Goal: Complete application form: Complete application form

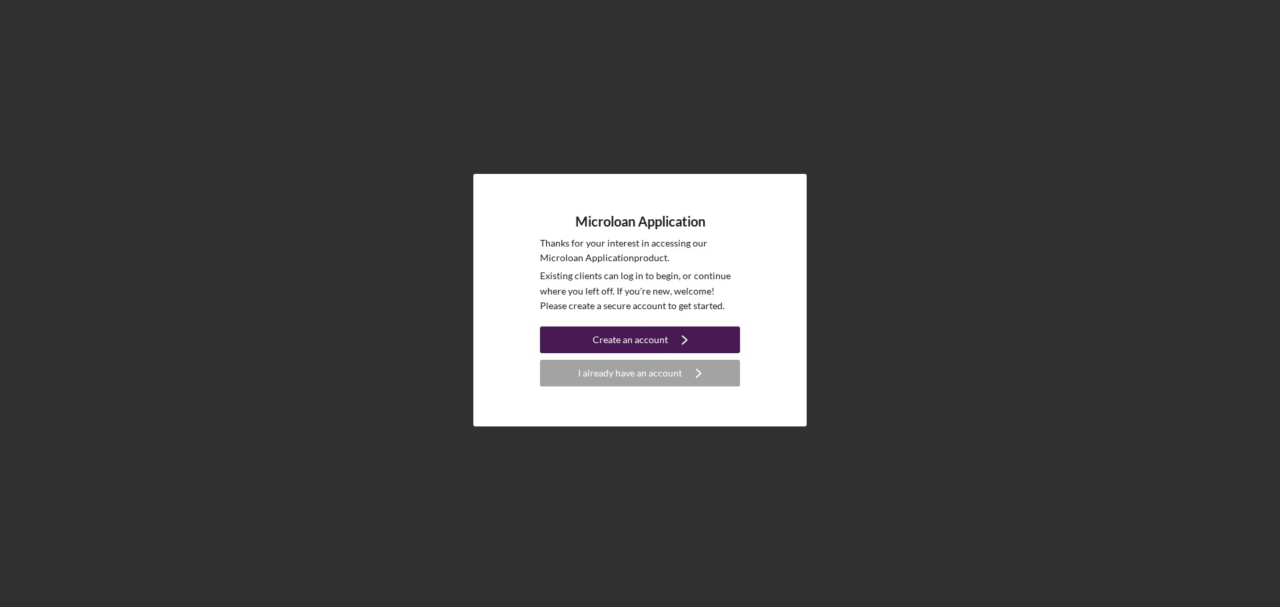
click at [599, 343] on div "Create an account" at bounding box center [629, 340] width 75 height 27
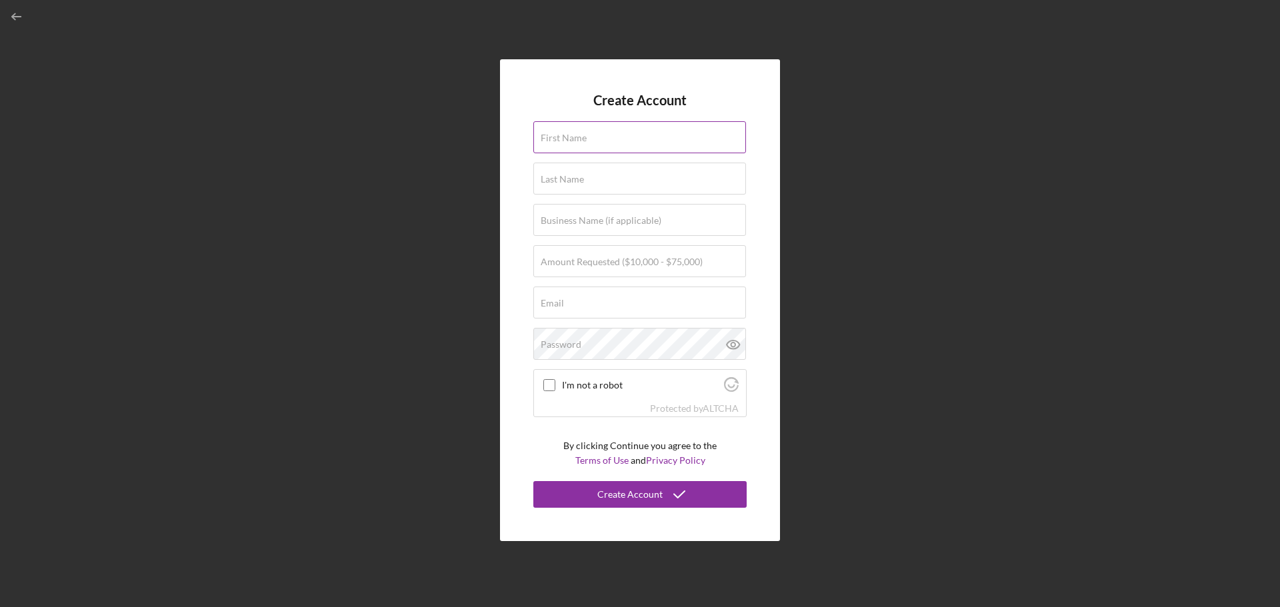
click at [574, 142] on label "First Name" at bounding box center [563, 138] width 46 height 11
click at [574, 142] on input "First Name" at bounding box center [639, 137] width 213 height 32
type input "N"
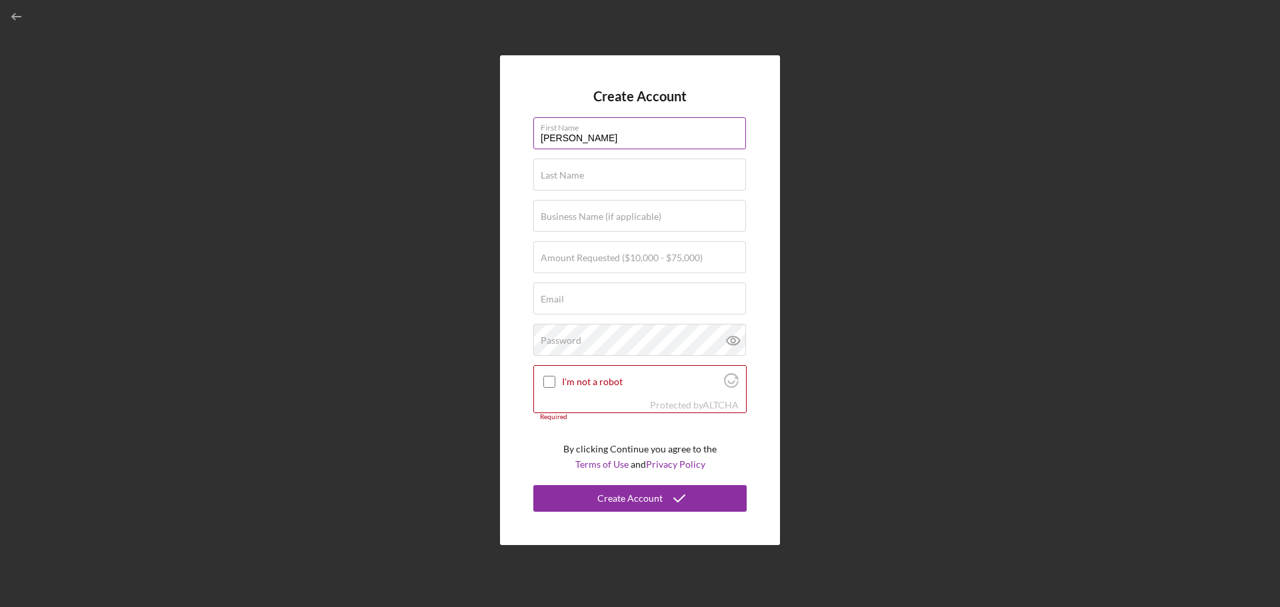
type input "[PERSON_NAME]"
click at [569, 219] on label "Business Name (if applicable)" at bounding box center [600, 216] width 121 height 11
click at [569, 219] on input "Business Name (if applicable)" at bounding box center [639, 216] width 213 height 32
type input "Community Power Partners"
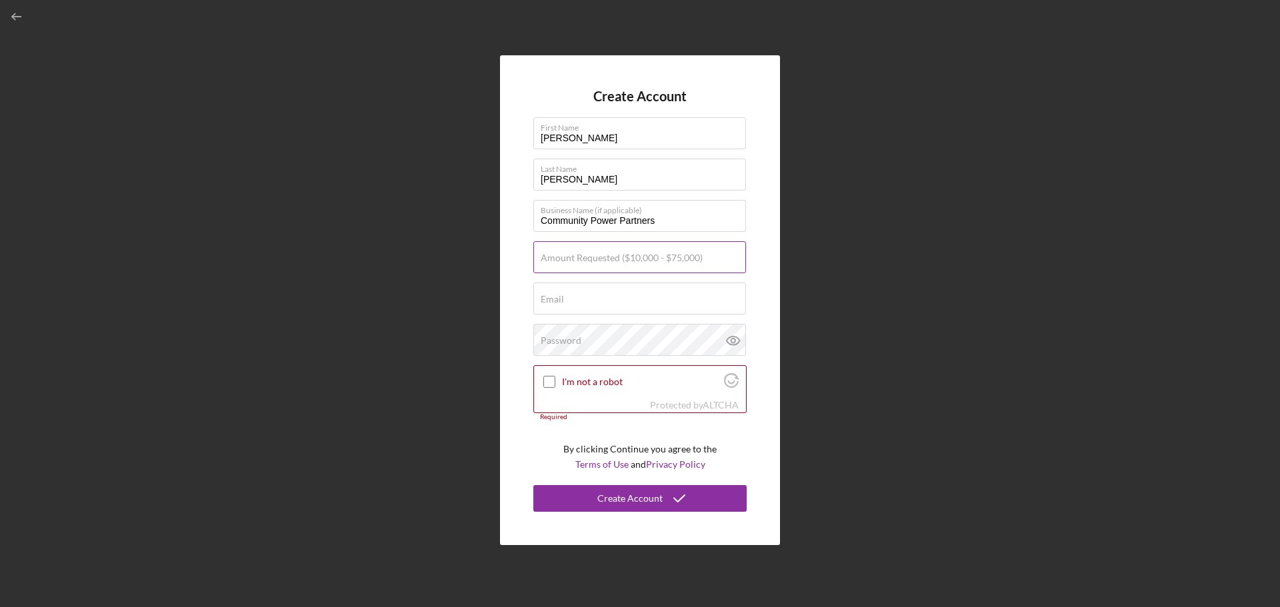
click at [579, 256] on label "Amount Requested ($10,000 - $75,000)" at bounding box center [621, 258] width 162 height 11
click at [579, 256] on input "Amount Requested ($10,000 - $75,000)" at bounding box center [639, 257] width 213 height 32
type input "$50,000"
click at [582, 296] on div "Email Required" at bounding box center [639, 299] width 213 height 33
type input "[EMAIL_ADDRESS][DOMAIN_NAME]"
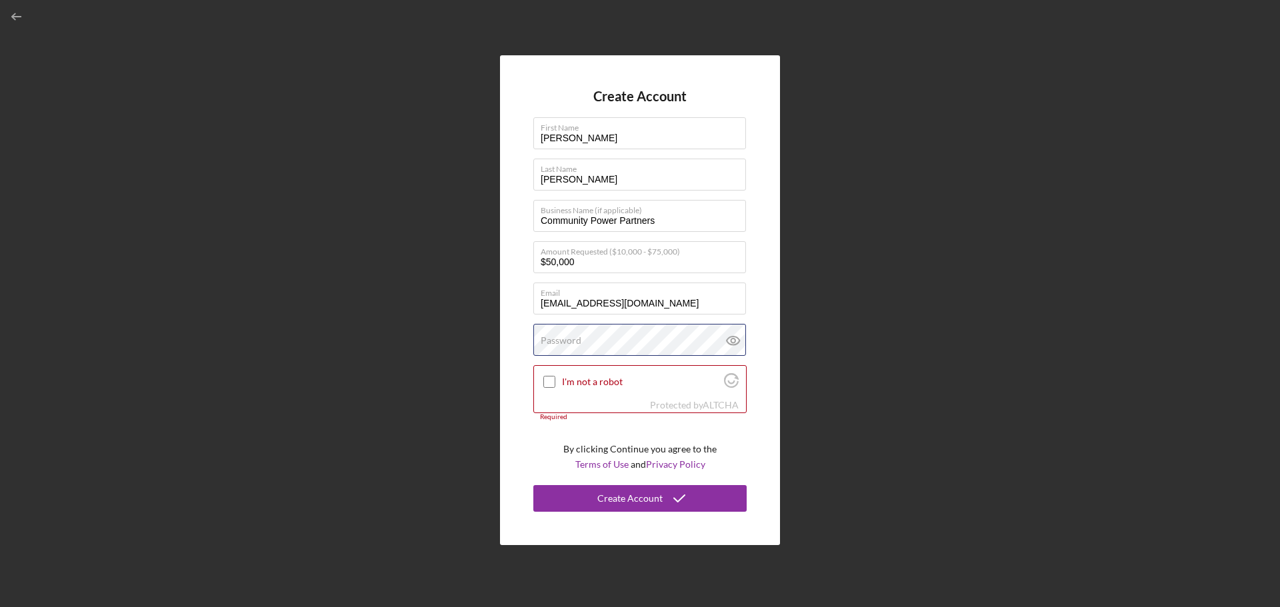
click at [594, 336] on div "Password" at bounding box center [639, 340] width 213 height 33
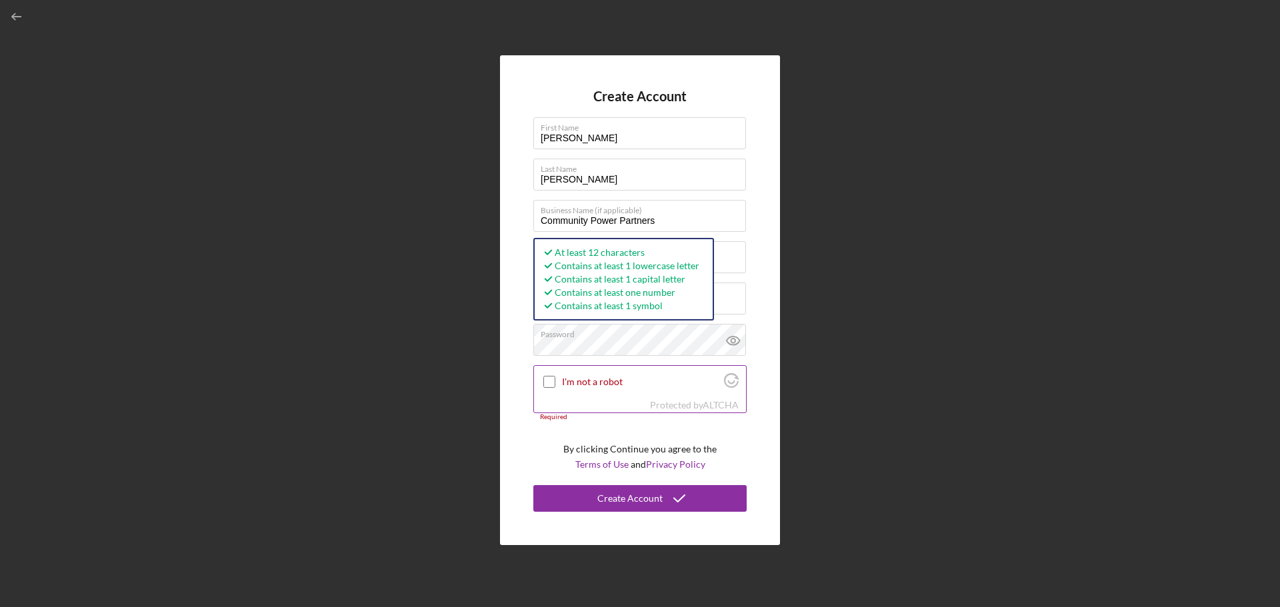
click at [549, 385] on input "I'm not a robot" at bounding box center [549, 382] width 12 height 12
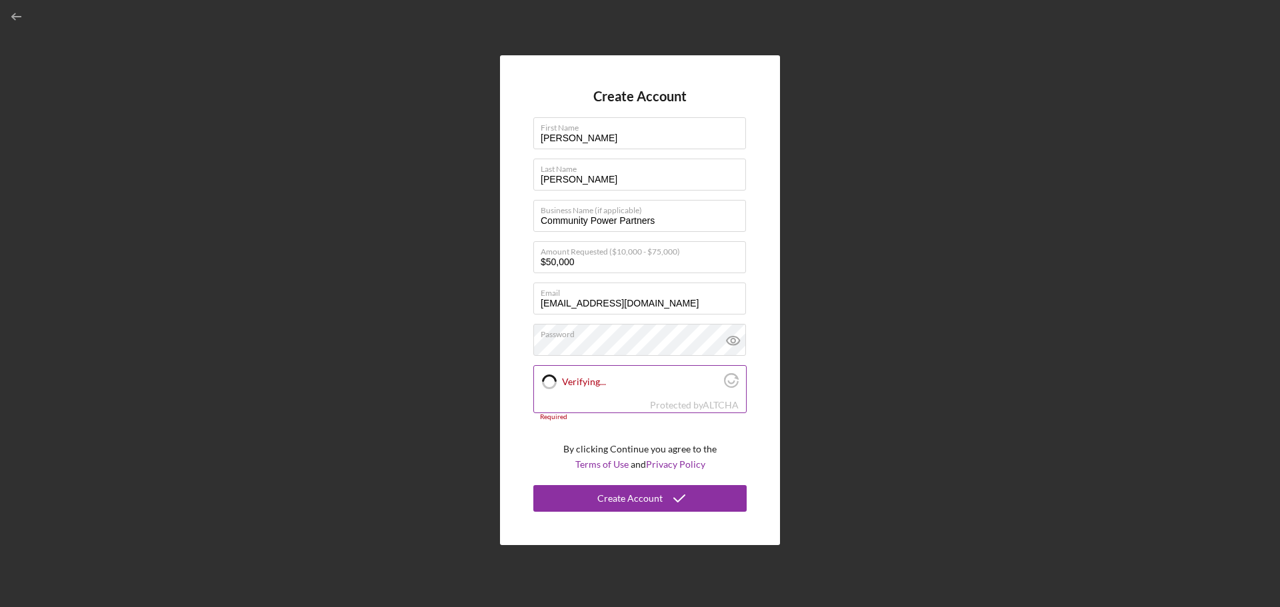
checkbox input "true"
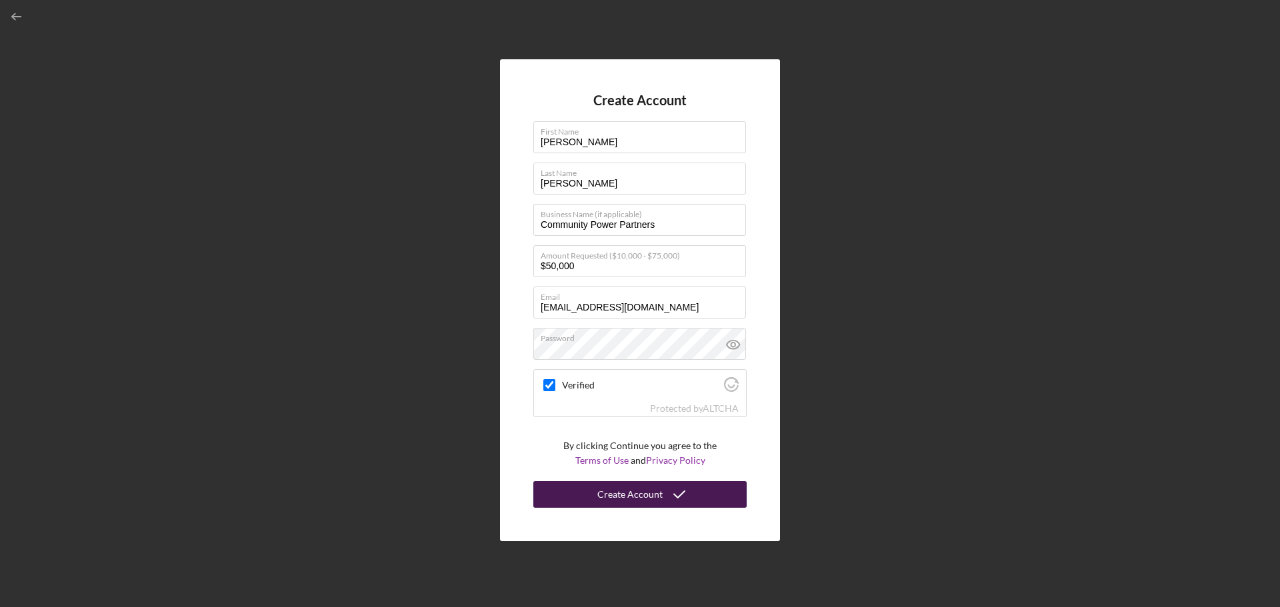
click at [609, 502] on div "Create Account" at bounding box center [629, 494] width 65 height 27
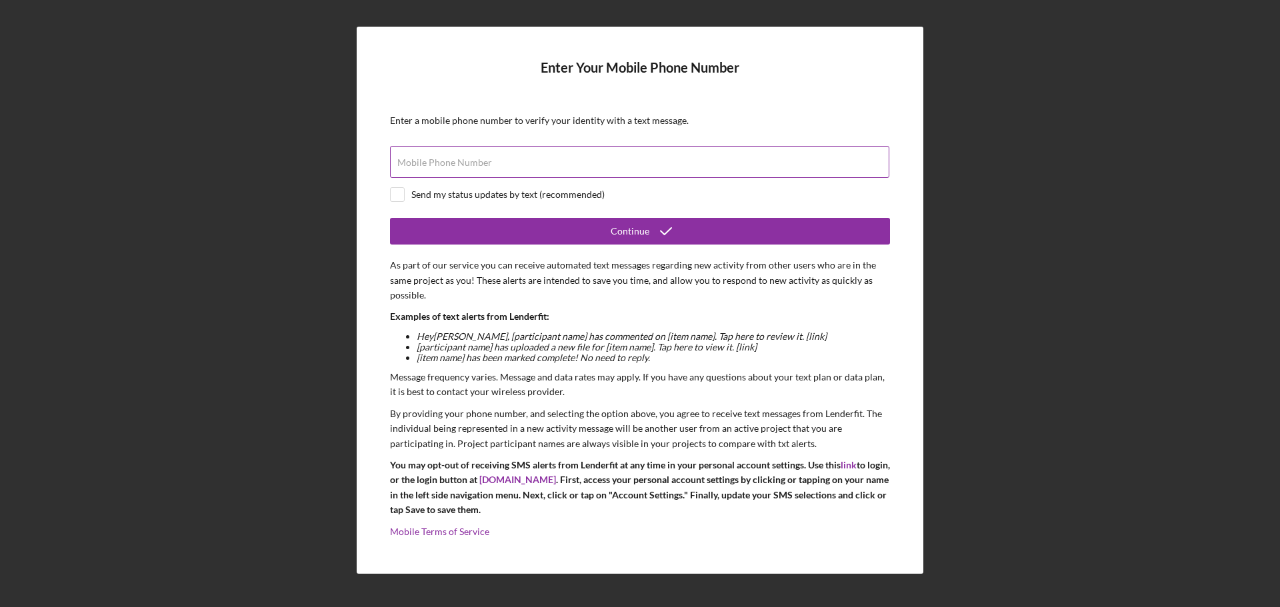
click at [568, 163] on input "Mobile Phone Number" at bounding box center [639, 162] width 499 height 32
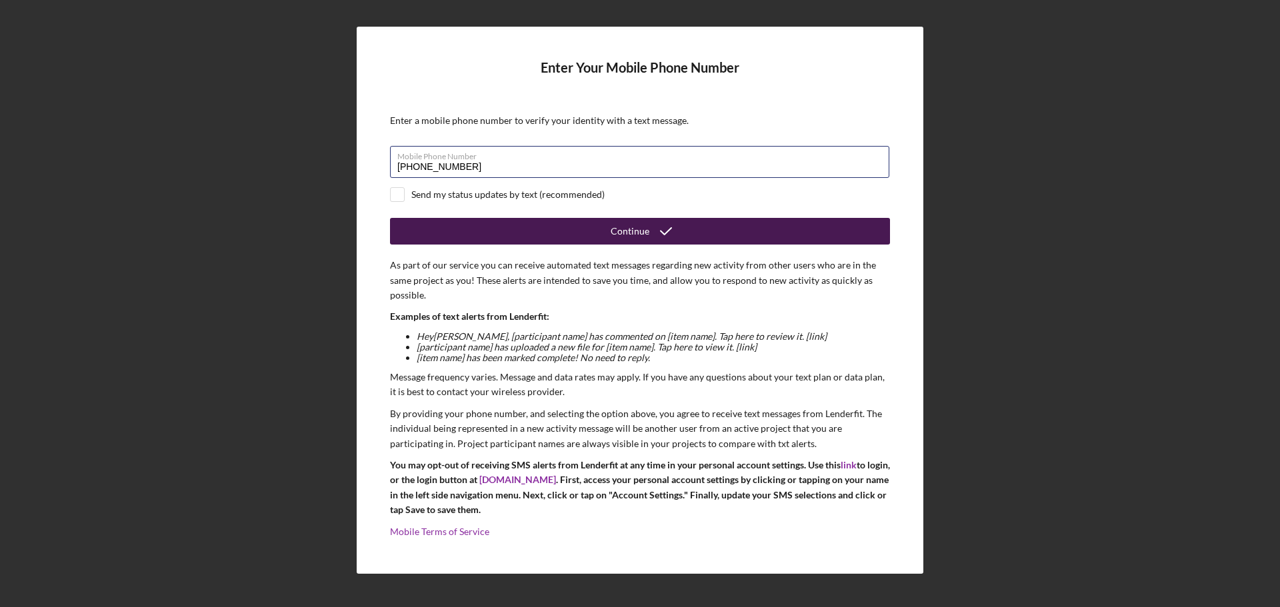
type input "[PHONE_NUMBER]"
click at [634, 235] on div "Continue" at bounding box center [629, 231] width 39 height 27
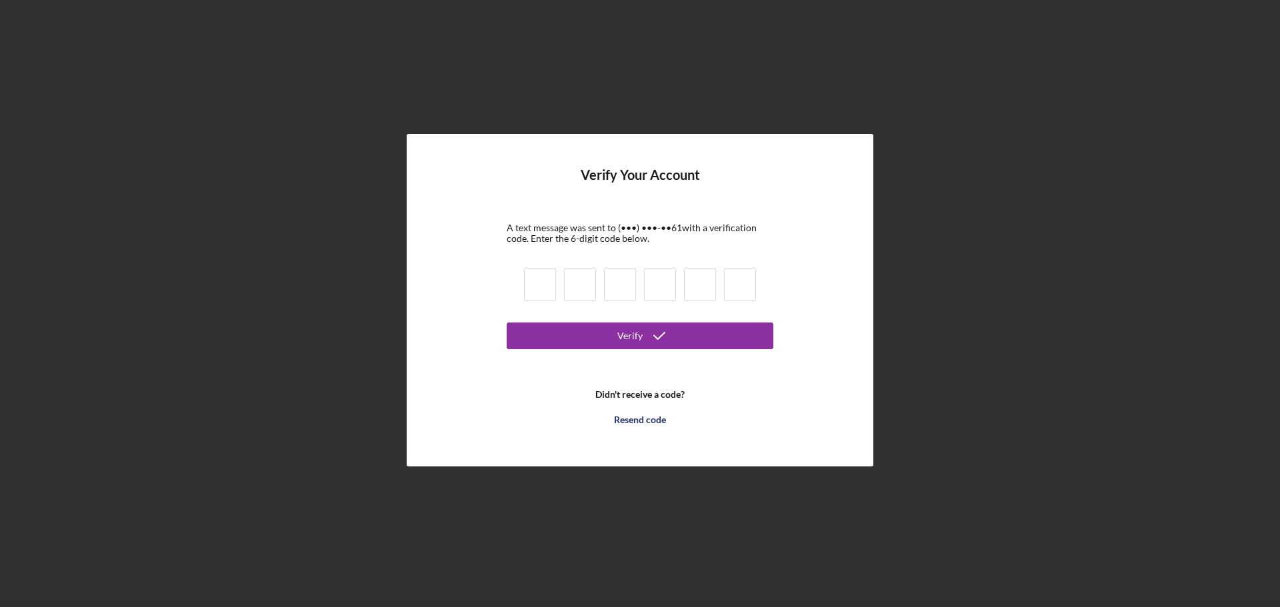
click at [550, 285] on input at bounding box center [540, 284] width 32 height 33
type input "1"
type input "0"
type input "9"
type input "8"
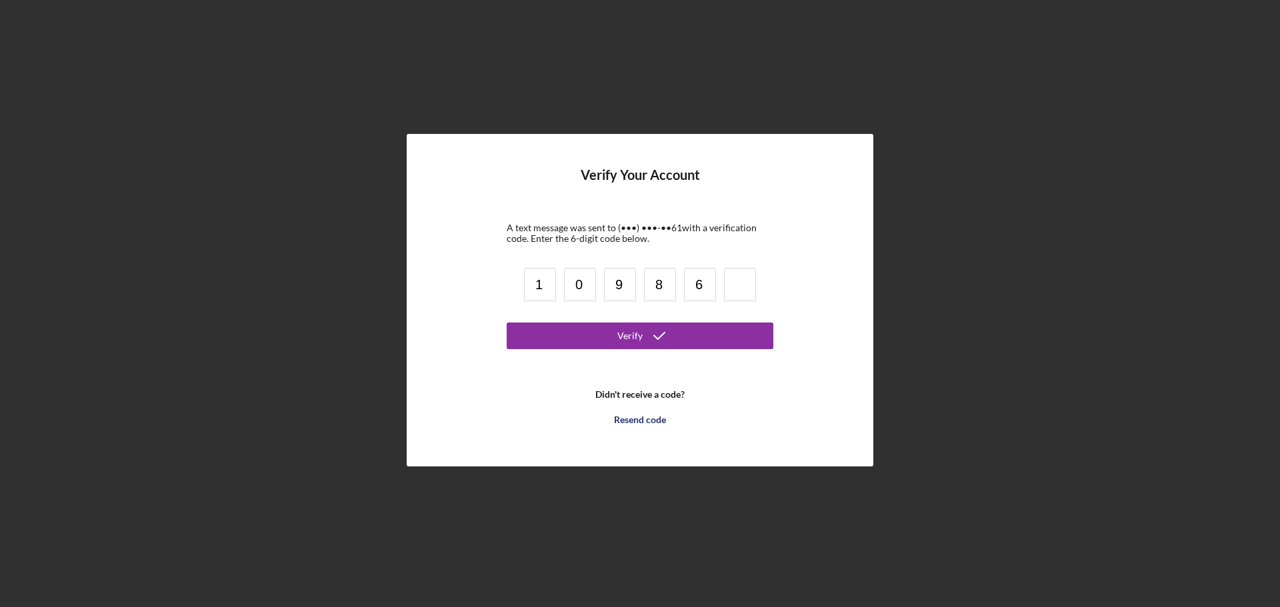
type input "6"
type input "2"
click at [638, 342] on div "Verify" at bounding box center [629, 336] width 25 height 27
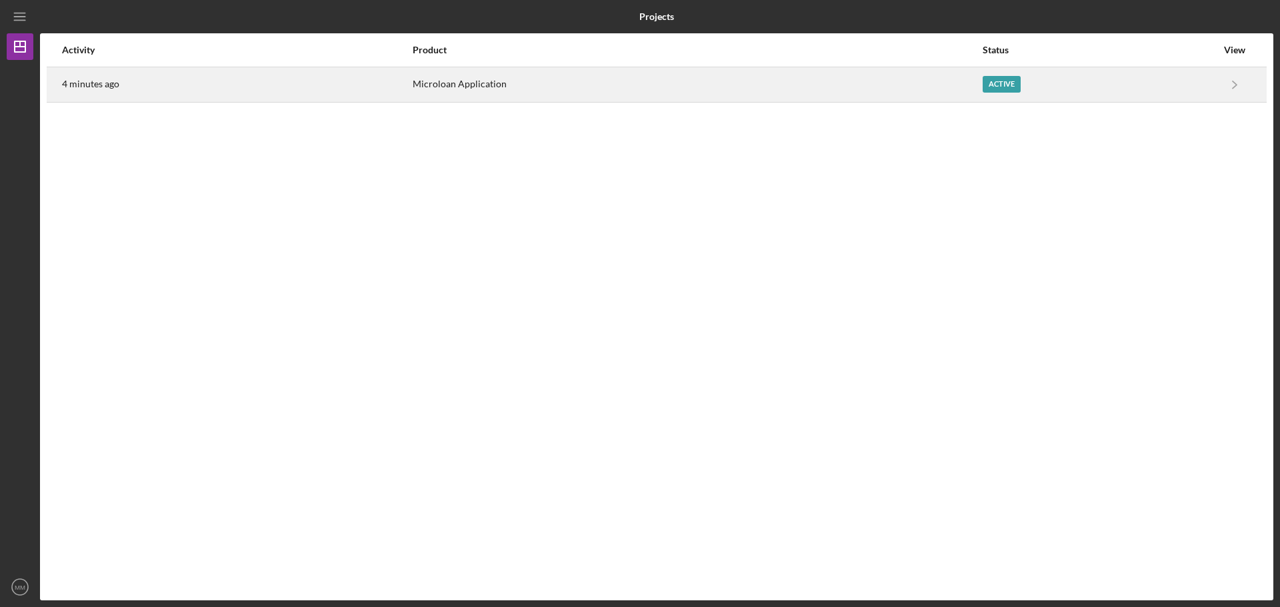
click at [1002, 87] on div "Active" at bounding box center [1001, 84] width 38 height 17
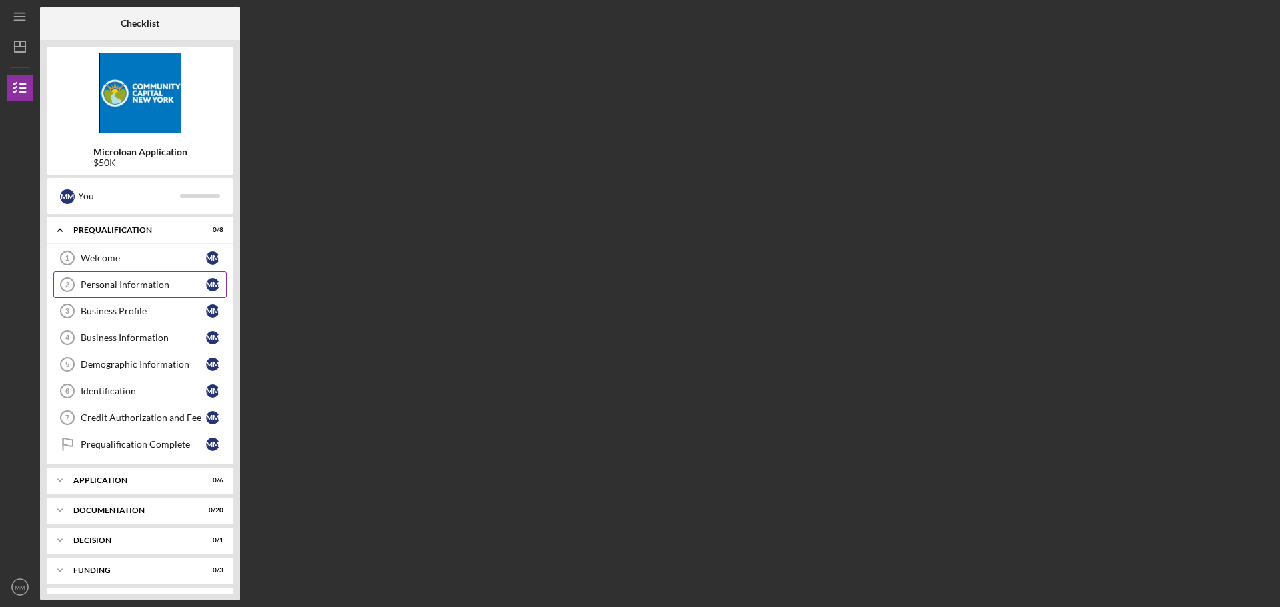
click at [123, 281] on div "Personal Information" at bounding box center [143, 284] width 125 height 11
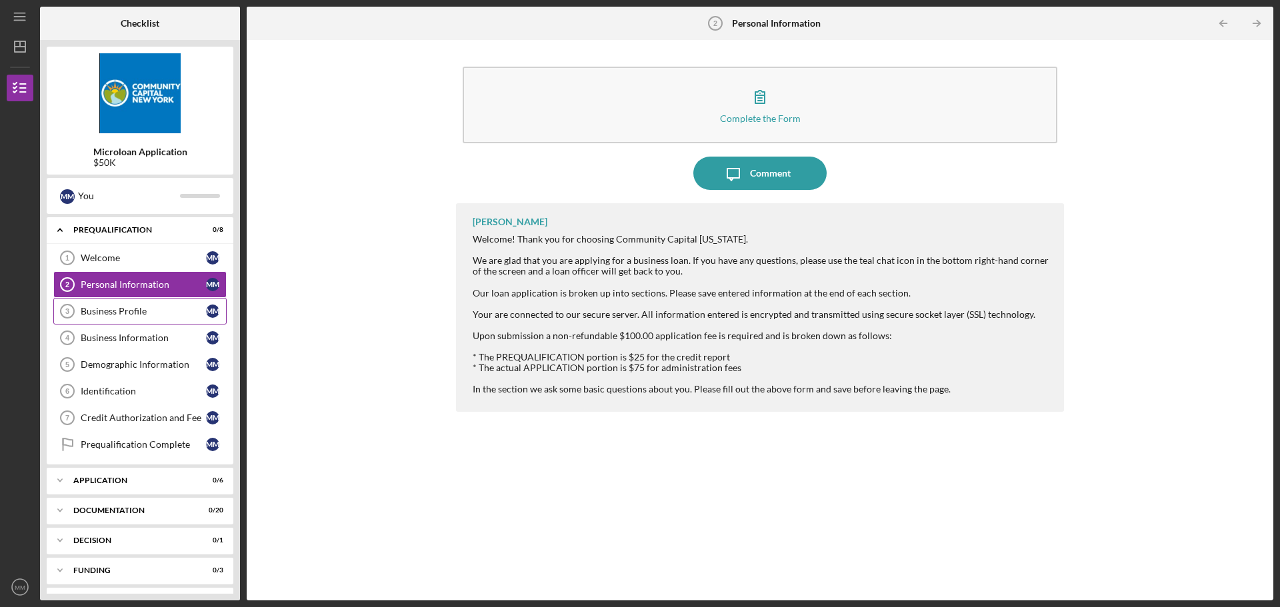
click at [109, 317] on div "Business Profile" at bounding box center [143, 311] width 125 height 11
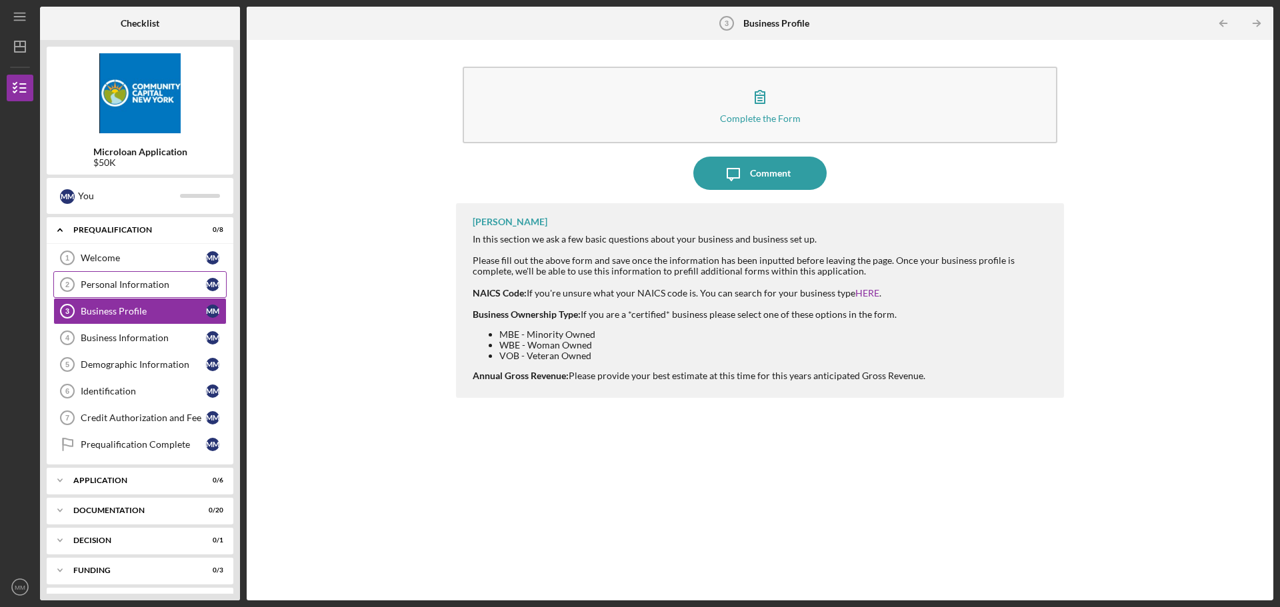
click at [109, 287] on div "Personal Information" at bounding box center [143, 284] width 125 height 11
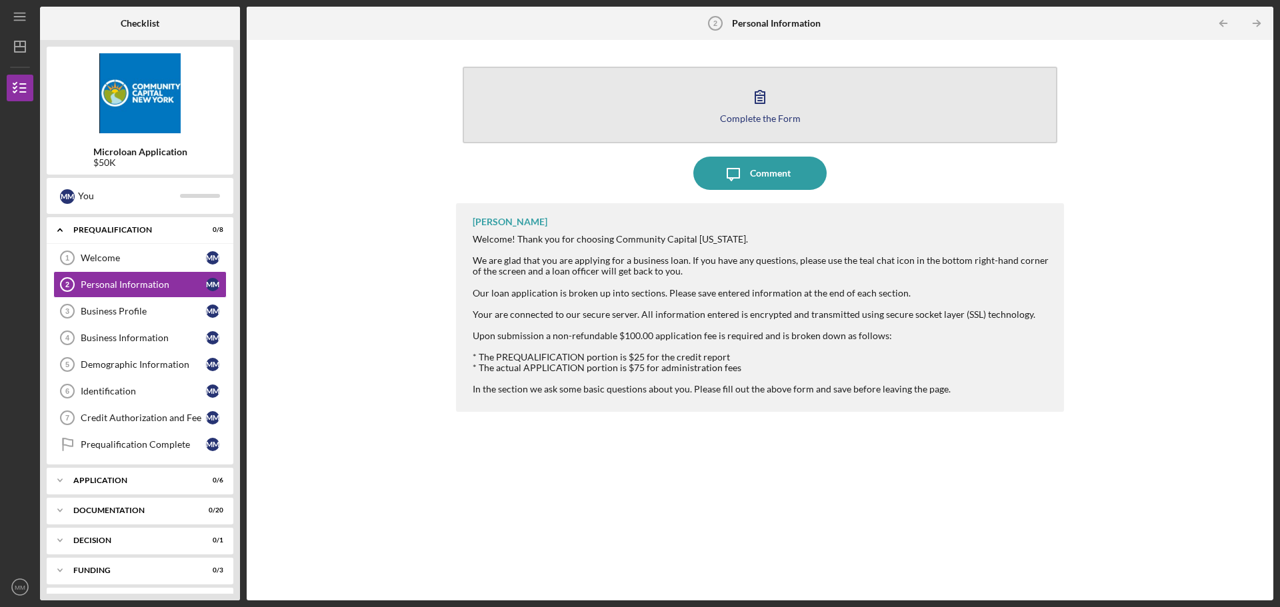
click at [748, 108] on icon "button" at bounding box center [759, 96] width 33 height 33
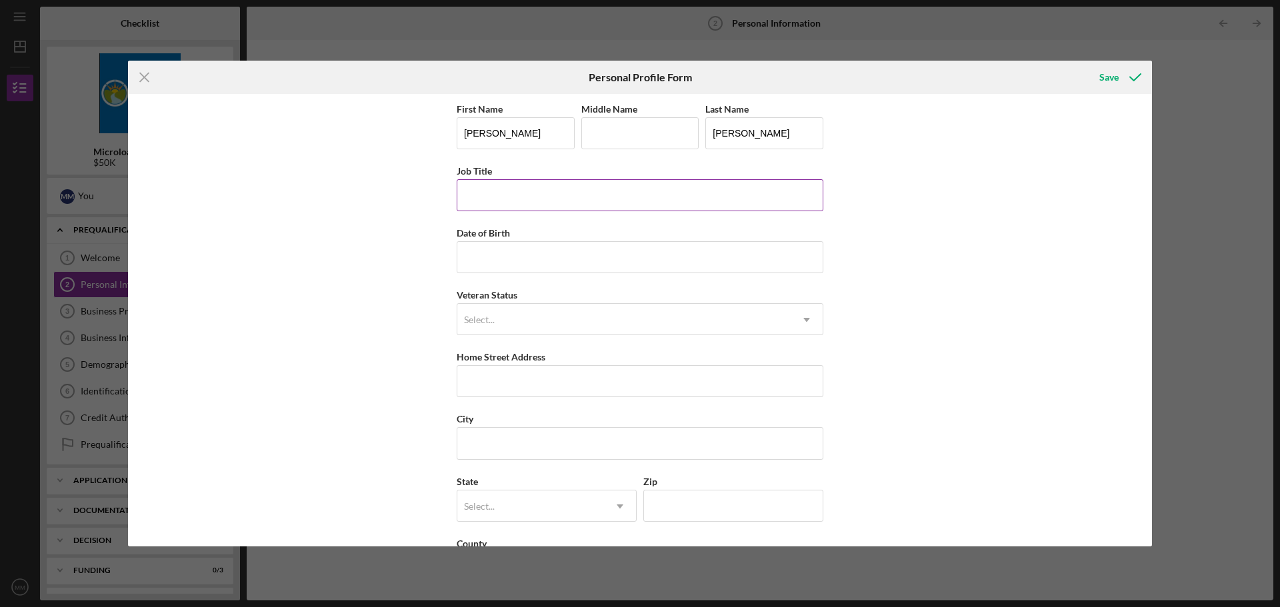
click at [665, 190] on input "Job Title" at bounding box center [640, 195] width 367 height 32
type input "President"
click at [614, 259] on input "Date of Birth" at bounding box center [640, 257] width 367 height 32
type input "[DATE]"
click at [606, 317] on div "Select..." at bounding box center [623, 320] width 333 height 31
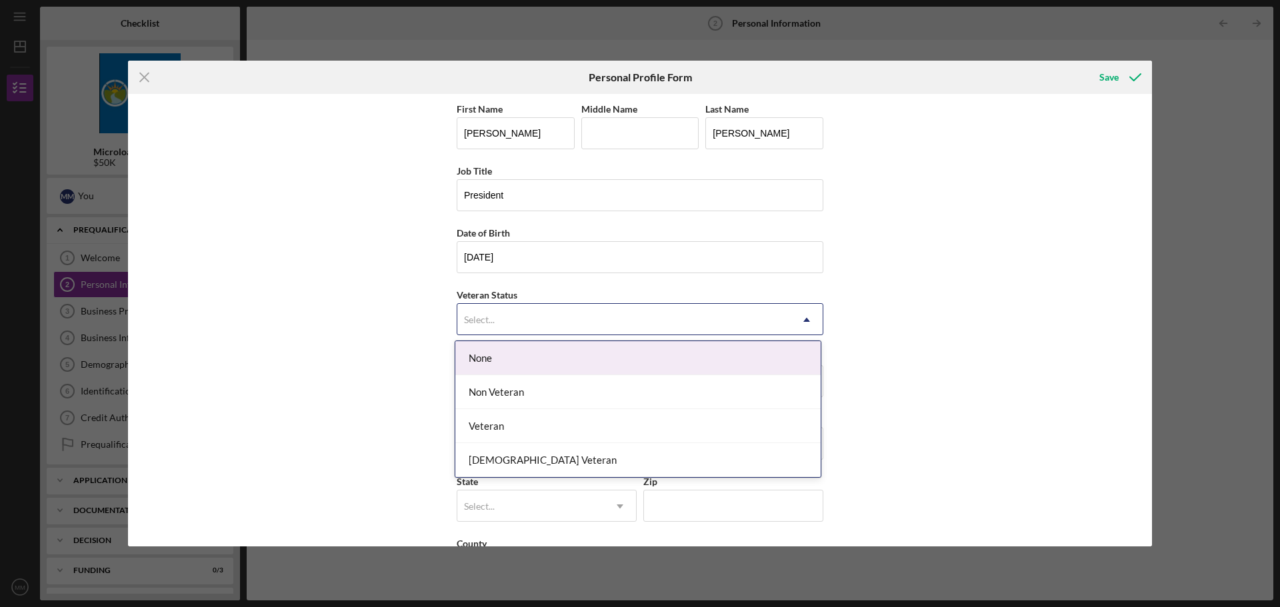
click at [591, 359] on div "None" at bounding box center [637, 358] width 365 height 34
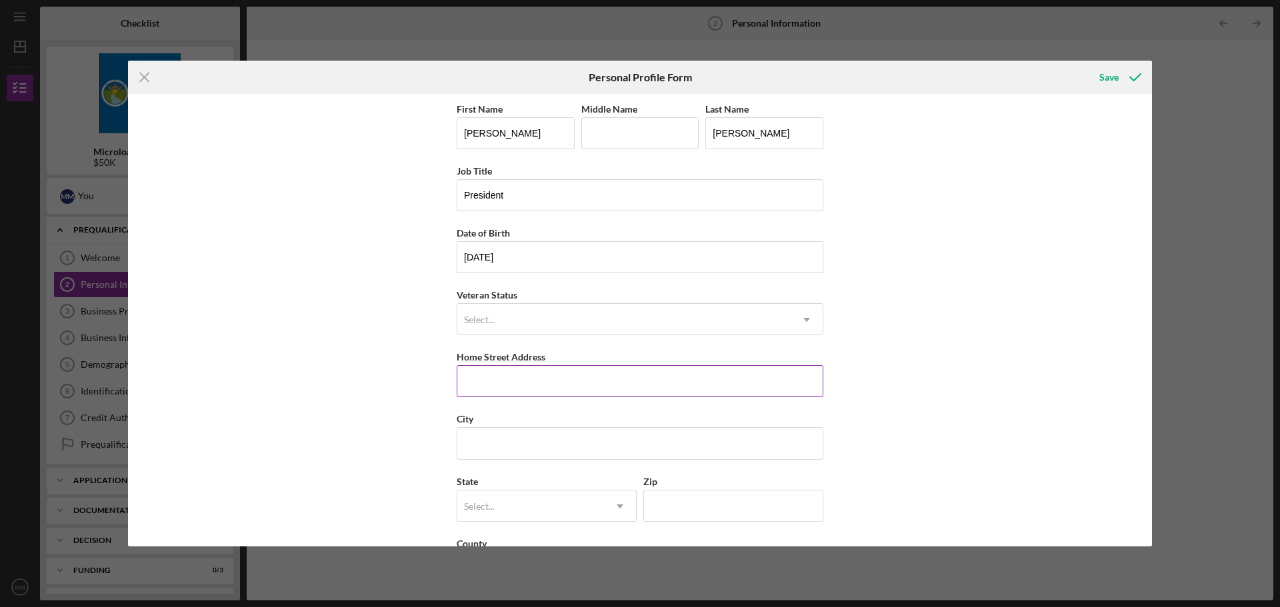
click at [591, 383] on input "Home Street Address" at bounding box center [640, 381] width 367 height 32
type input "[STREET_ADDRESS][PERSON_NAME]"
click at [588, 448] on input "City" at bounding box center [640, 443] width 367 height 32
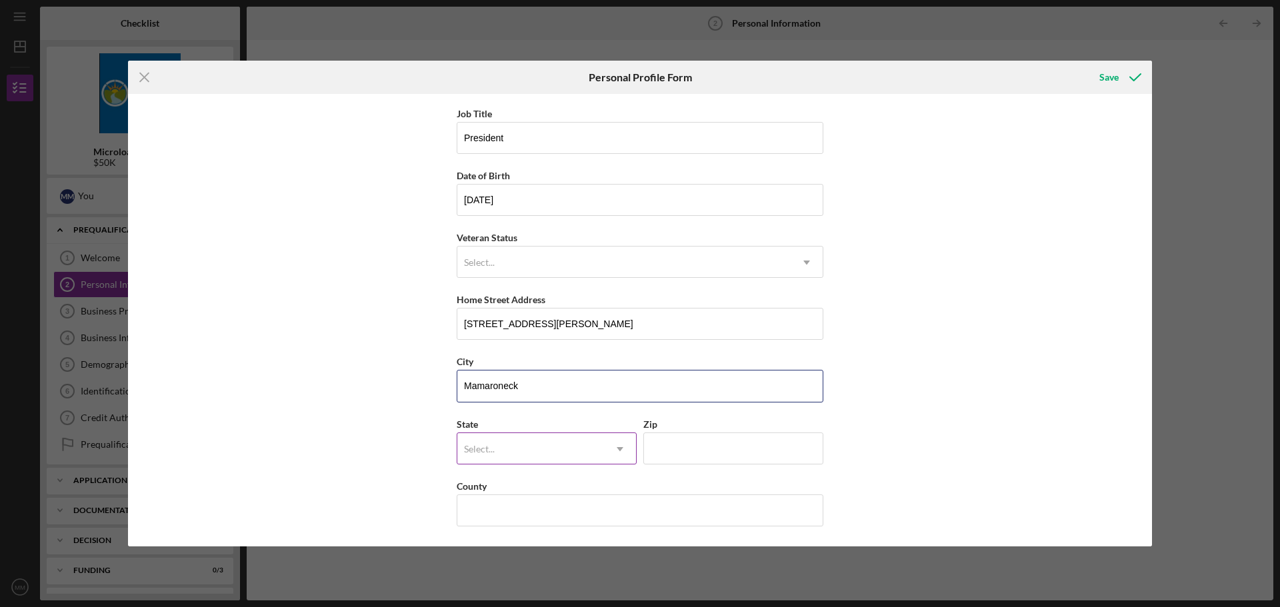
type input "Mamaroneck"
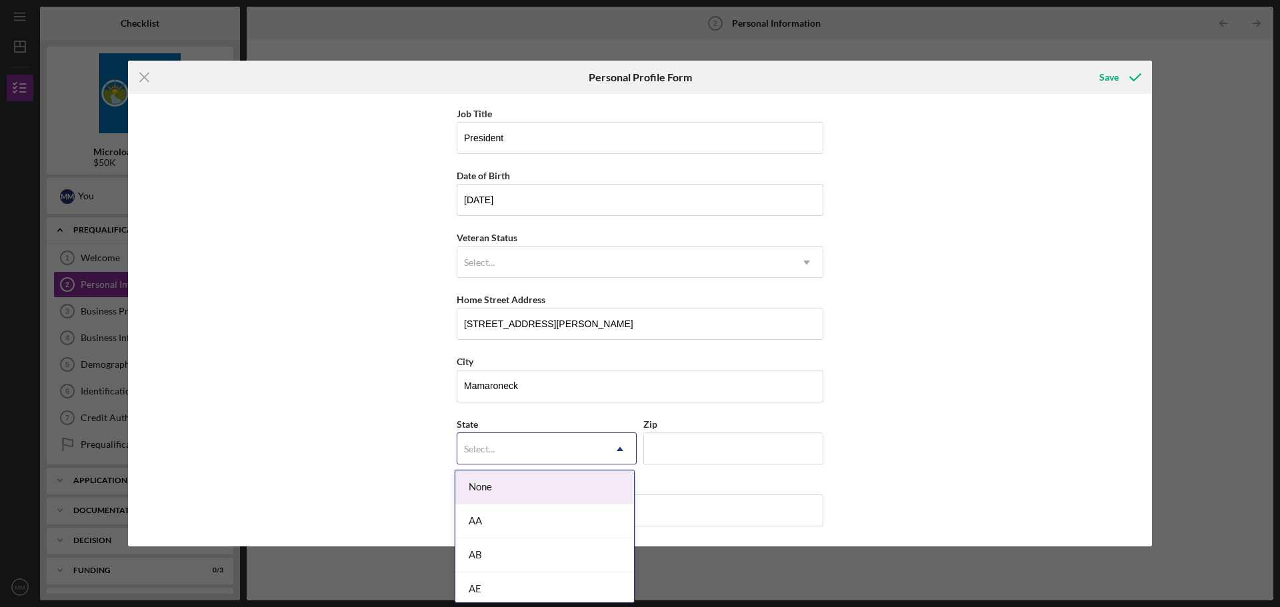
click at [608, 446] on icon "Icon/Dropdown Arrow" at bounding box center [620, 449] width 32 height 32
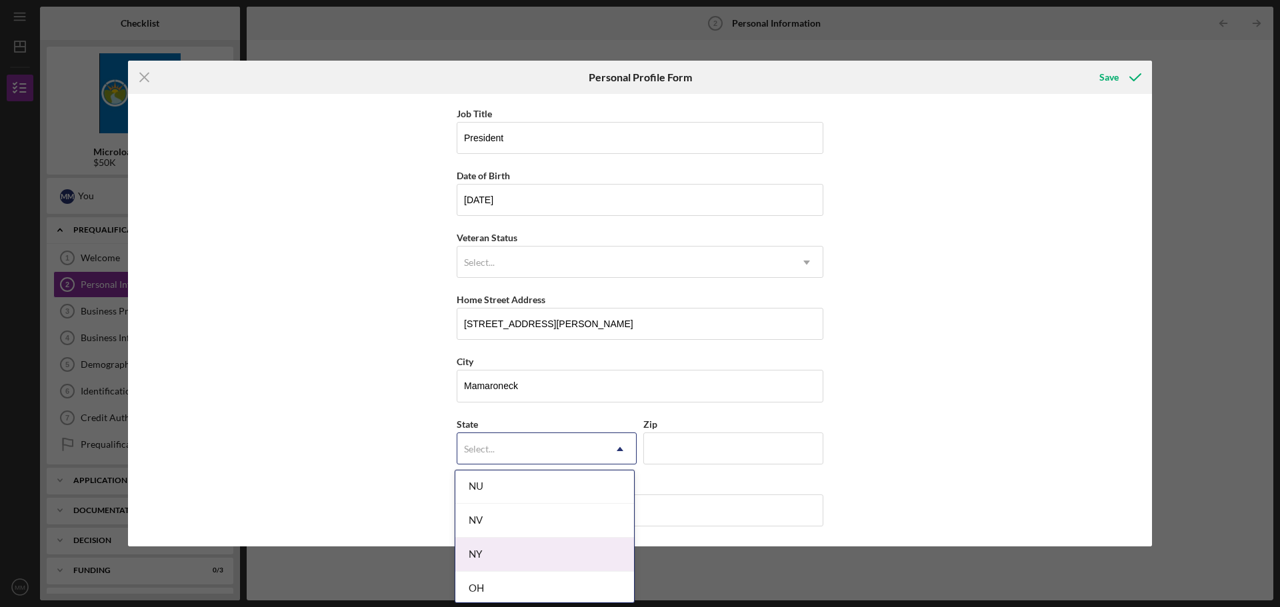
click at [598, 548] on div "NY" at bounding box center [544, 555] width 179 height 34
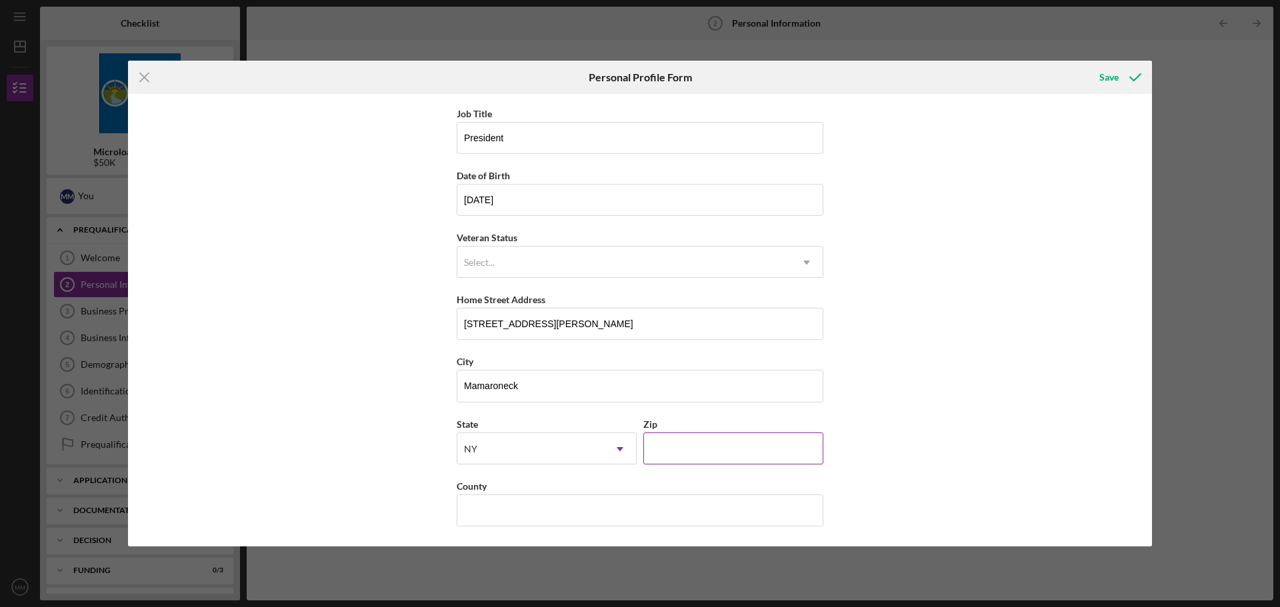
click at [682, 444] on input "Zip" at bounding box center [733, 449] width 180 height 32
type input "10543"
click at [618, 522] on input "County" at bounding box center [640, 510] width 367 height 32
type input "Westchester"
click at [1106, 71] on div "Save" at bounding box center [1108, 77] width 19 height 27
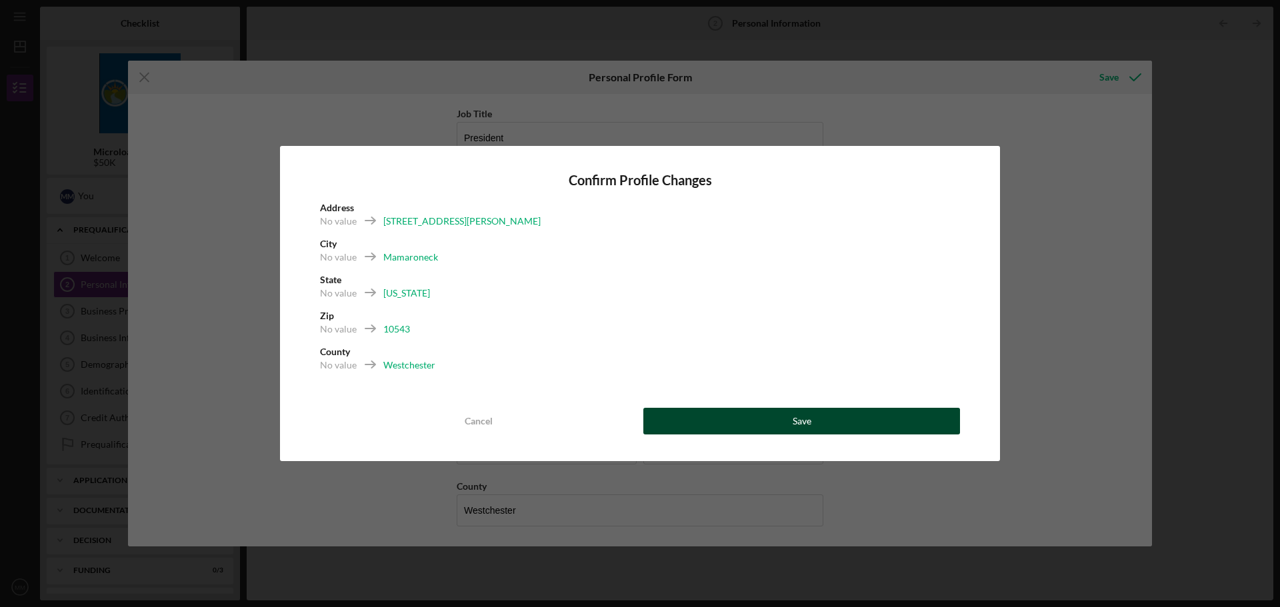
click at [784, 421] on button "Save" at bounding box center [801, 421] width 317 height 27
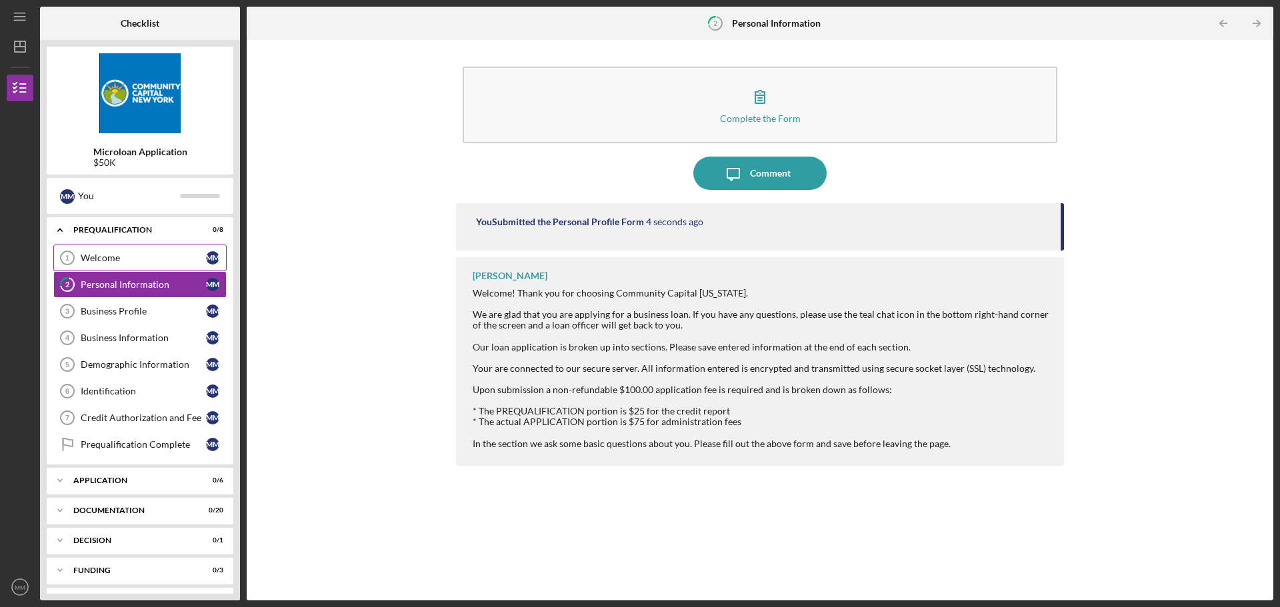
click at [96, 257] on div "Welcome" at bounding box center [143, 258] width 125 height 11
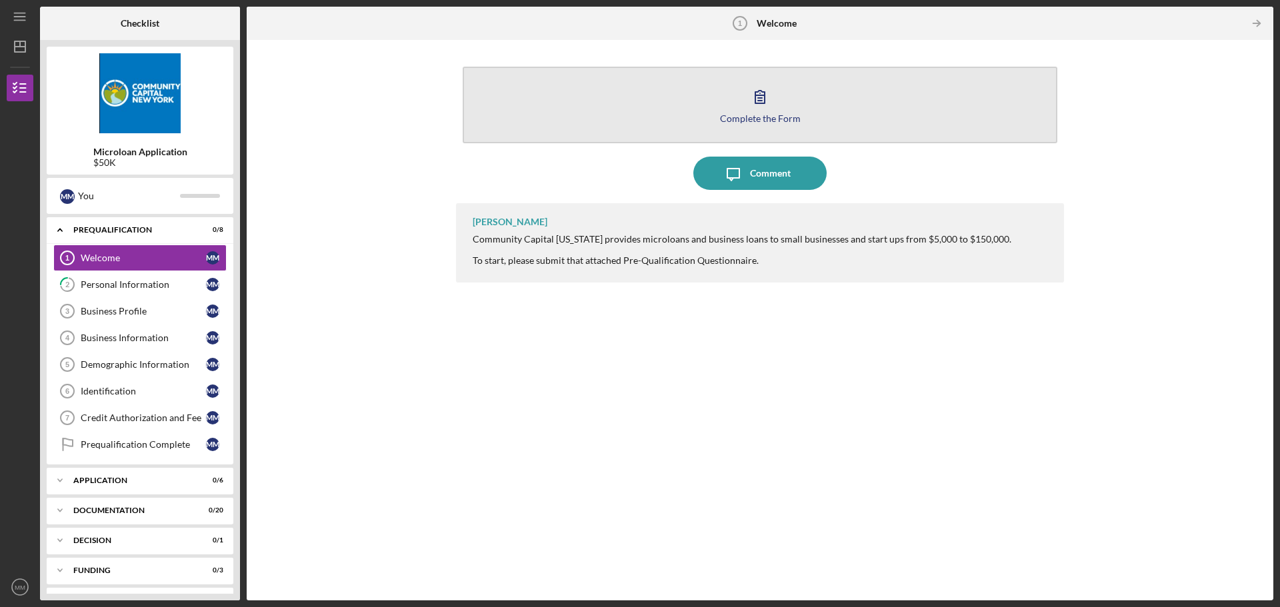
click at [698, 118] on button "Complete the Form Form" at bounding box center [759, 105] width 594 height 77
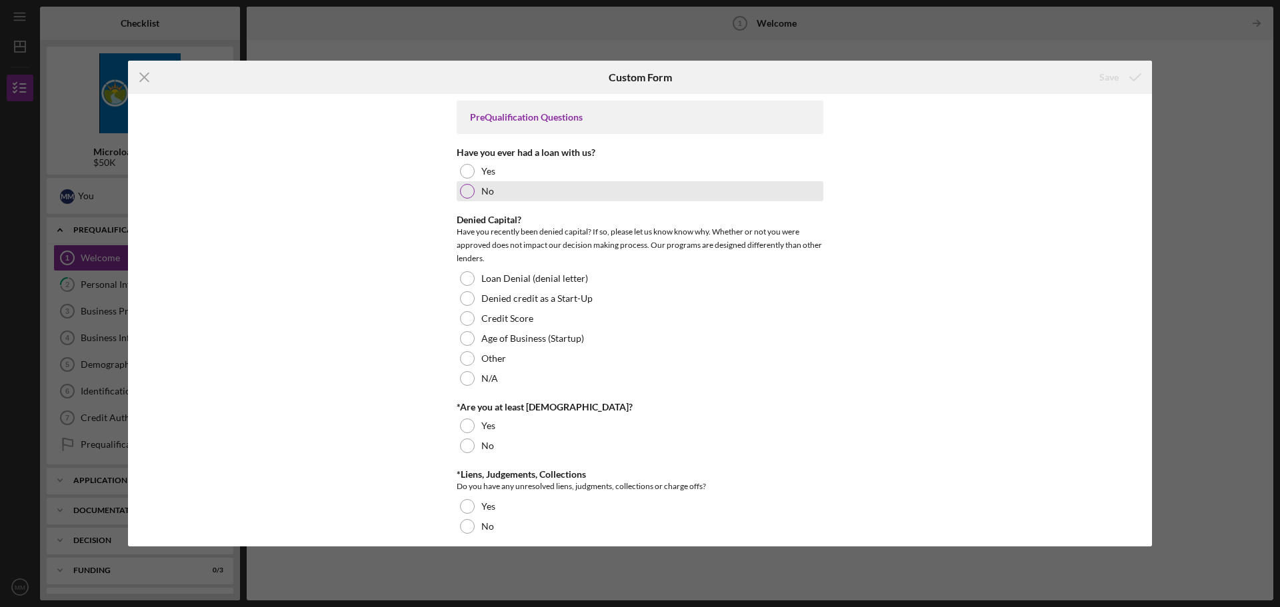
click at [462, 190] on div at bounding box center [467, 191] width 15 height 15
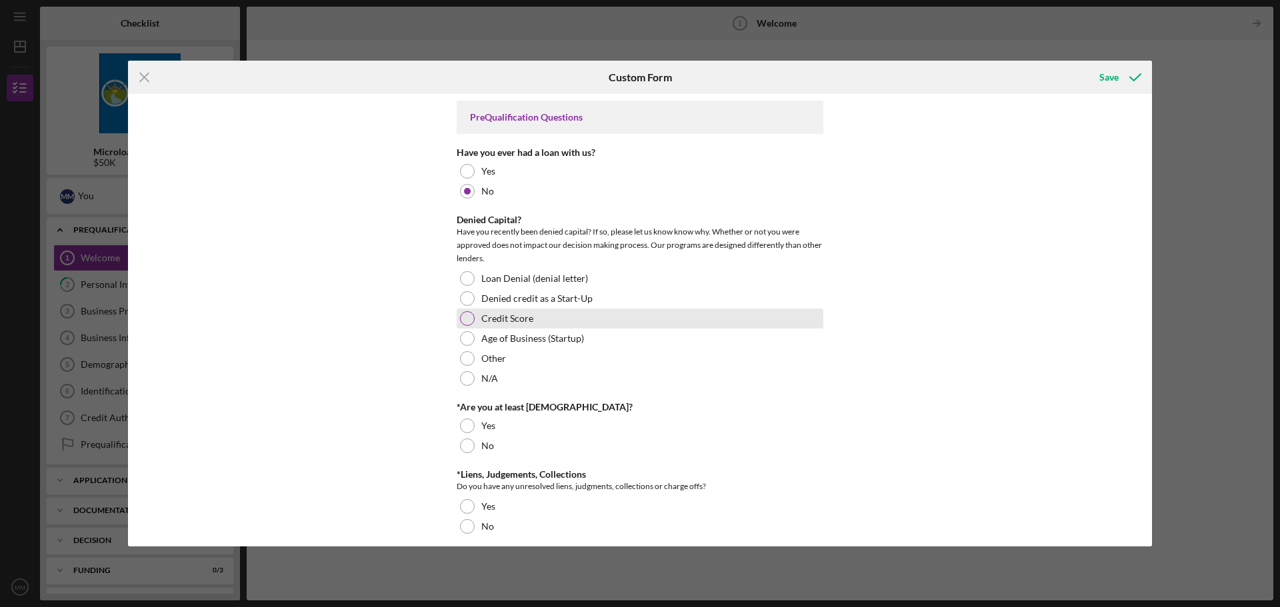
click at [466, 322] on div at bounding box center [467, 318] width 15 height 15
click at [454, 421] on div "PreQualification Questions Have you ever had a loan with us? Yes No Denied Capi…" at bounding box center [640, 320] width 1024 height 453
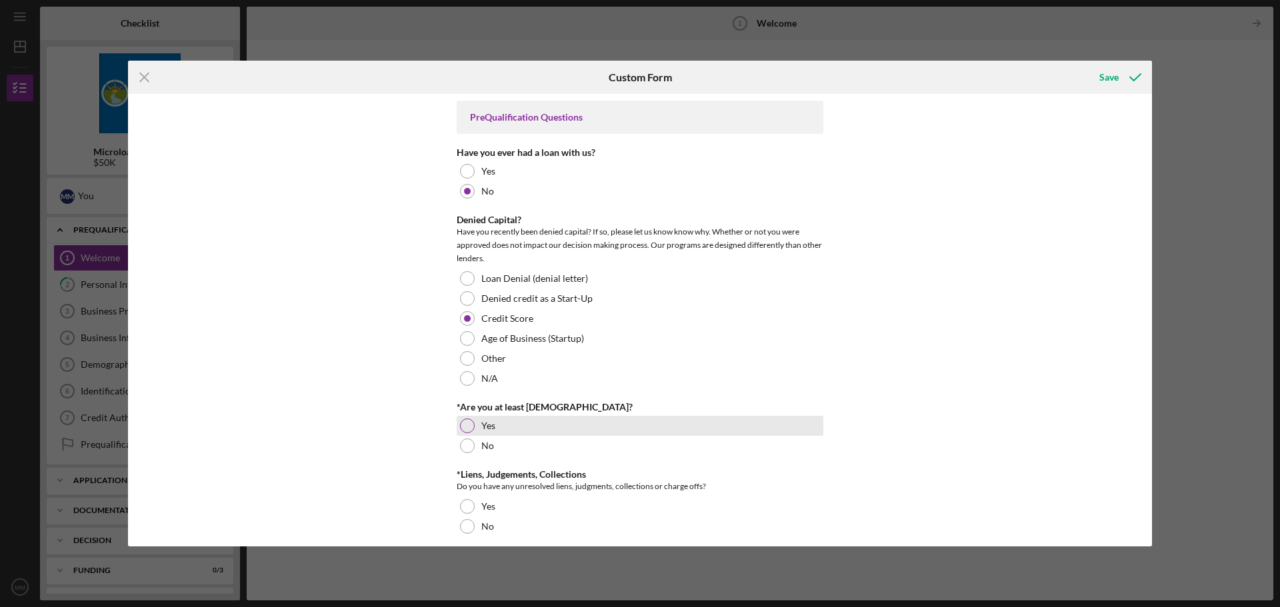
click at [460, 427] on div at bounding box center [467, 426] width 15 height 15
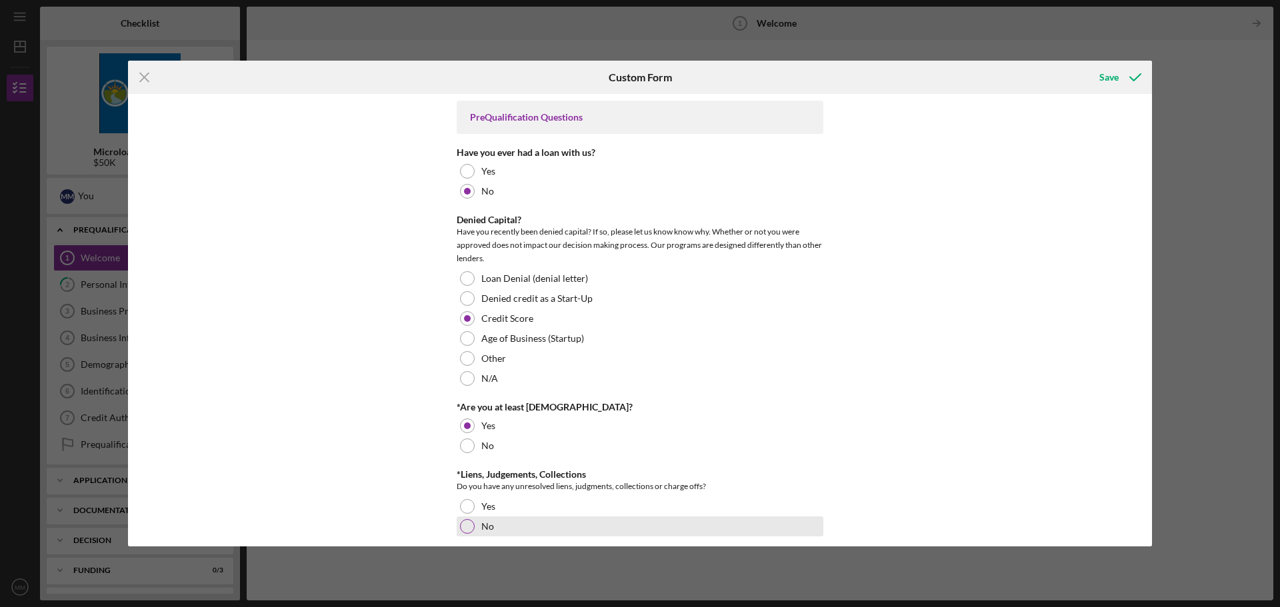
click at [463, 531] on div at bounding box center [467, 526] width 15 height 15
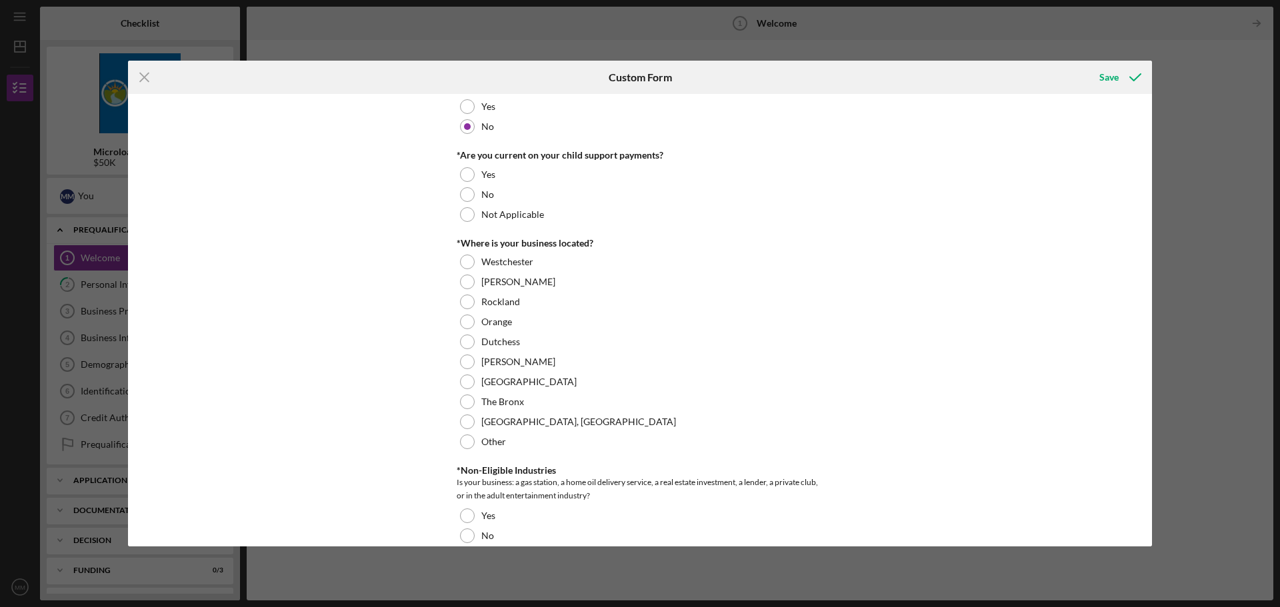
scroll to position [333, 0]
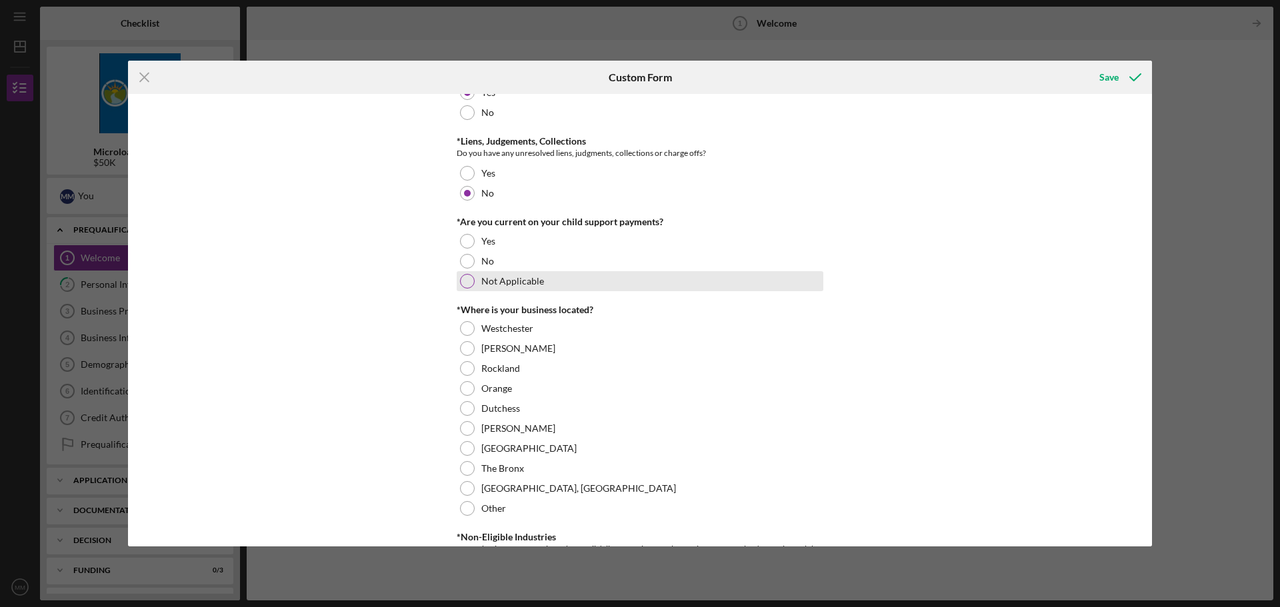
click at [472, 280] on div at bounding box center [467, 281] width 15 height 15
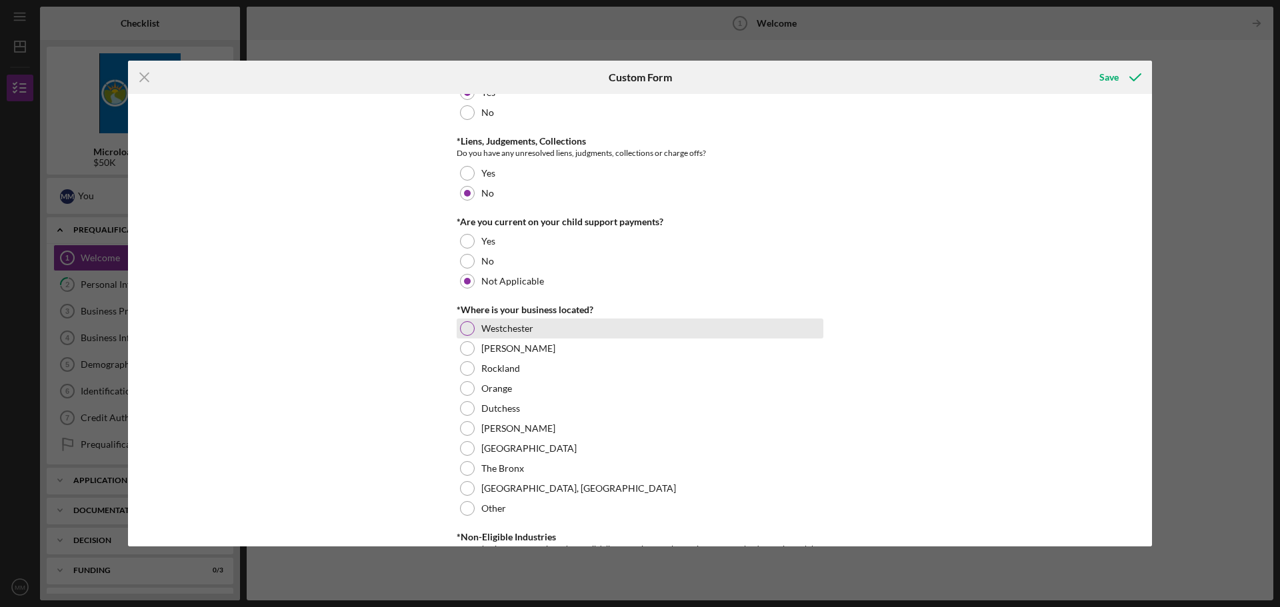
click at [461, 325] on div at bounding box center [467, 328] width 15 height 15
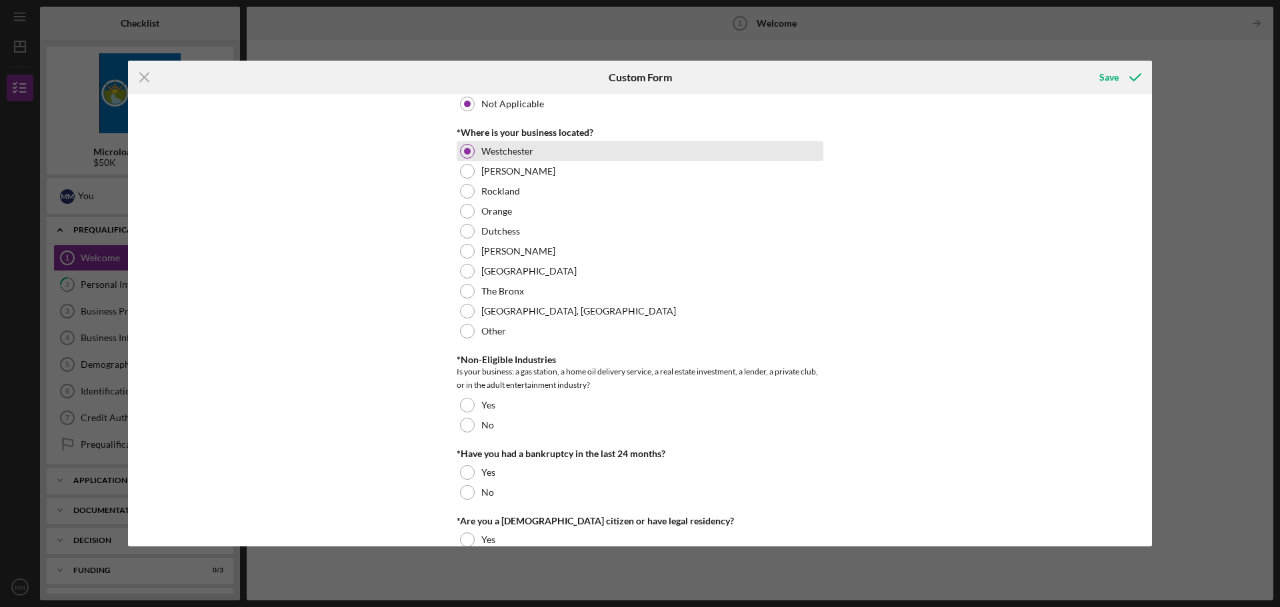
scroll to position [533, 0]
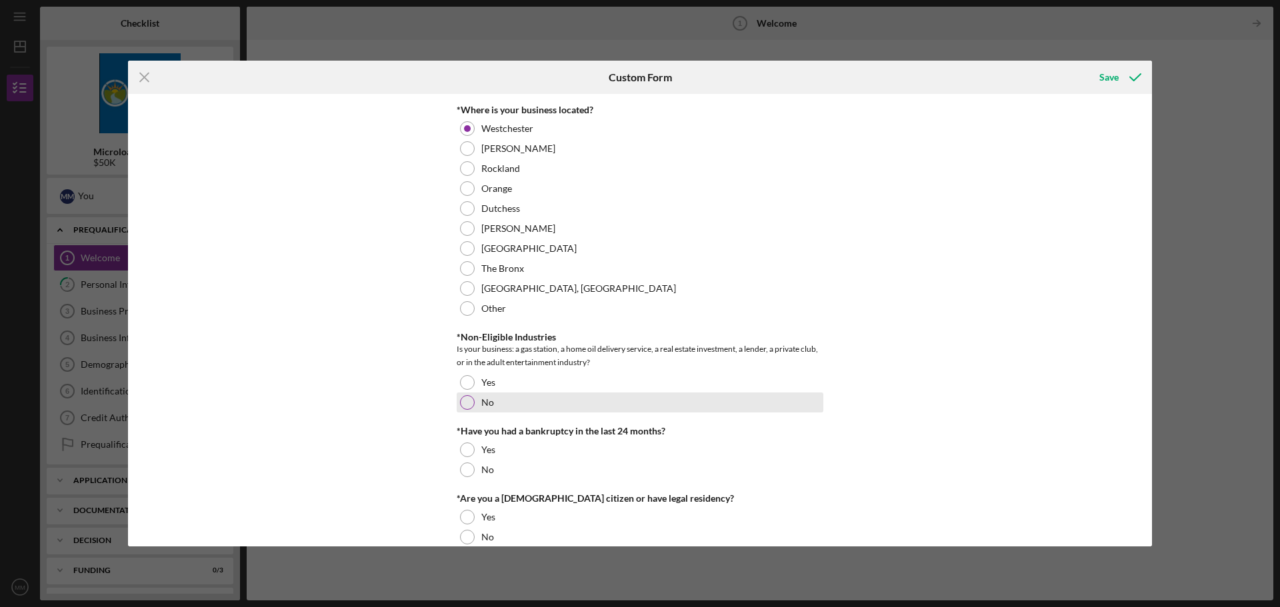
click at [460, 404] on div at bounding box center [467, 402] width 15 height 15
click at [466, 467] on div at bounding box center [467, 469] width 15 height 15
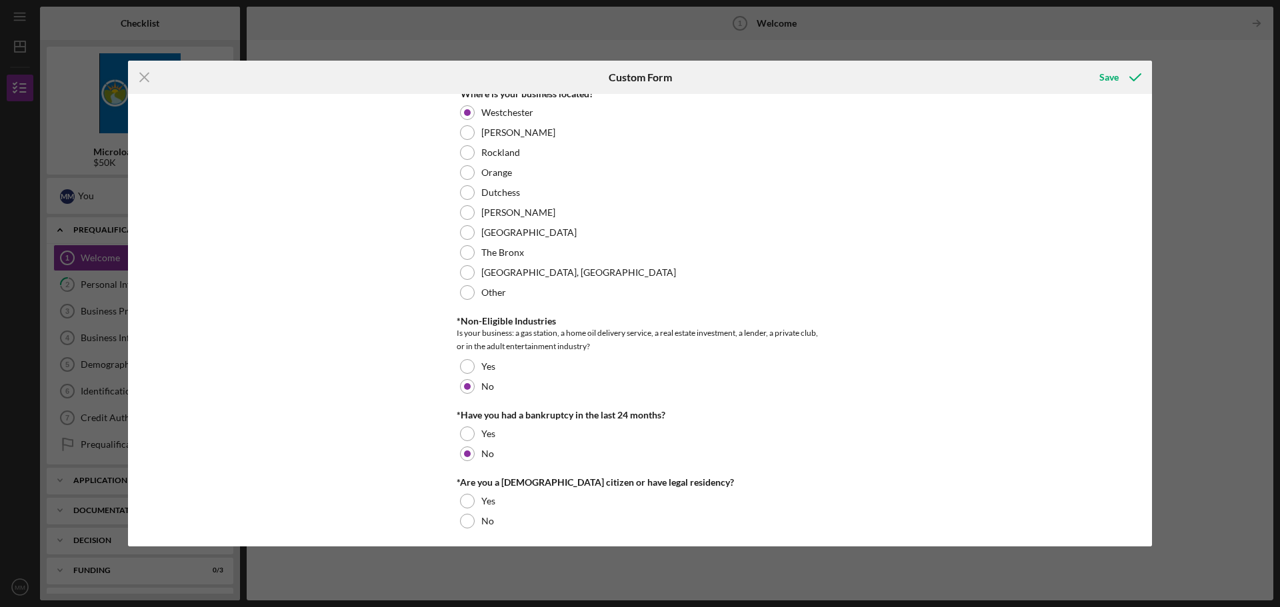
scroll to position [554, 0]
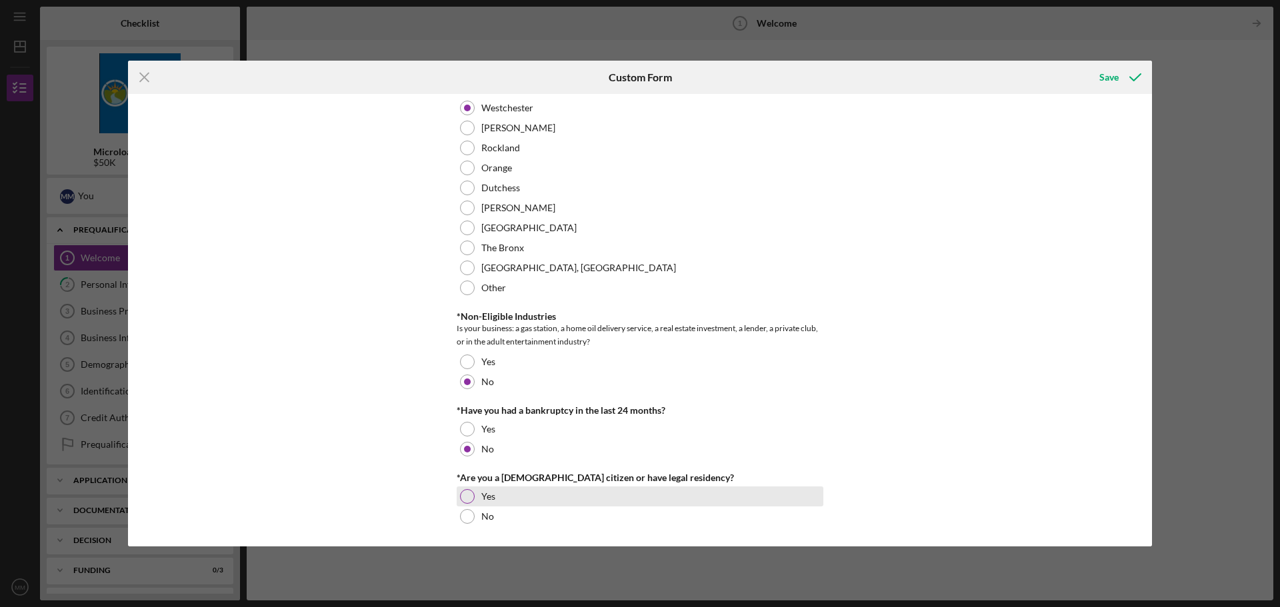
click at [462, 499] on div at bounding box center [467, 496] width 15 height 15
click at [1101, 77] on div "Save" at bounding box center [1108, 77] width 19 height 27
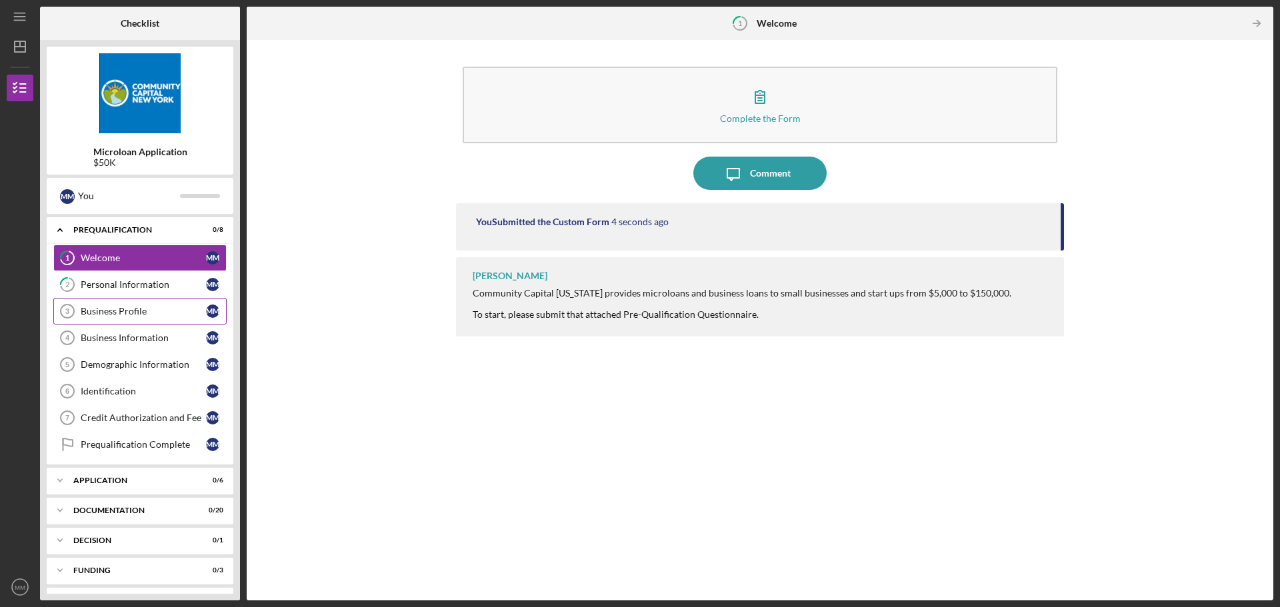
click at [106, 313] on div "Business Profile" at bounding box center [143, 311] width 125 height 11
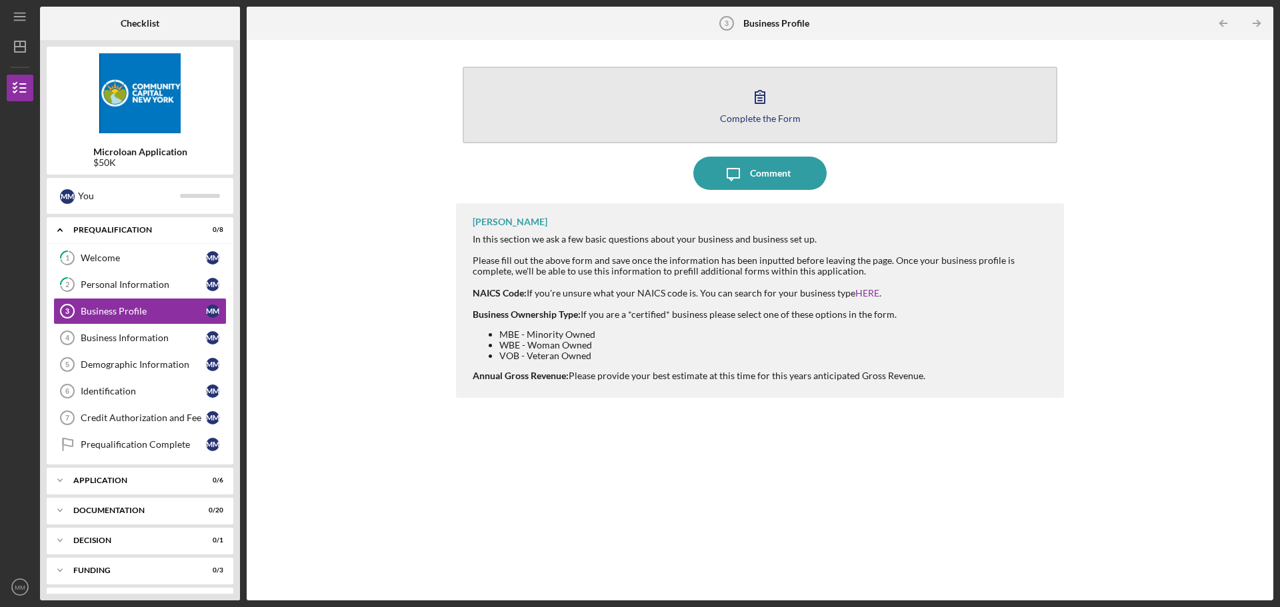
click at [756, 118] on div "Complete the Form" at bounding box center [760, 118] width 81 height 10
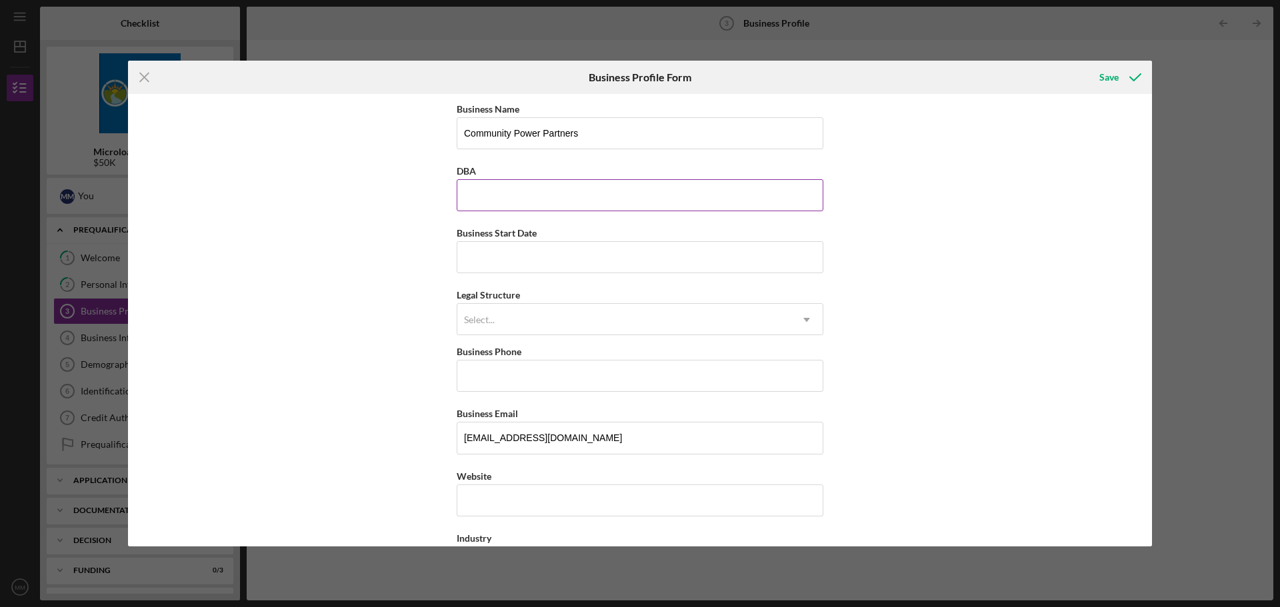
click at [604, 190] on input "DBA" at bounding box center [640, 195] width 367 height 32
type input "Community Power Partners"
click at [599, 259] on input "Business Start Date" at bounding box center [640, 257] width 367 height 32
type input "[DATE]"
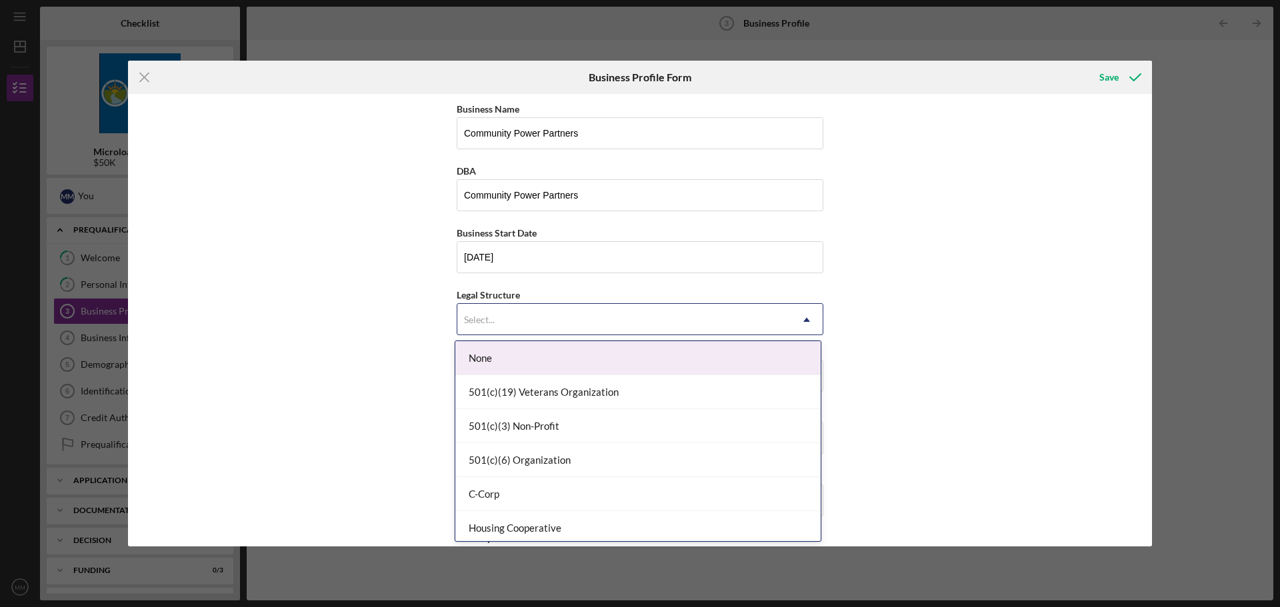
click at [598, 324] on div "Select..." at bounding box center [623, 320] width 333 height 31
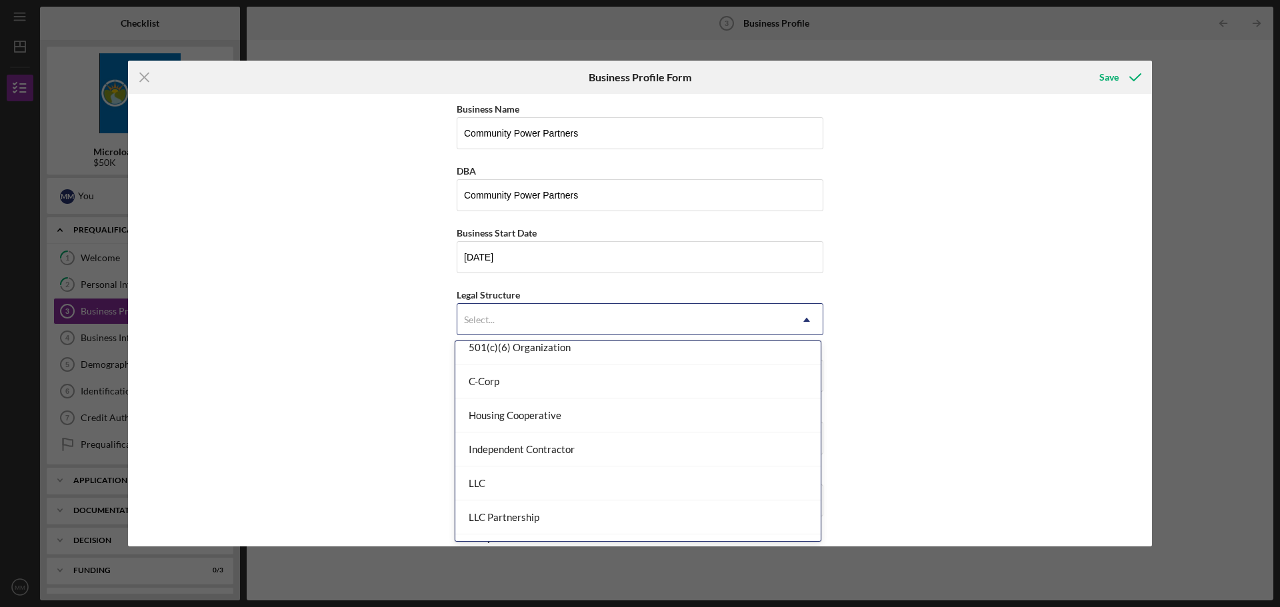
scroll to position [133, 0]
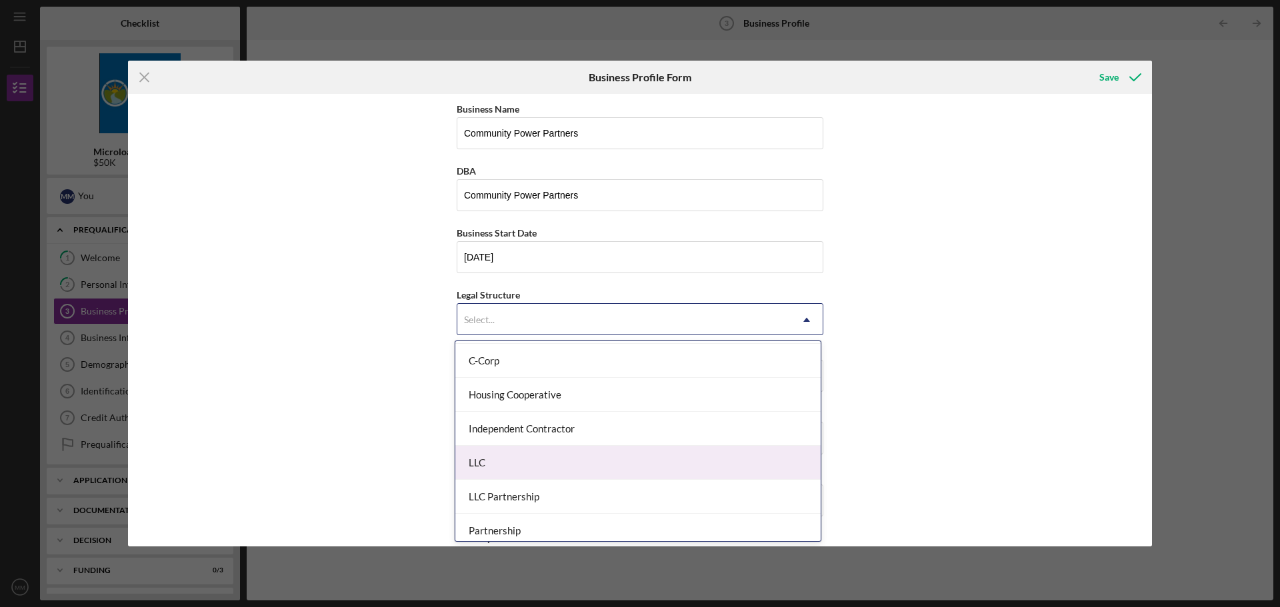
click at [620, 457] on div "LLC" at bounding box center [637, 463] width 365 height 34
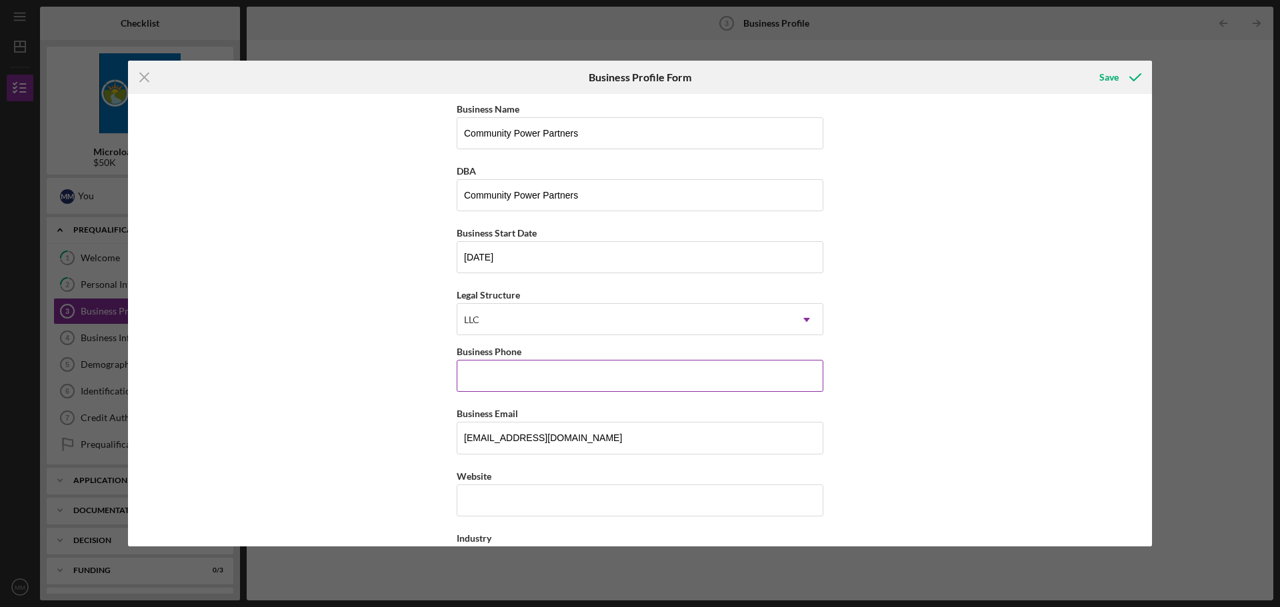
click at [566, 377] on input "Business Phone" at bounding box center [640, 376] width 367 height 32
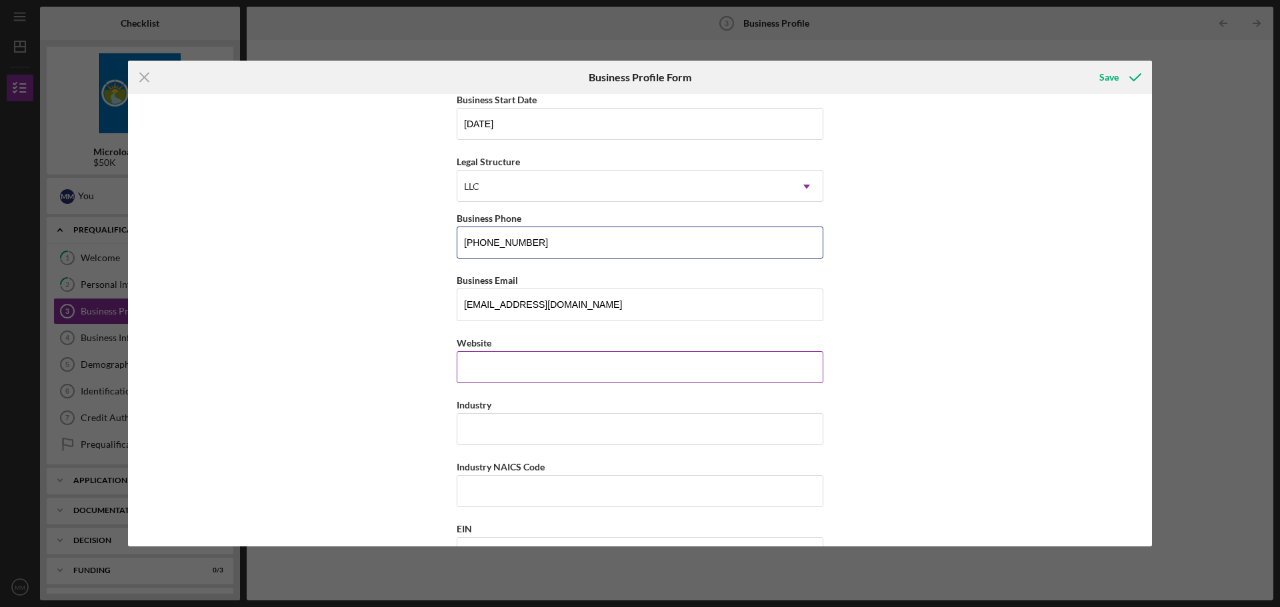
type input "[PHONE_NUMBER]"
click at [577, 376] on input "Website" at bounding box center [640, 367] width 367 height 32
type input "[DOMAIN_NAME]"
click at [582, 427] on input "Industry" at bounding box center [640, 429] width 367 height 32
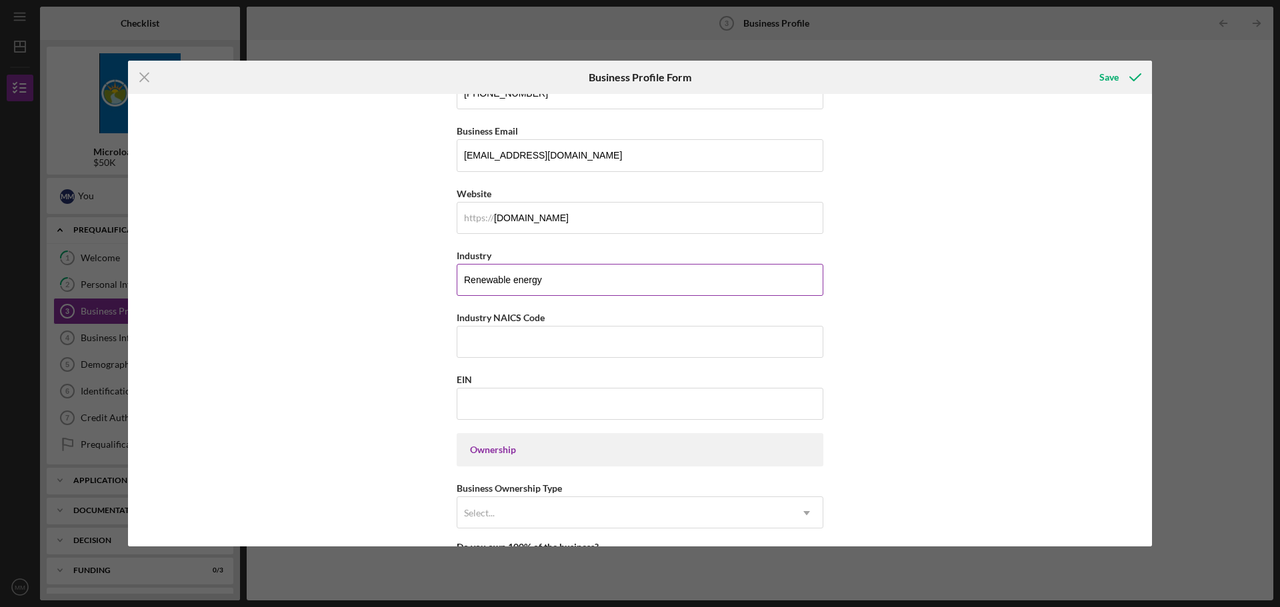
scroll to position [333, 0]
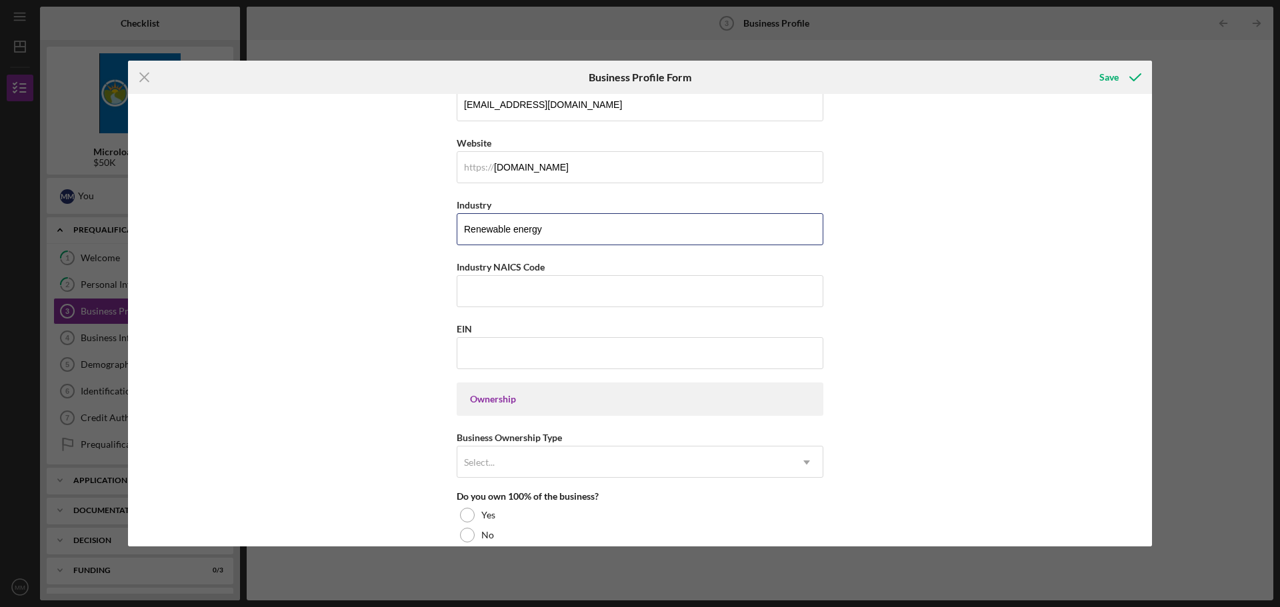
type input "Renewable energy"
click at [478, 359] on input "EIN" at bounding box center [640, 353] width 367 height 32
type input "[US_EMPLOYER_IDENTIFICATION_NUMBER]"
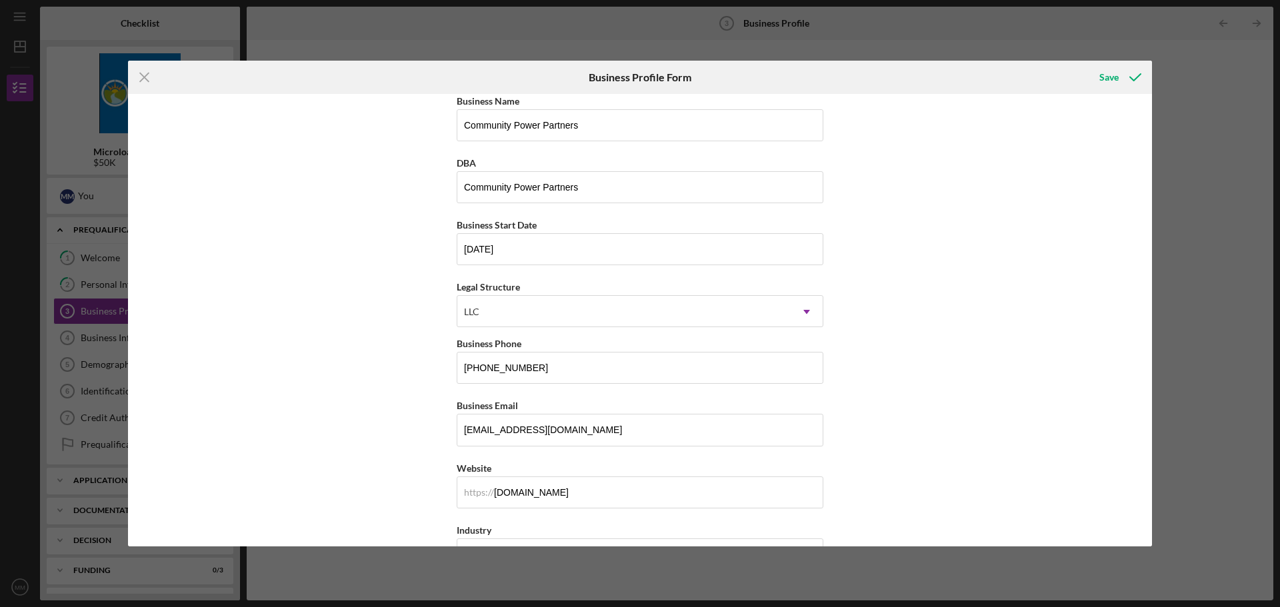
scroll to position [0, 0]
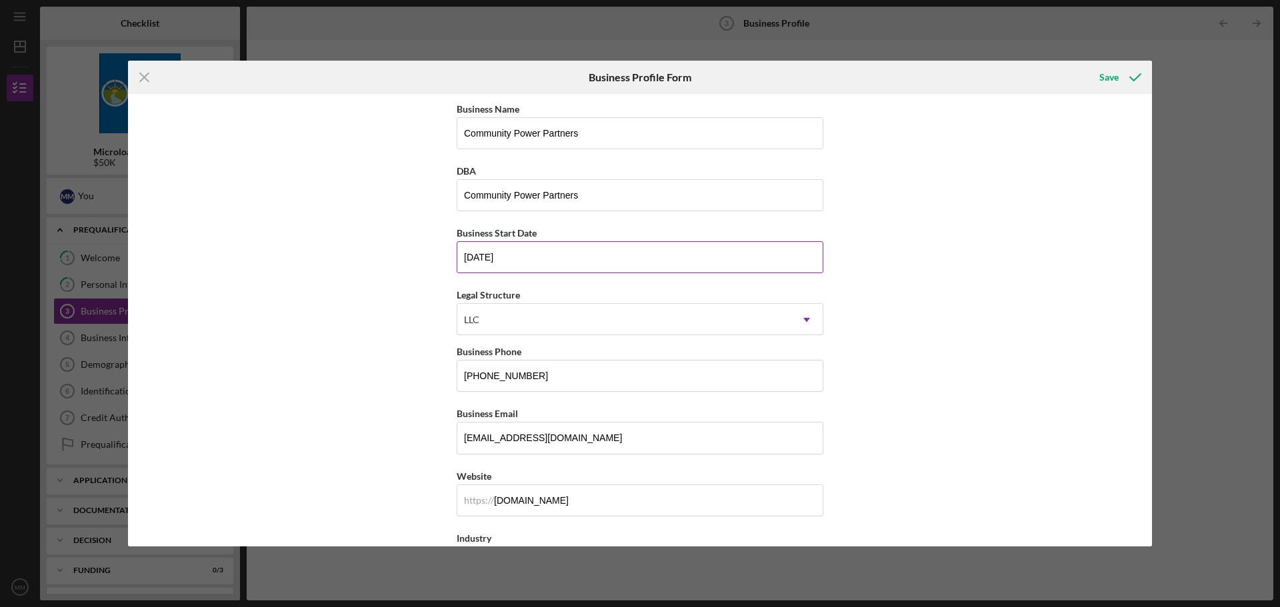
click at [484, 254] on input "[DATE]" at bounding box center [640, 257] width 367 height 32
type input "[DATE]"
click at [917, 317] on div "Business Name Community Power Partners DBA Community Power Partners Business St…" at bounding box center [640, 320] width 1024 height 453
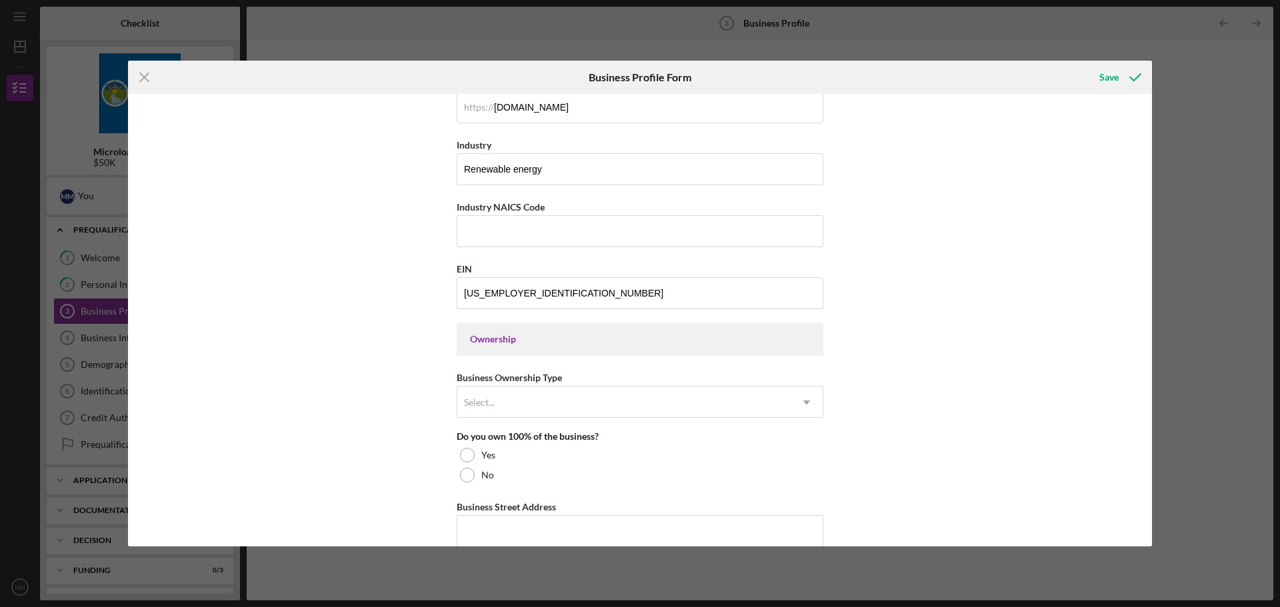
scroll to position [466, 0]
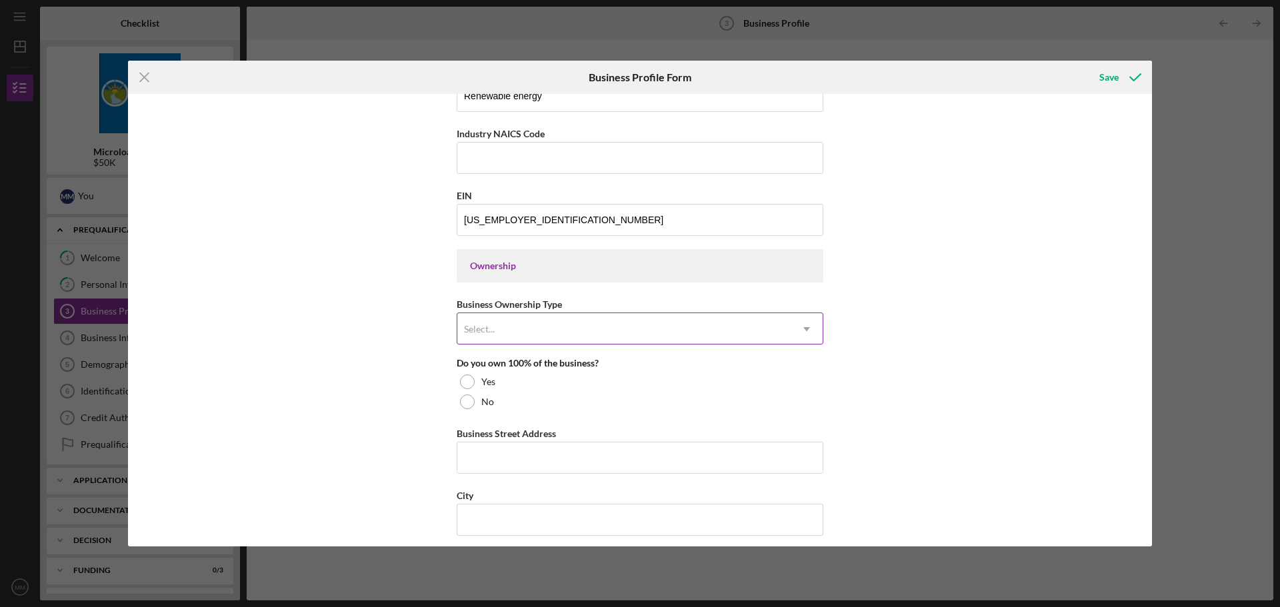
click at [724, 331] on div "Select..." at bounding box center [623, 329] width 333 height 31
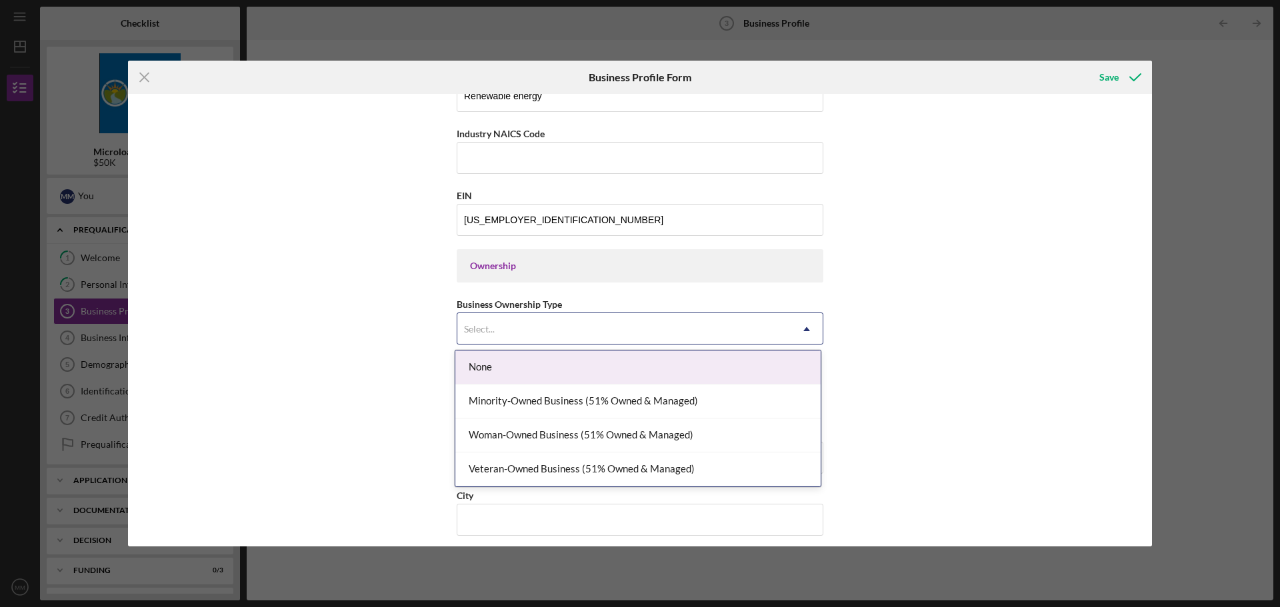
click at [723, 367] on div "None" at bounding box center [637, 368] width 365 height 34
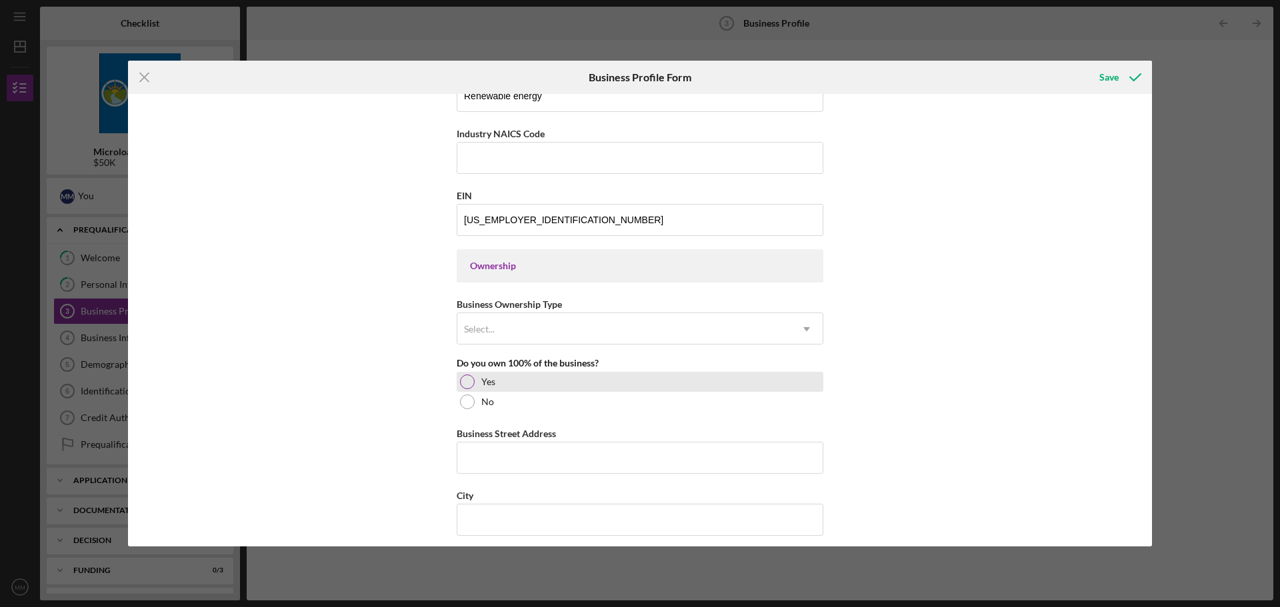
click at [460, 381] on div at bounding box center [467, 382] width 15 height 15
click at [510, 464] on input "Business Street Address" at bounding box center [640, 458] width 367 height 32
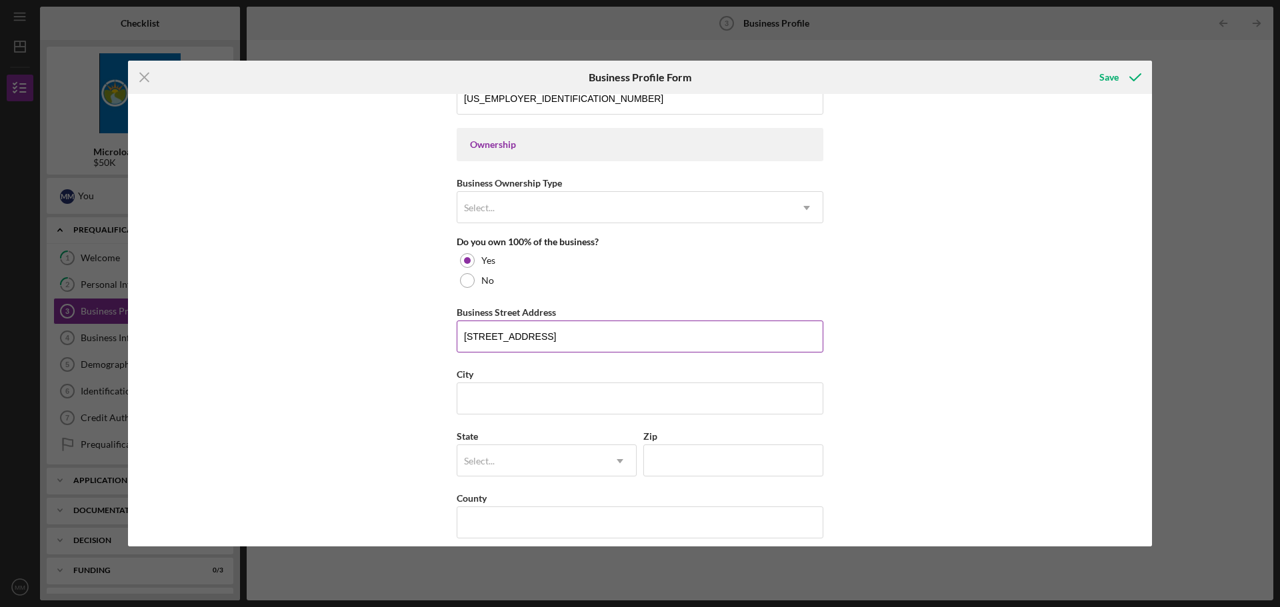
scroll to position [600, 0]
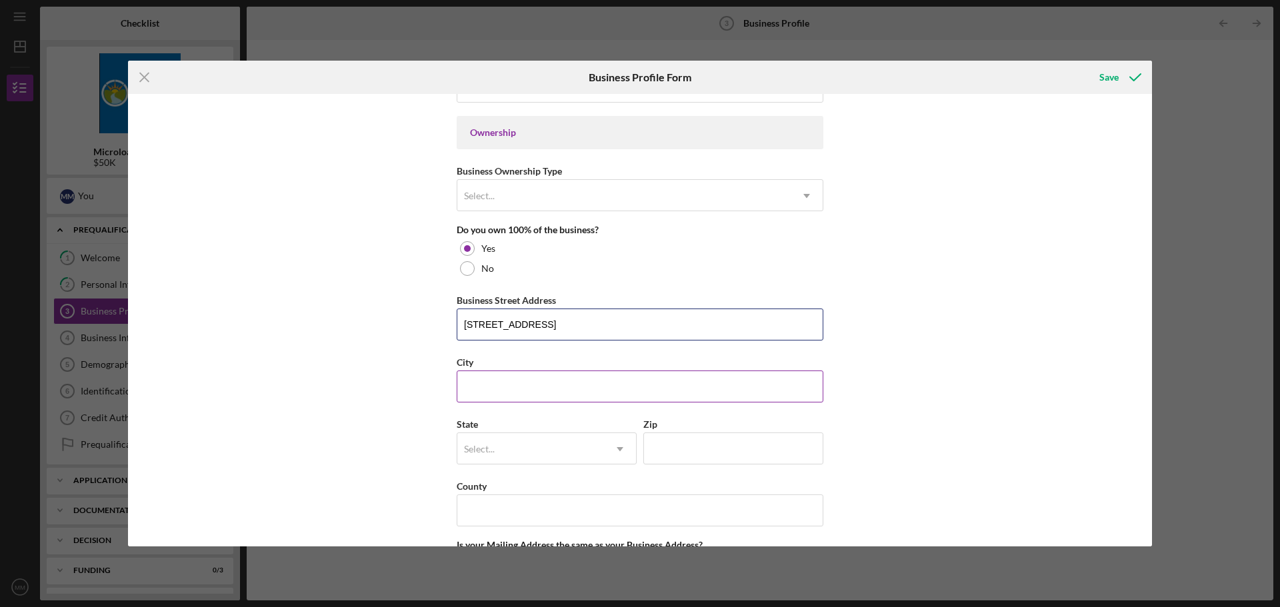
type input "[STREET_ADDRESS]"
click at [514, 393] on input "City" at bounding box center [640, 387] width 367 height 32
type input "[GEOGRAPHIC_DATA]"
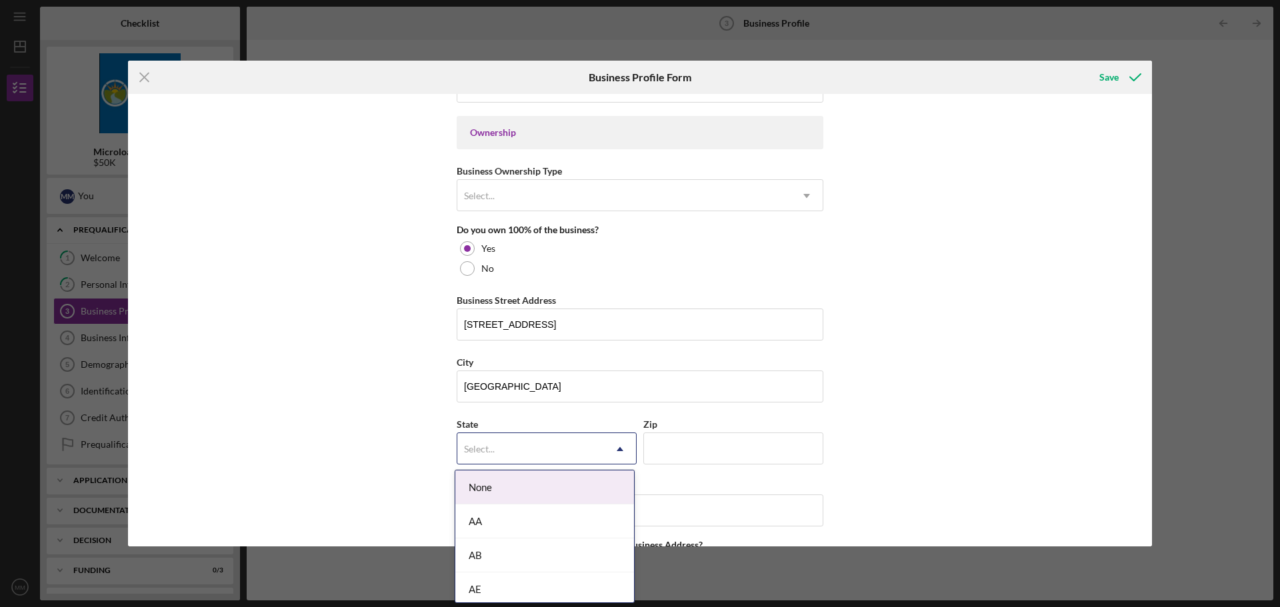
click at [533, 448] on div "Select..." at bounding box center [530, 449] width 147 height 31
click at [544, 490] on div "NY" at bounding box center [544, 488] width 179 height 34
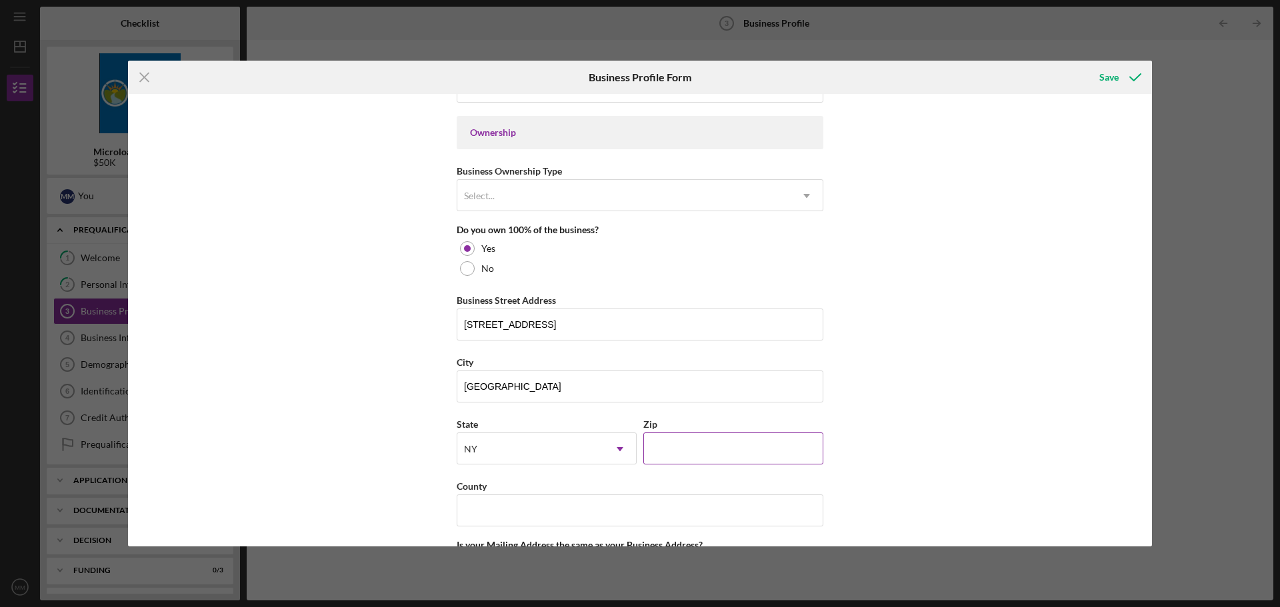
click at [703, 445] on input "Zip" at bounding box center [733, 449] width 180 height 32
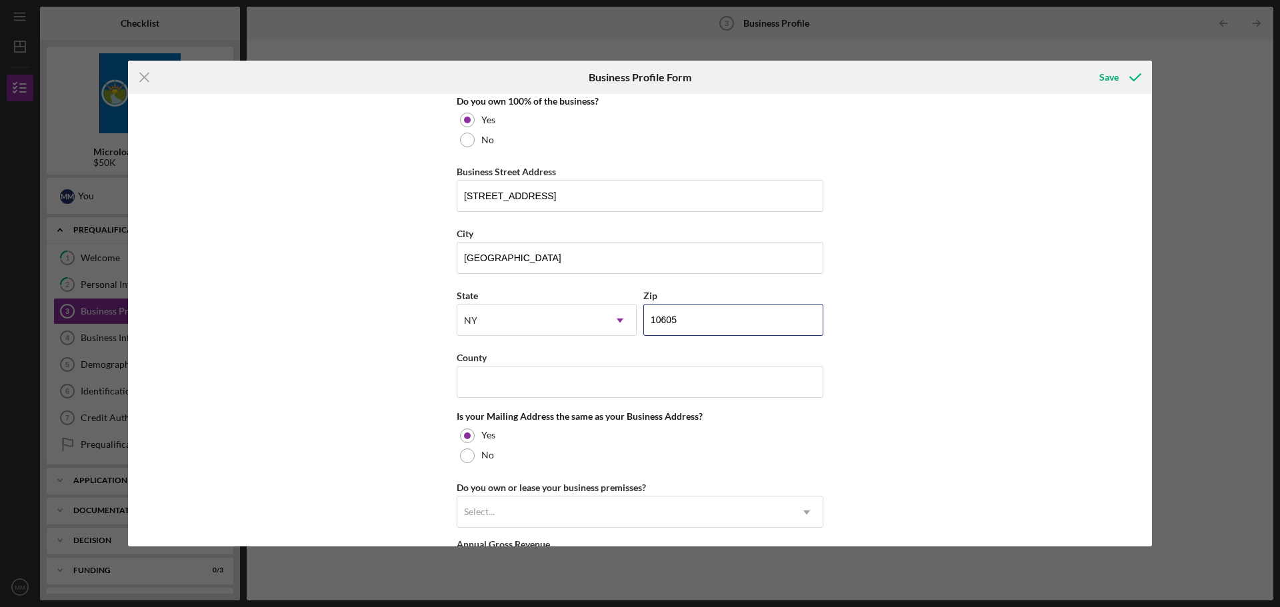
scroll to position [733, 0]
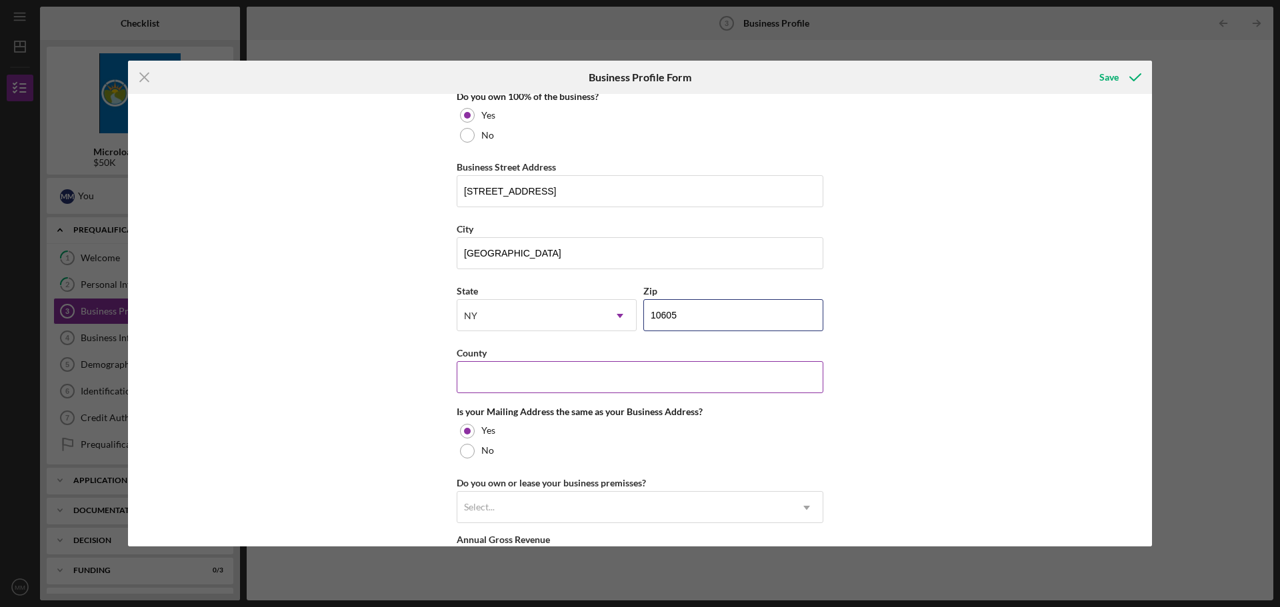
type input "10605"
click at [597, 381] on input "County" at bounding box center [640, 377] width 367 height 32
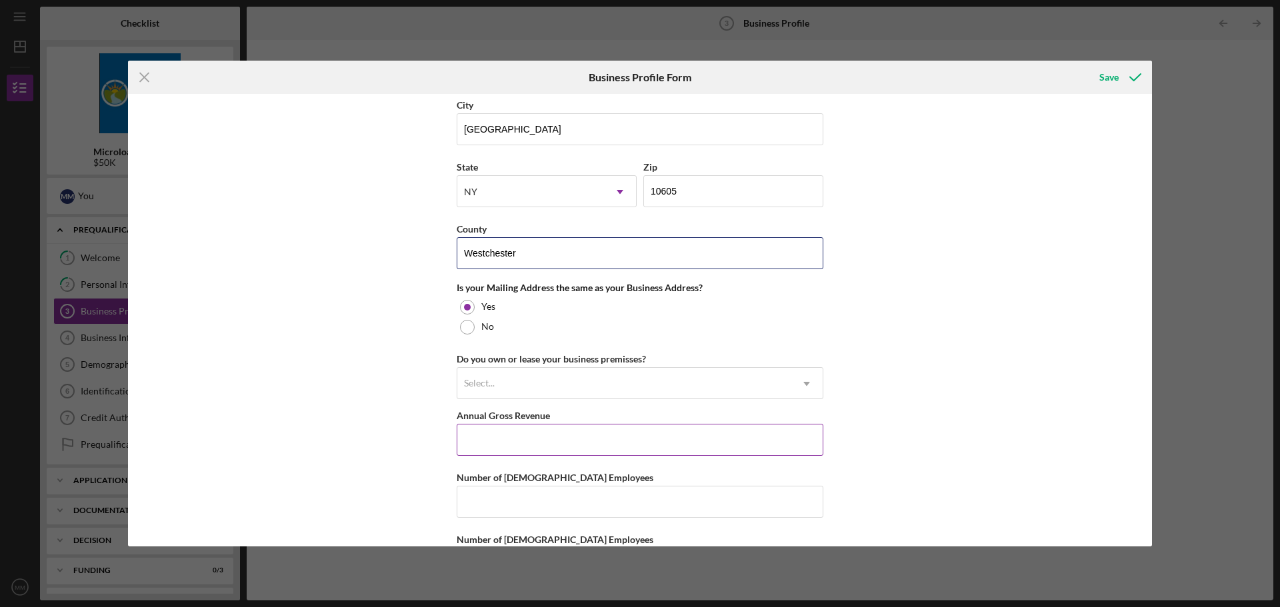
scroll to position [866, 0]
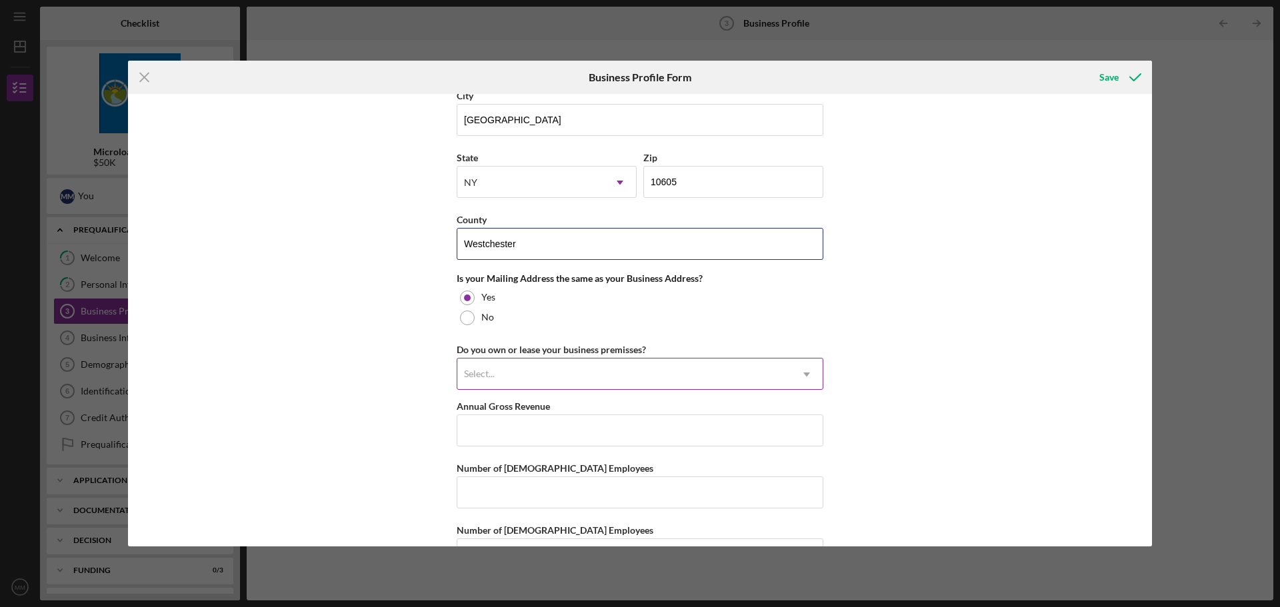
type input "Westchester"
click at [629, 377] on div "Select..." at bounding box center [623, 374] width 333 height 31
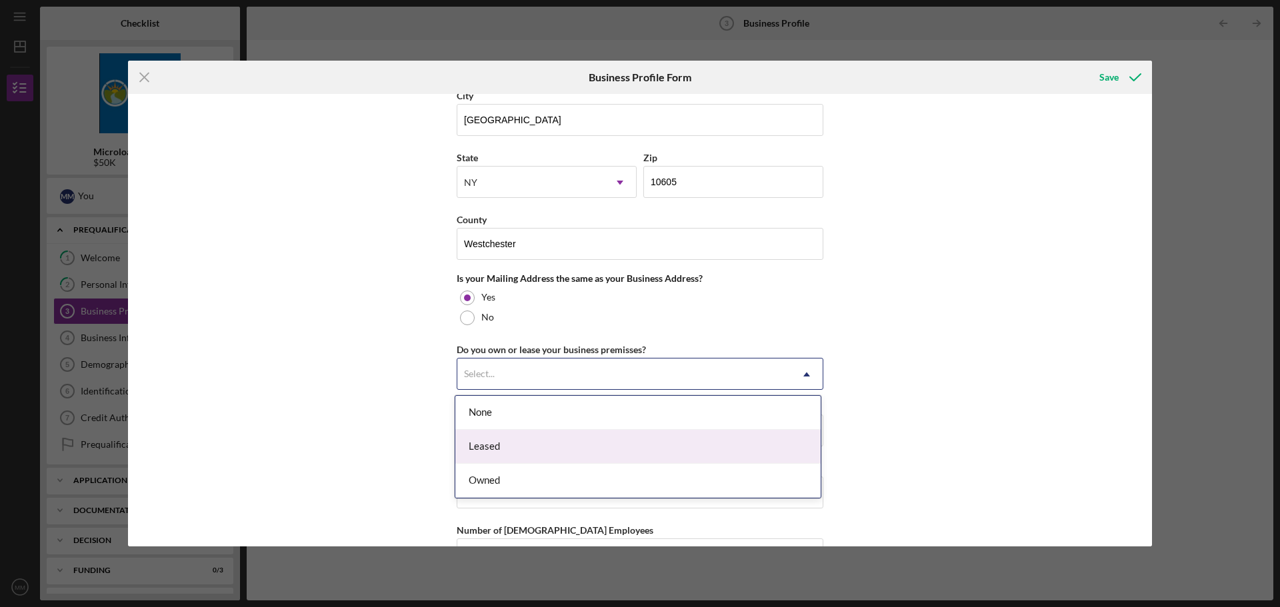
click at [632, 441] on div "Leased" at bounding box center [637, 447] width 365 height 34
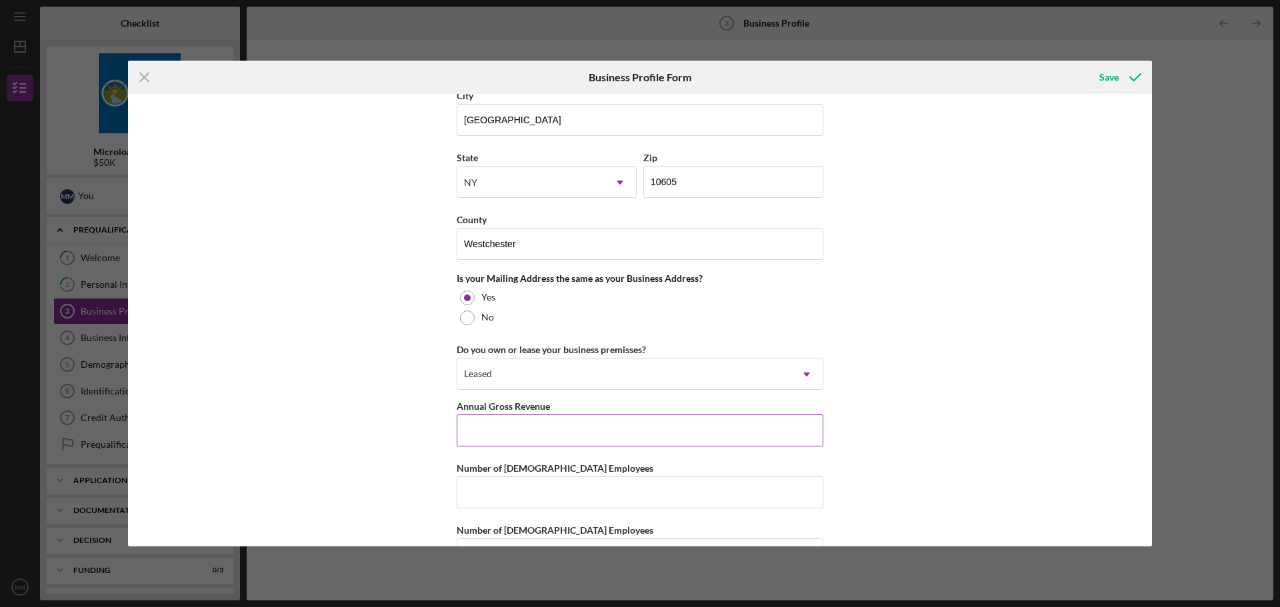
click at [632, 441] on input "Annual Gross Revenue" at bounding box center [640, 431] width 367 height 32
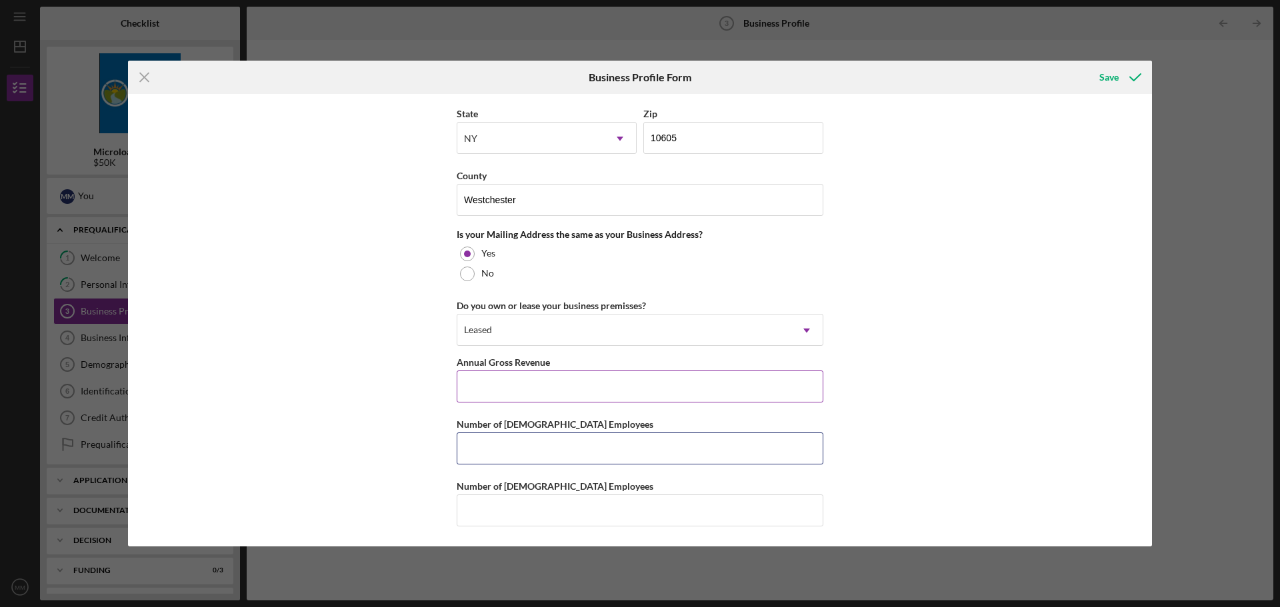
click at [632, 441] on input "Number of [DEMOGRAPHIC_DATA] Employees" at bounding box center [640, 449] width 367 height 32
type input "1"
click at [589, 511] on input "Number of [DEMOGRAPHIC_DATA] Employees" at bounding box center [640, 510] width 367 height 32
type input "0"
click at [586, 395] on input "Annual Gross Revenue" at bounding box center [640, 387] width 367 height 32
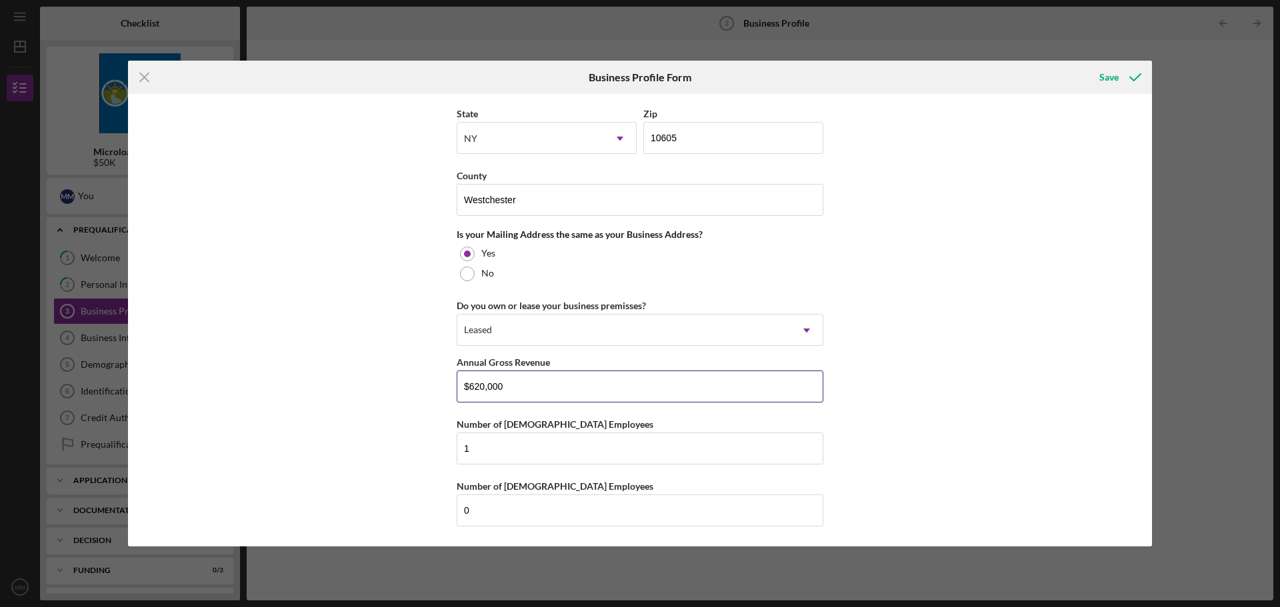
type input "$620,000"
click at [978, 385] on div "Business Name Community Power Partners DBA Community Power Partners Business St…" at bounding box center [640, 320] width 1024 height 453
click at [1100, 77] on div "Save" at bounding box center [1108, 77] width 19 height 27
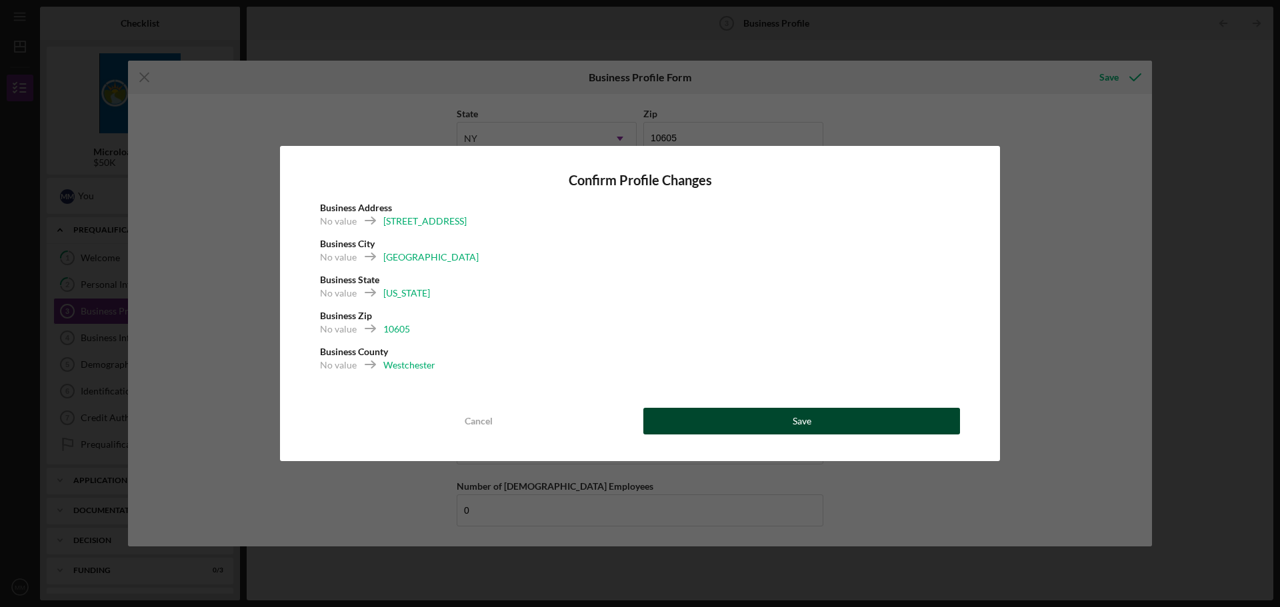
click at [750, 422] on button "Save" at bounding box center [801, 421] width 317 height 27
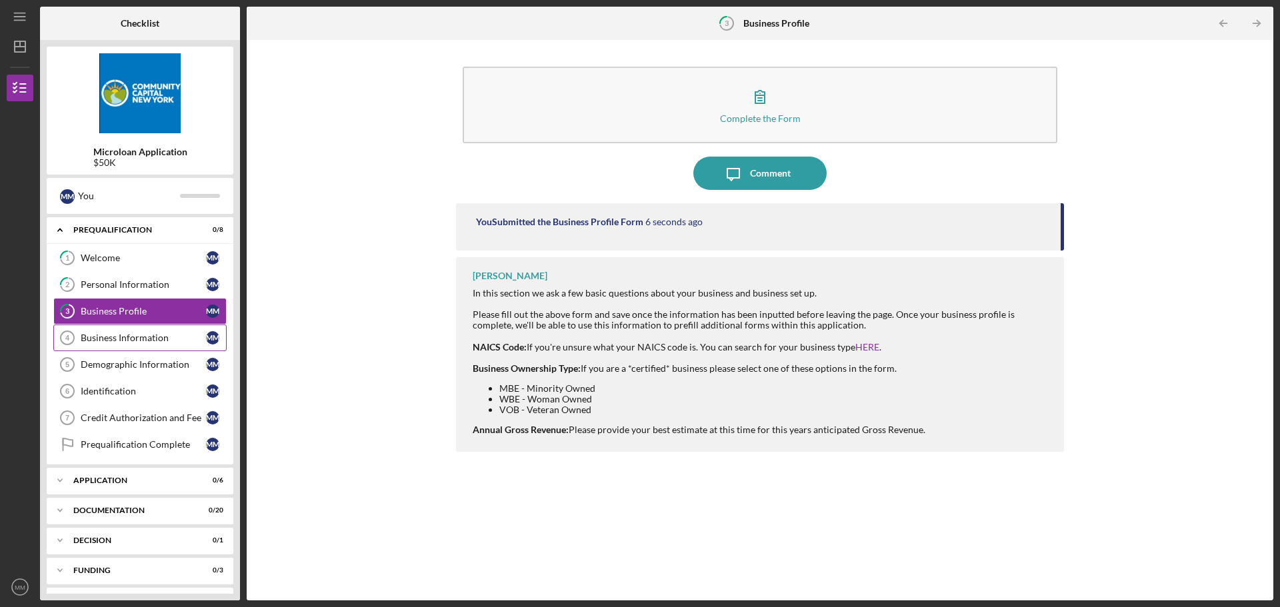
click at [132, 337] on div "Business Information" at bounding box center [143, 338] width 125 height 11
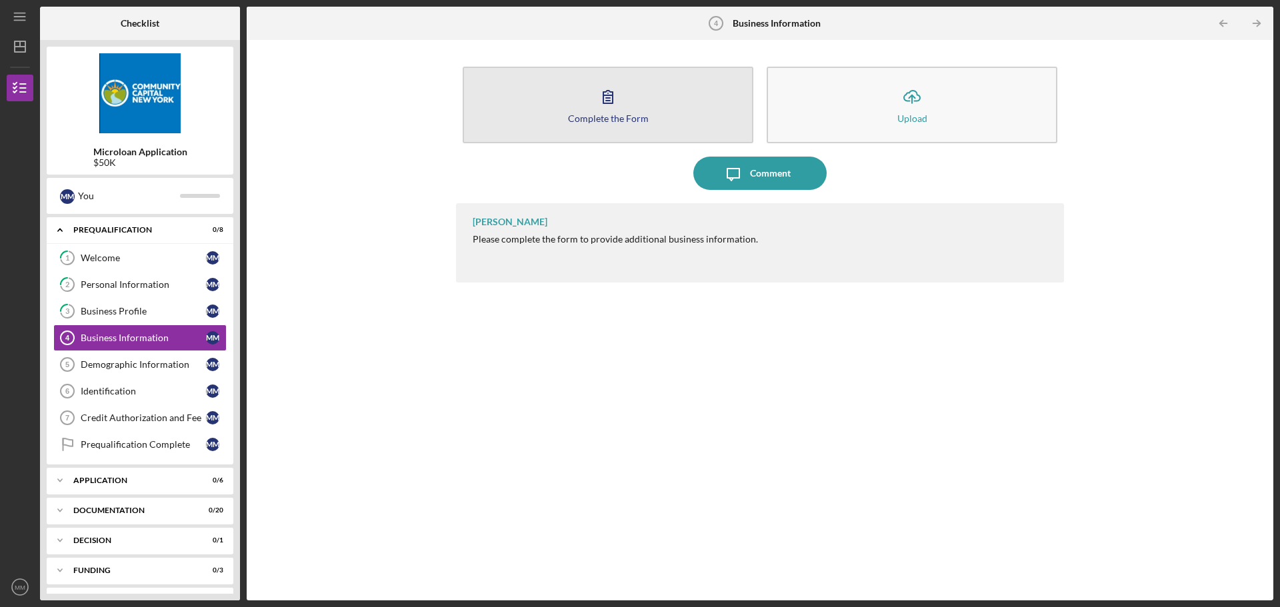
click at [602, 107] on icon "button" at bounding box center [607, 96] width 33 height 33
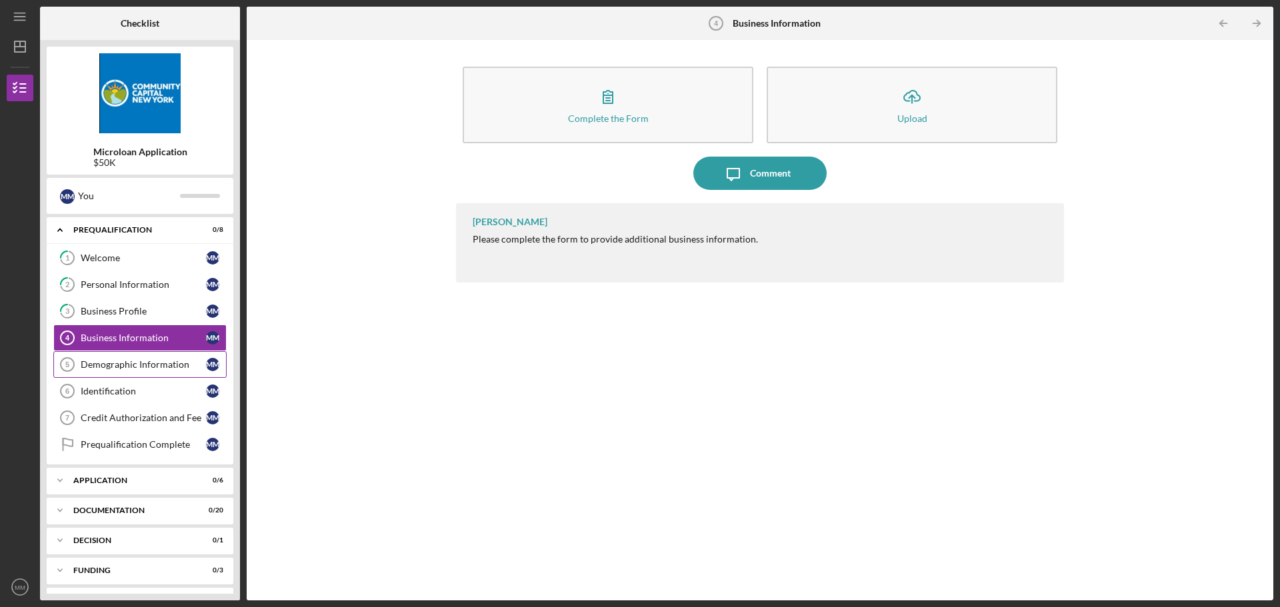
click at [147, 361] on div "Demographic Information" at bounding box center [143, 364] width 125 height 11
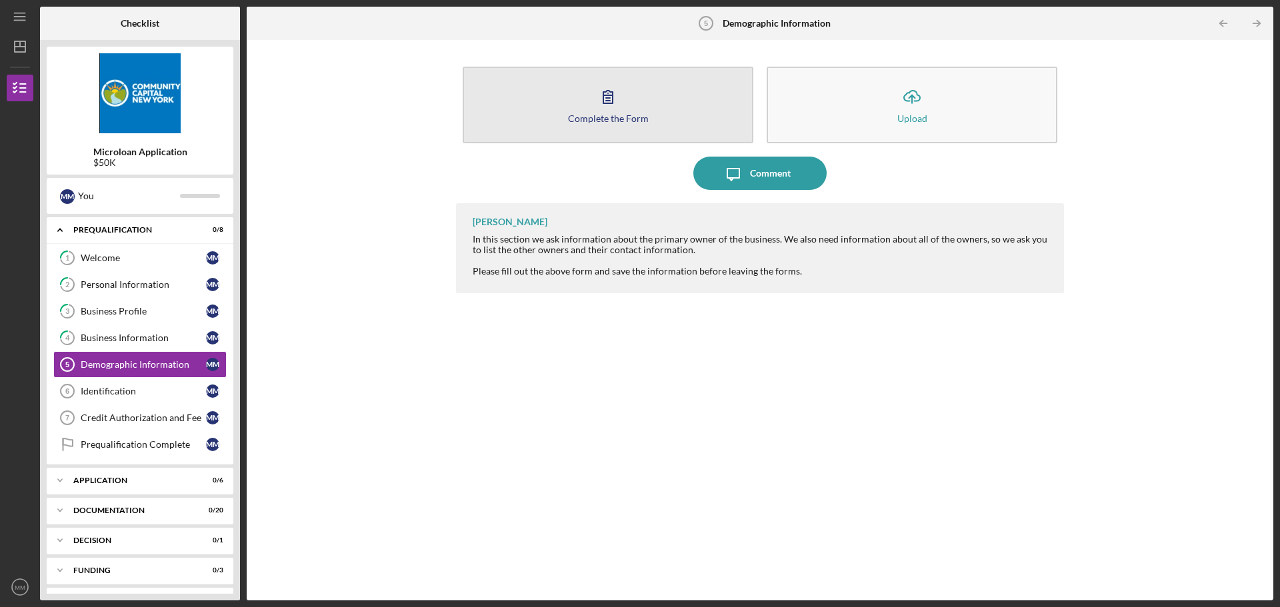
click at [616, 109] on icon "button" at bounding box center [607, 96] width 33 height 33
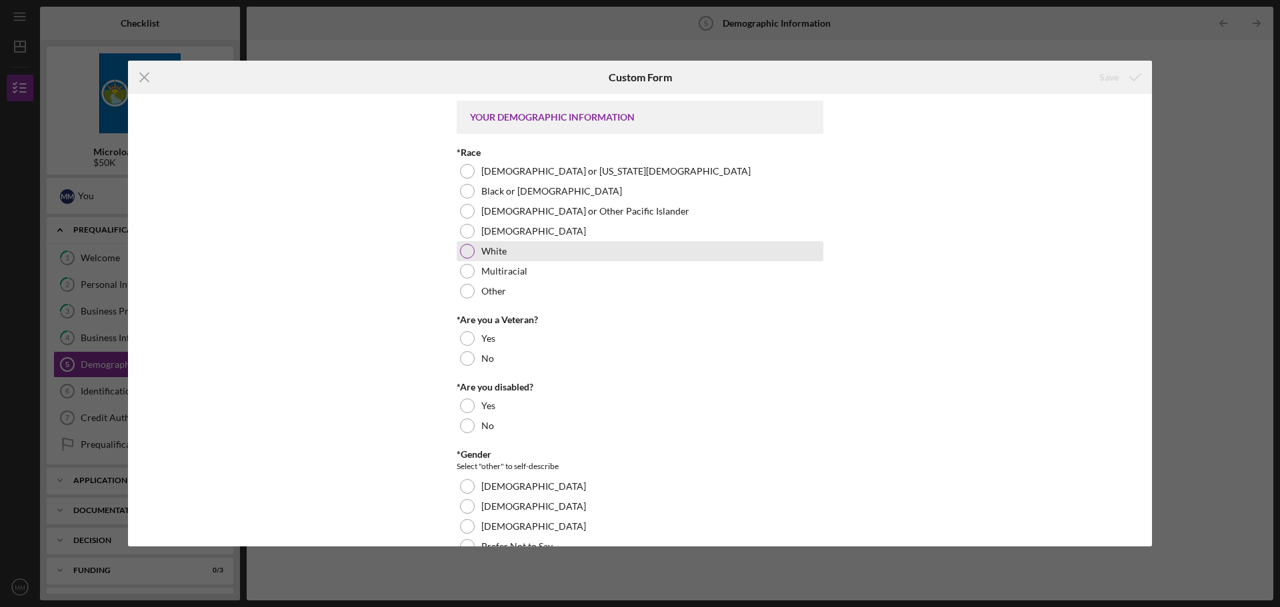
click at [460, 249] on div at bounding box center [467, 251] width 15 height 15
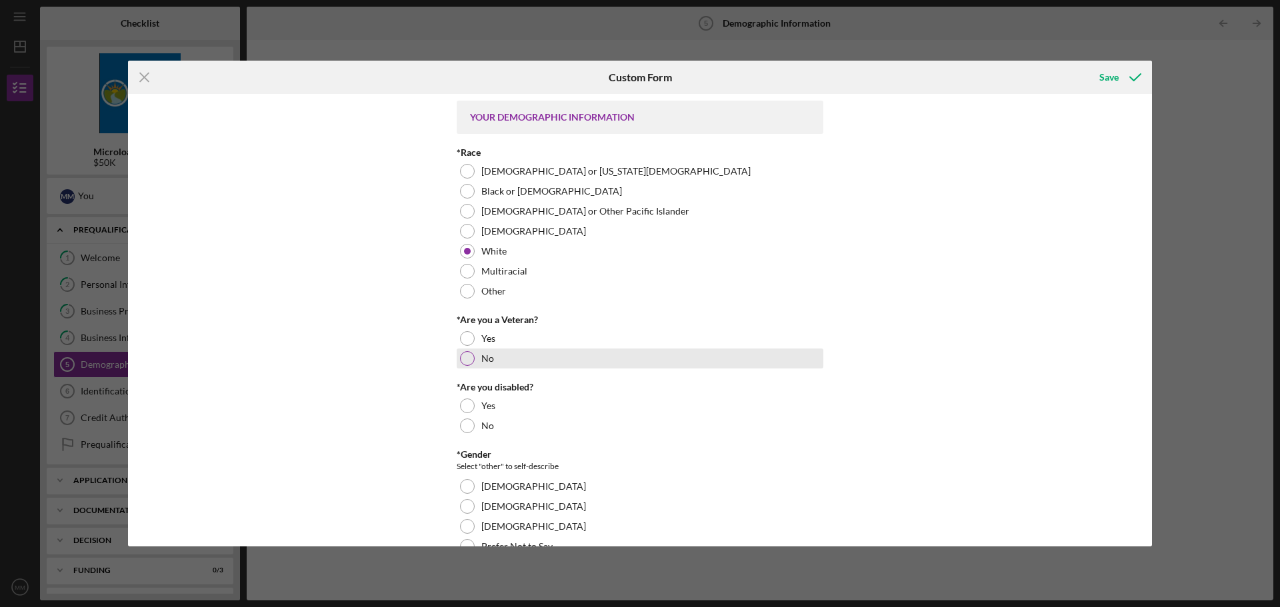
click at [474, 353] on div "No" at bounding box center [640, 359] width 367 height 20
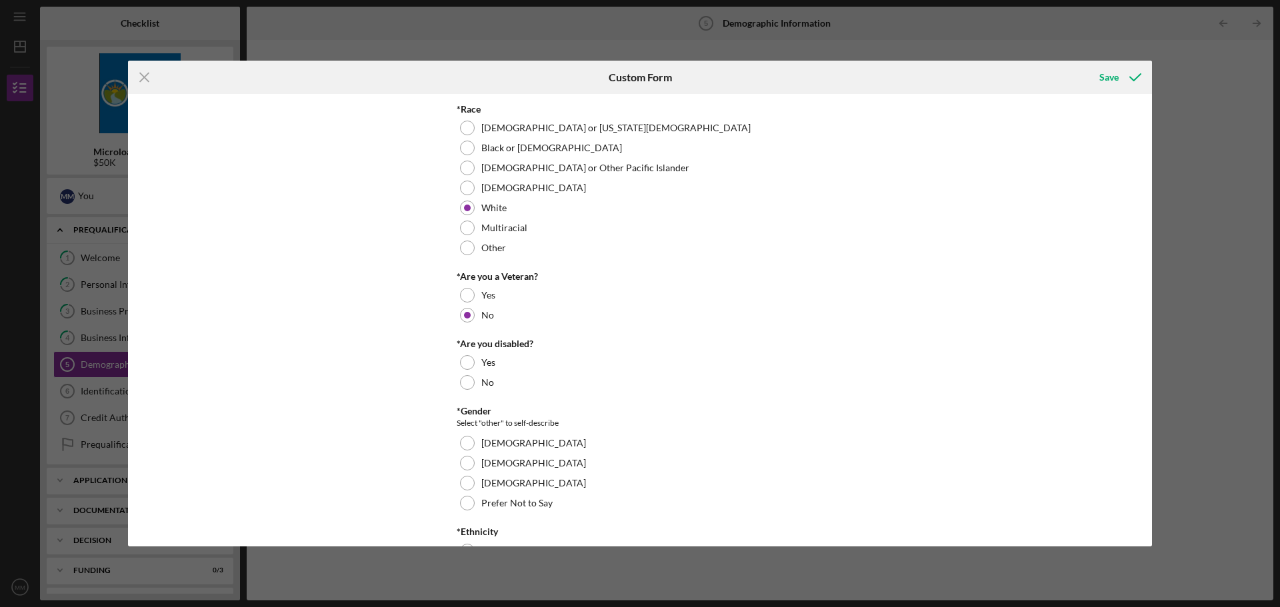
scroll to position [133, 0]
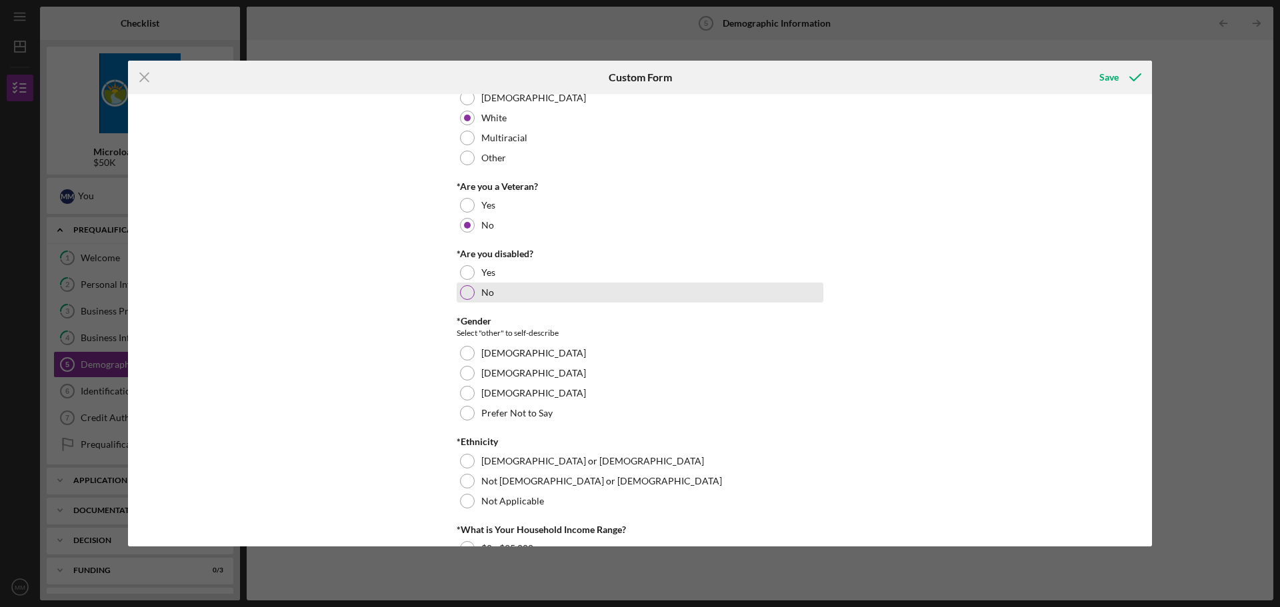
click at [463, 291] on div at bounding box center [467, 292] width 15 height 15
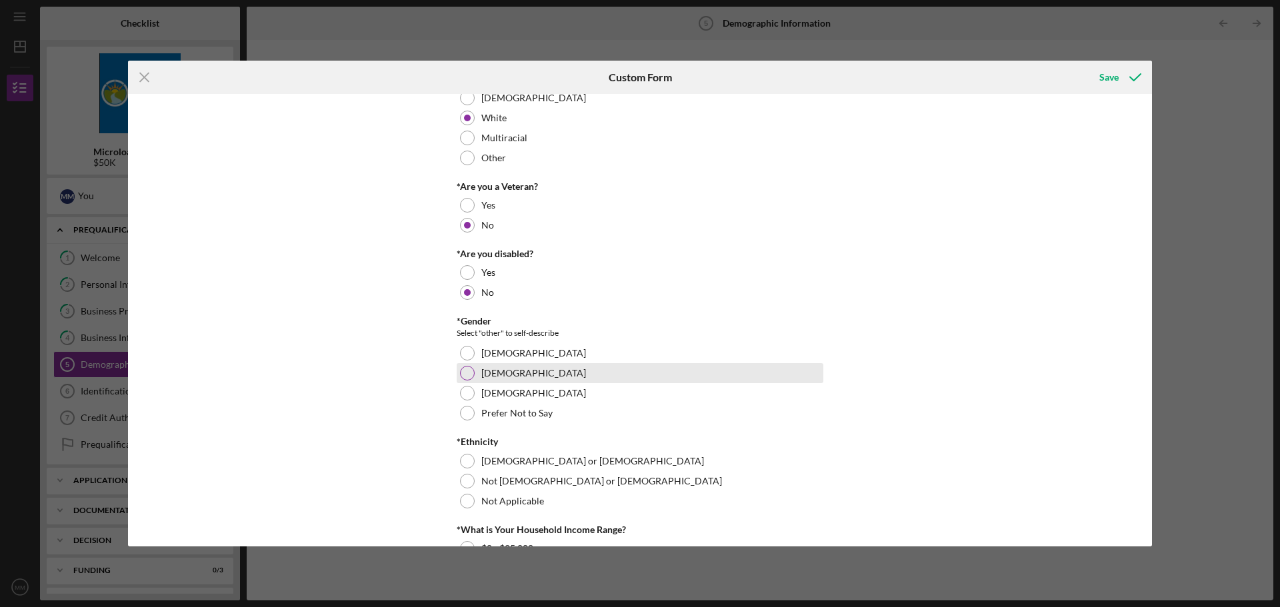
click at [476, 374] on div "[DEMOGRAPHIC_DATA]" at bounding box center [640, 373] width 367 height 20
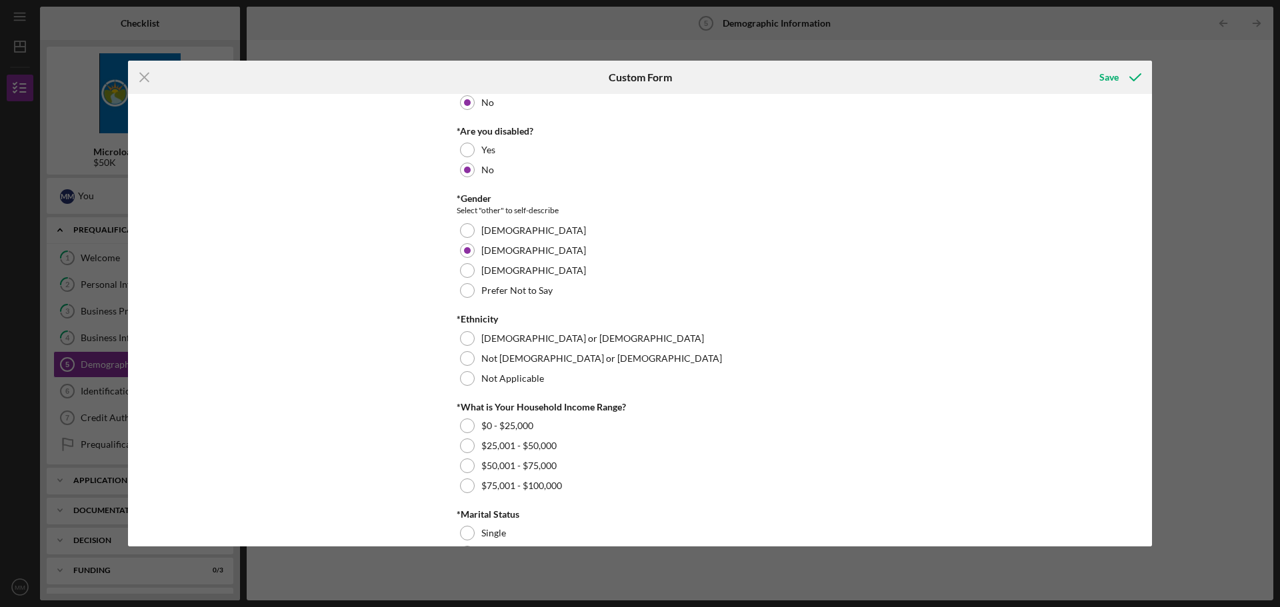
scroll to position [267, 0]
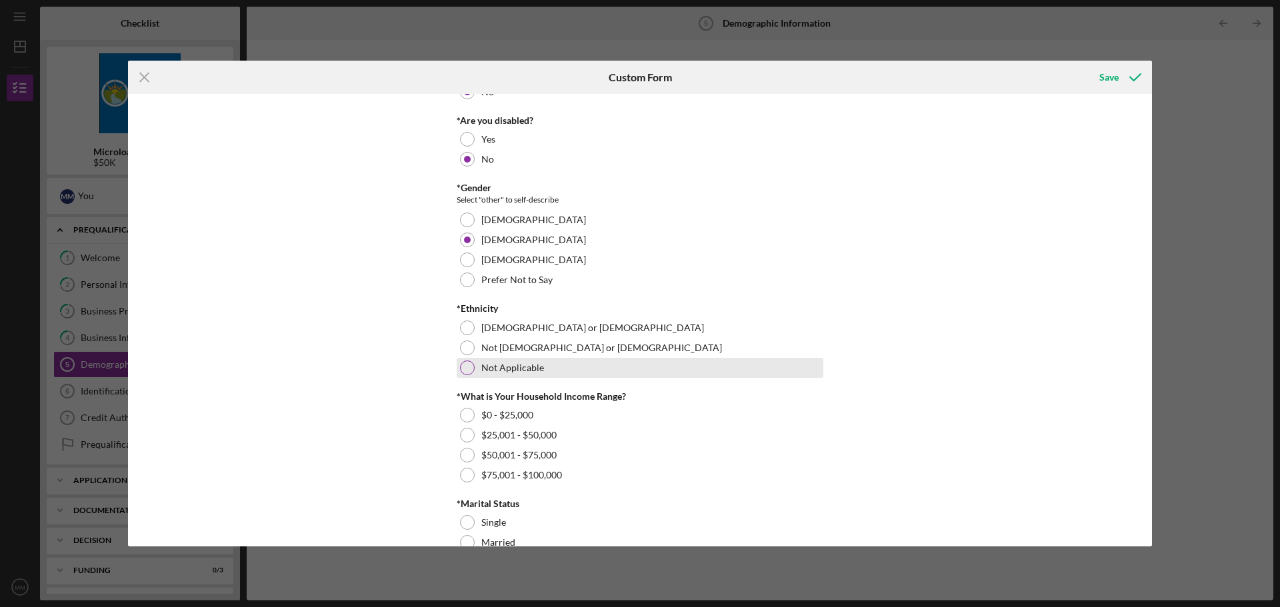
click at [653, 371] on div "Not Applicable" at bounding box center [640, 368] width 367 height 20
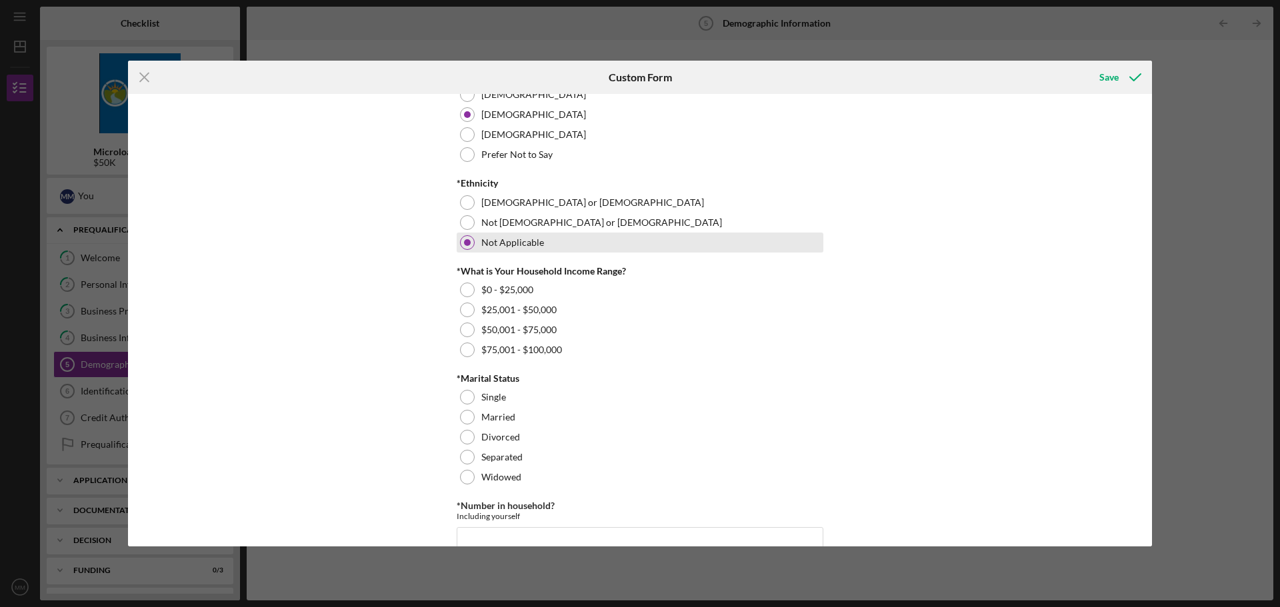
scroll to position [400, 0]
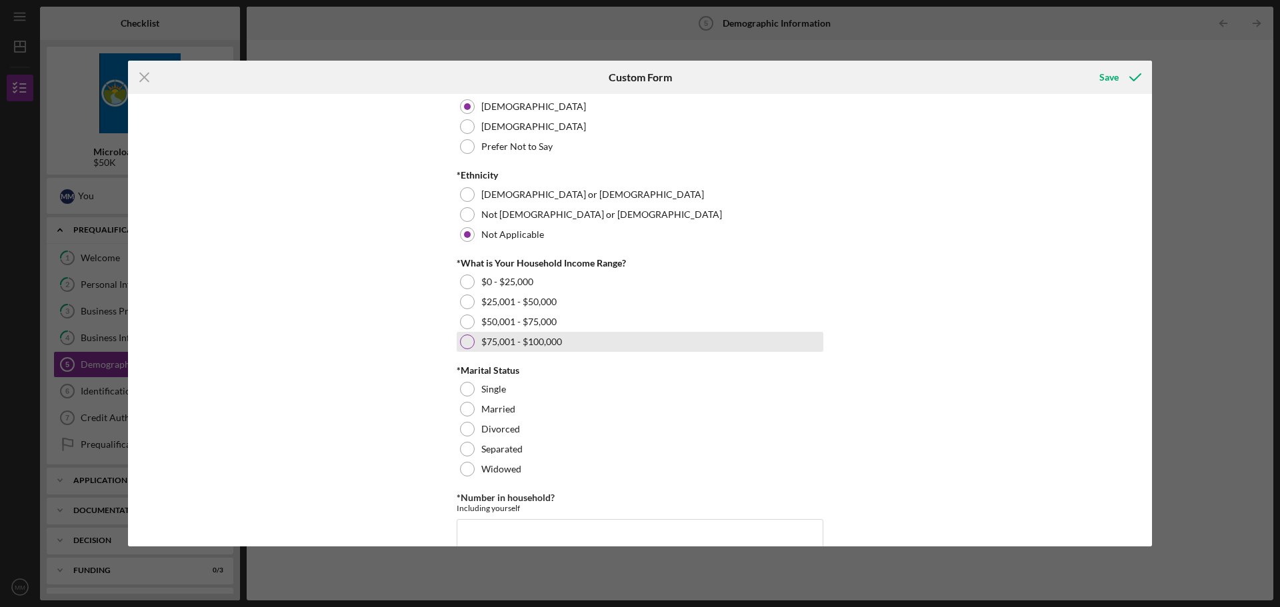
click at [463, 340] on div at bounding box center [467, 342] width 15 height 15
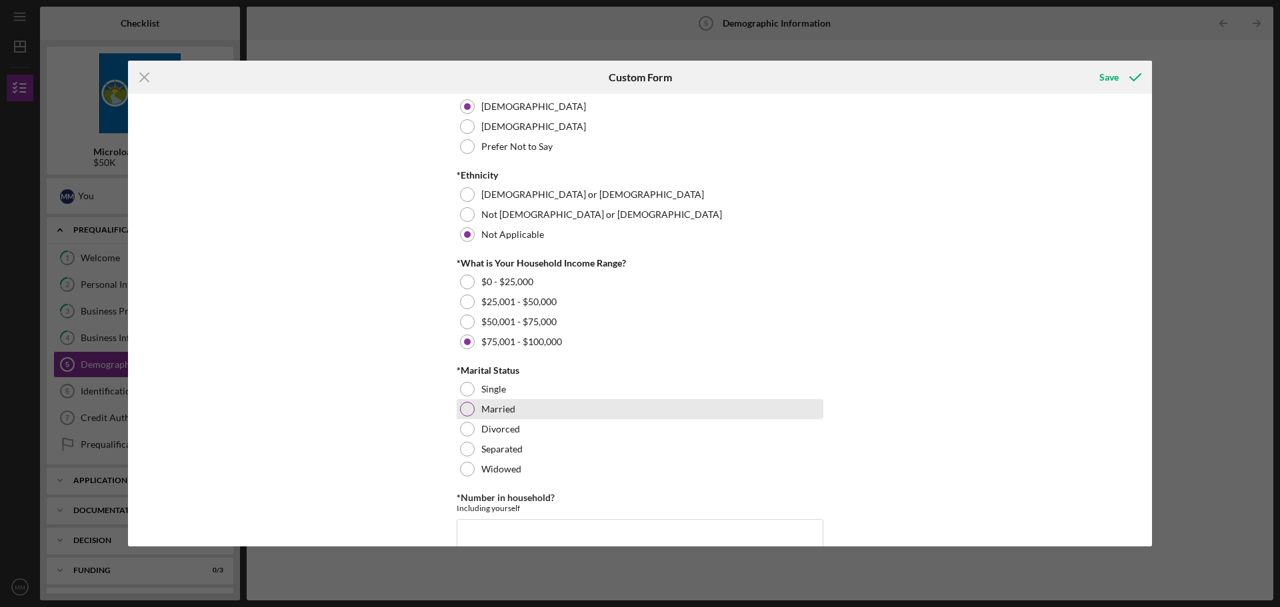
click at [478, 405] on div "Married" at bounding box center [640, 409] width 367 height 20
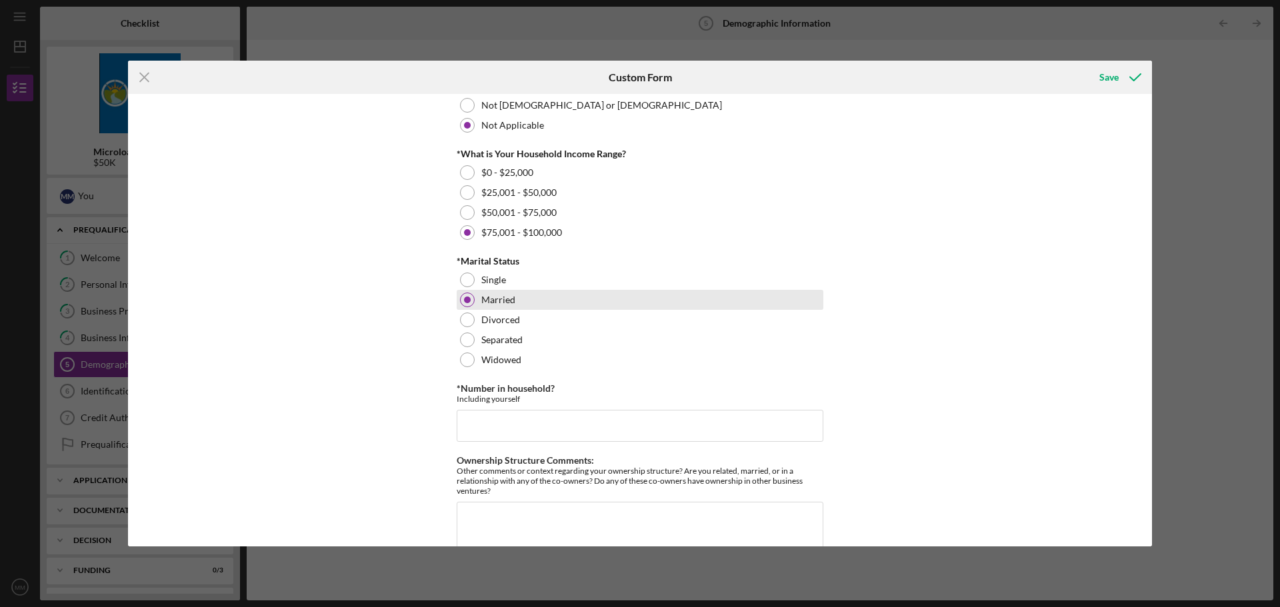
scroll to position [533, 0]
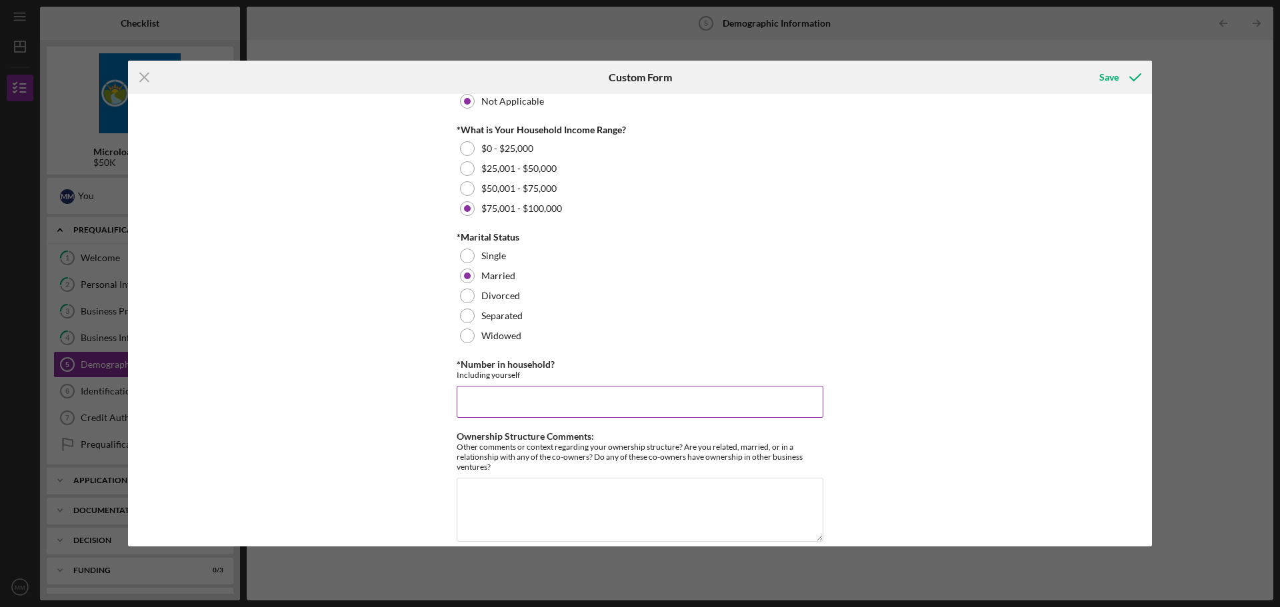
click at [544, 403] on input "*Number in household?" at bounding box center [640, 402] width 367 height 32
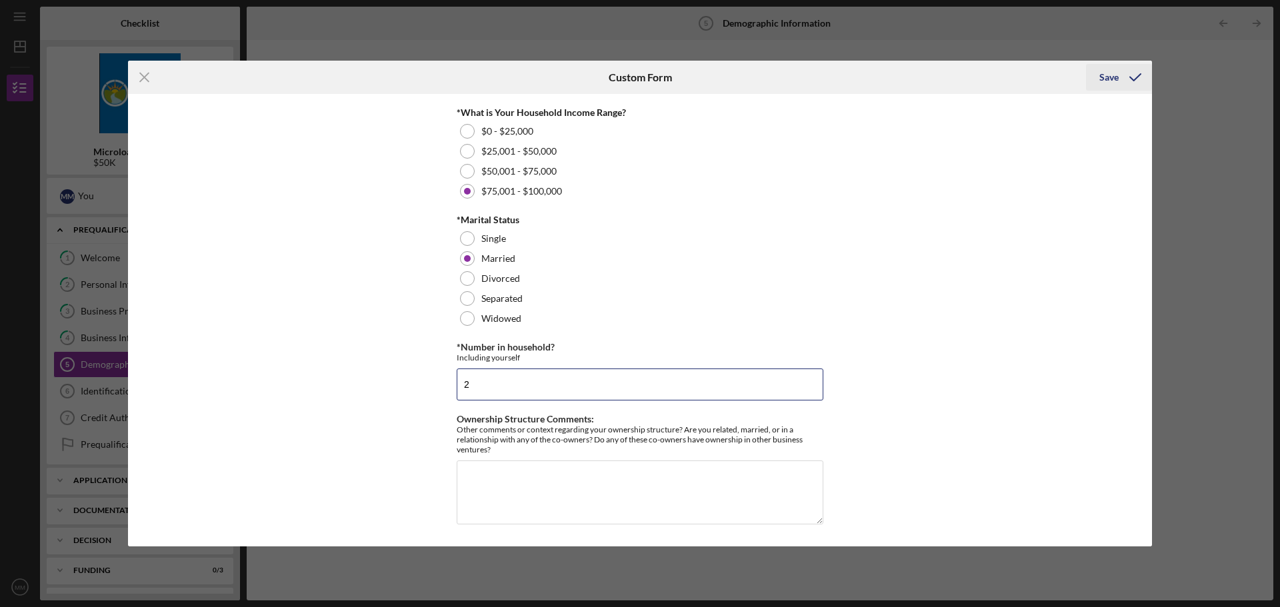
type input "2"
click at [1106, 71] on div "Save" at bounding box center [1108, 77] width 19 height 27
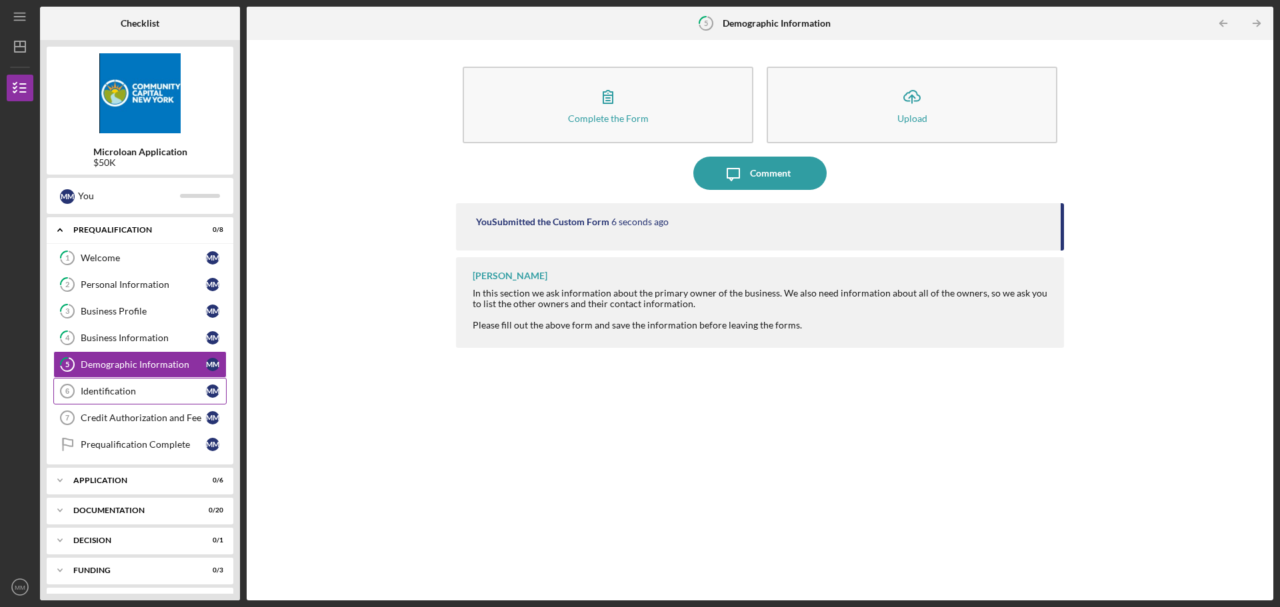
click at [125, 393] on div "Identification" at bounding box center [143, 391] width 125 height 11
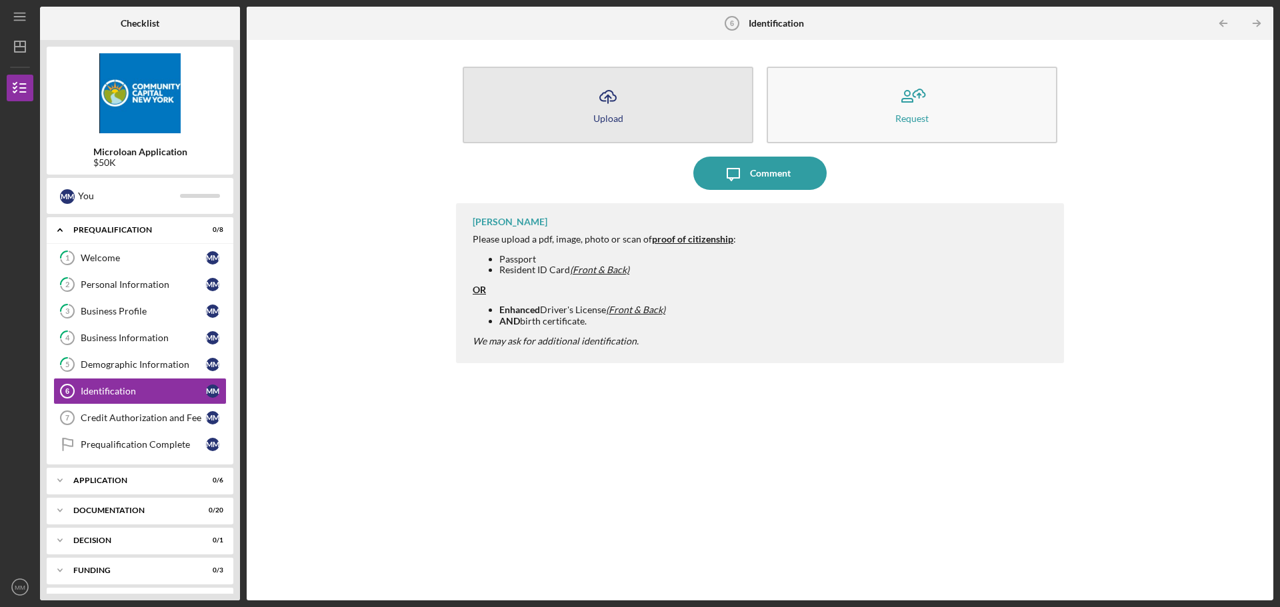
click at [652, 94] on button "Icon/Upload Upload" at bounding box center [607, 105] width 291 height 77
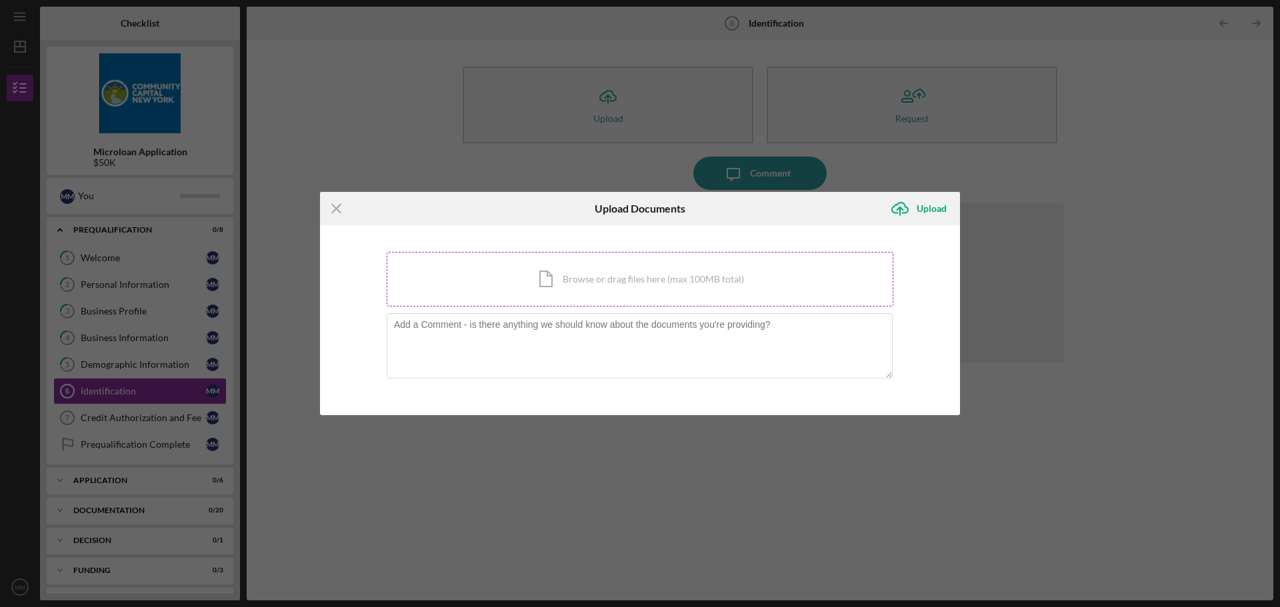
click at [557, 269] on div "Icon/Document Browse or drag files here (max 100MB total) Tap to choose files o…" at bounding box center [640, 279] width 506 height 55
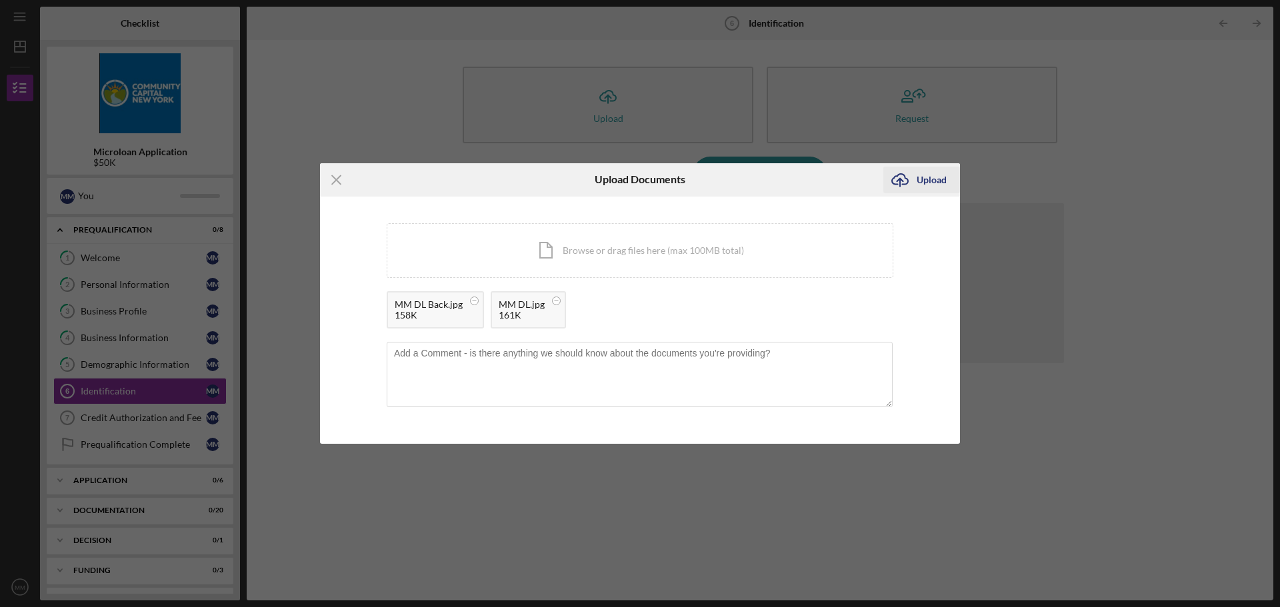
click at [924, 182] on div "Upload" at bounding box center [931, 180] width 30 height 27
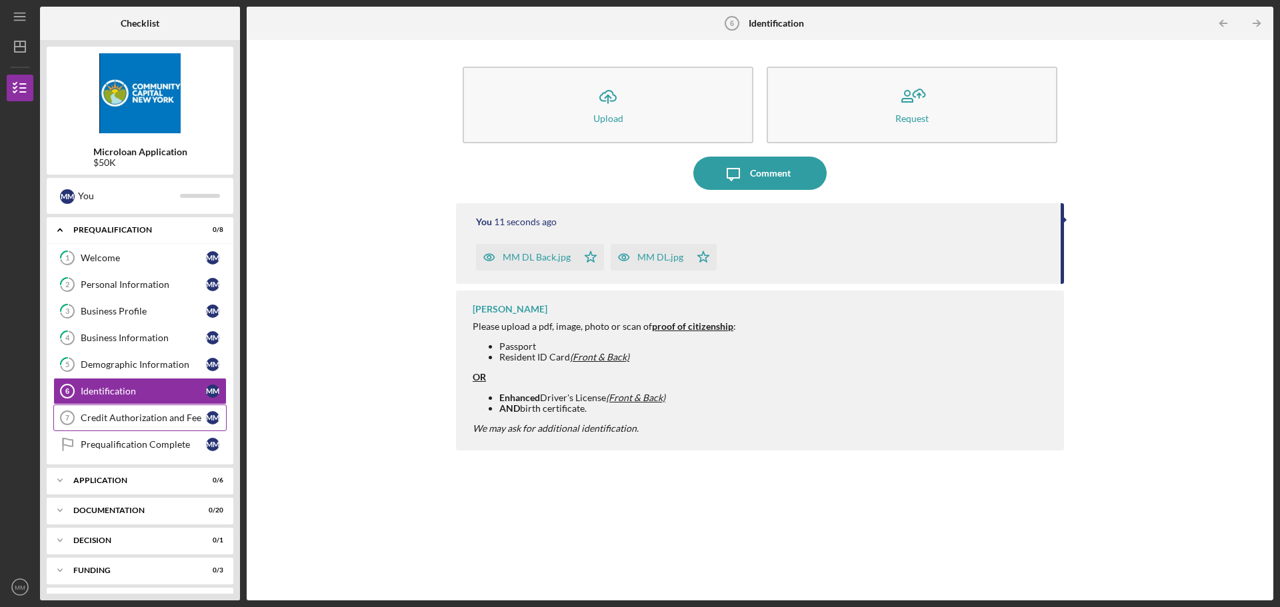
click at [129, 420] on div "Credit Authorization and Fee" at bounding box center [143, 418] width 125 height 11
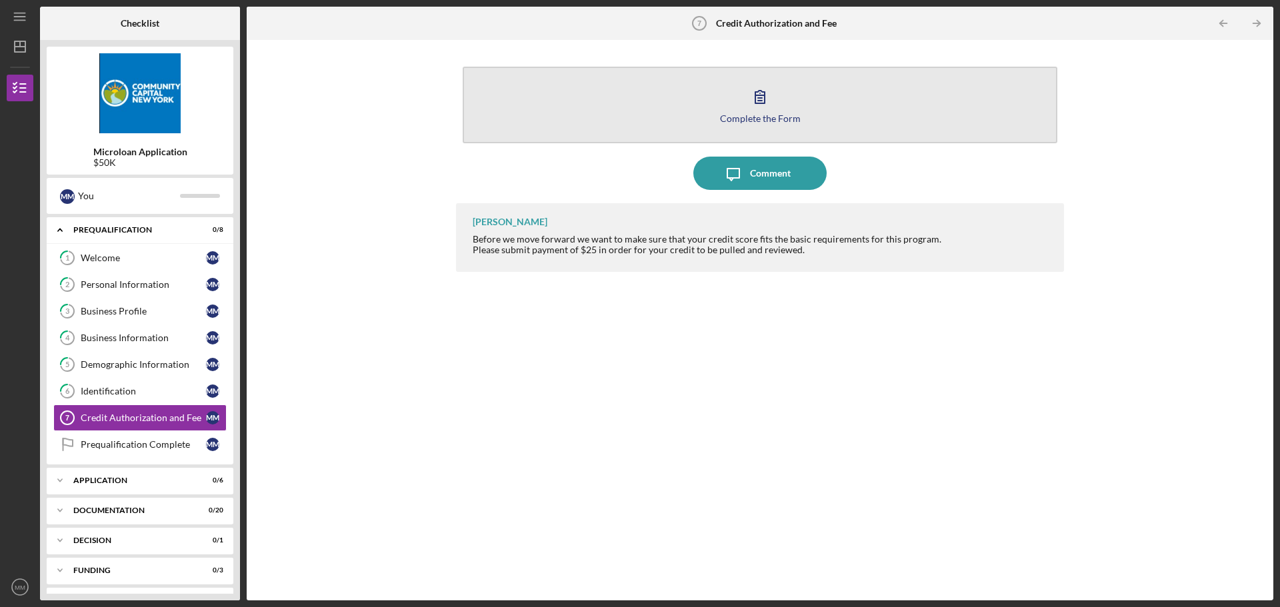
click at [752, 123] on div "Complete the Form" at bounding box center [760, 118] width 81 height 10
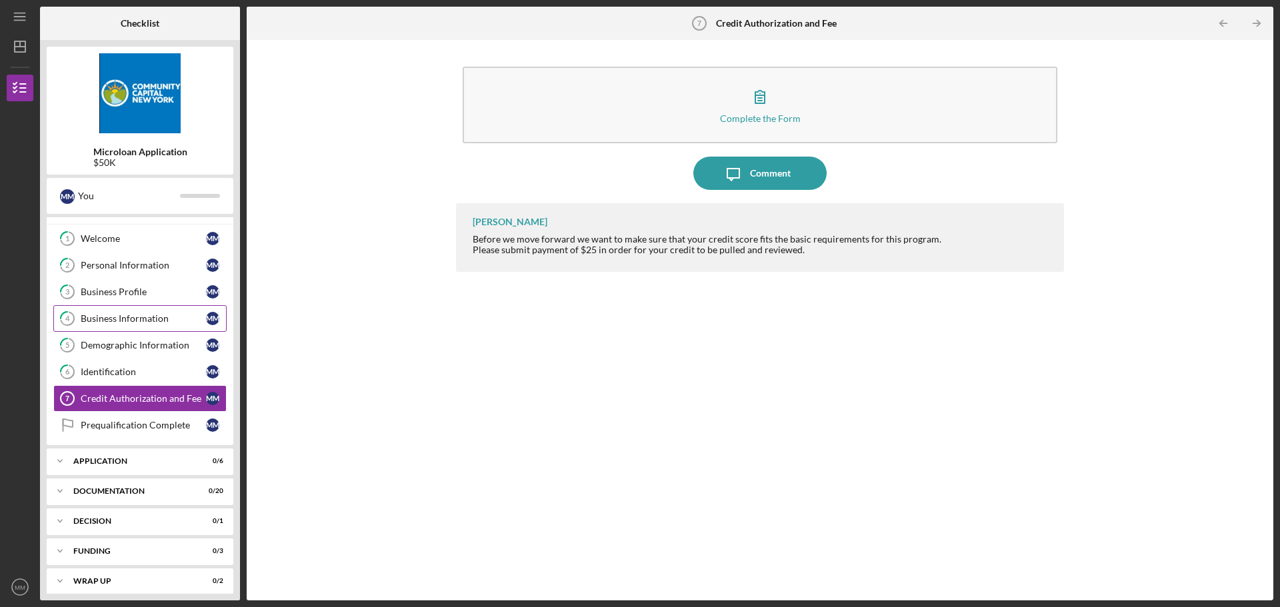
scroll to position [27, 0]
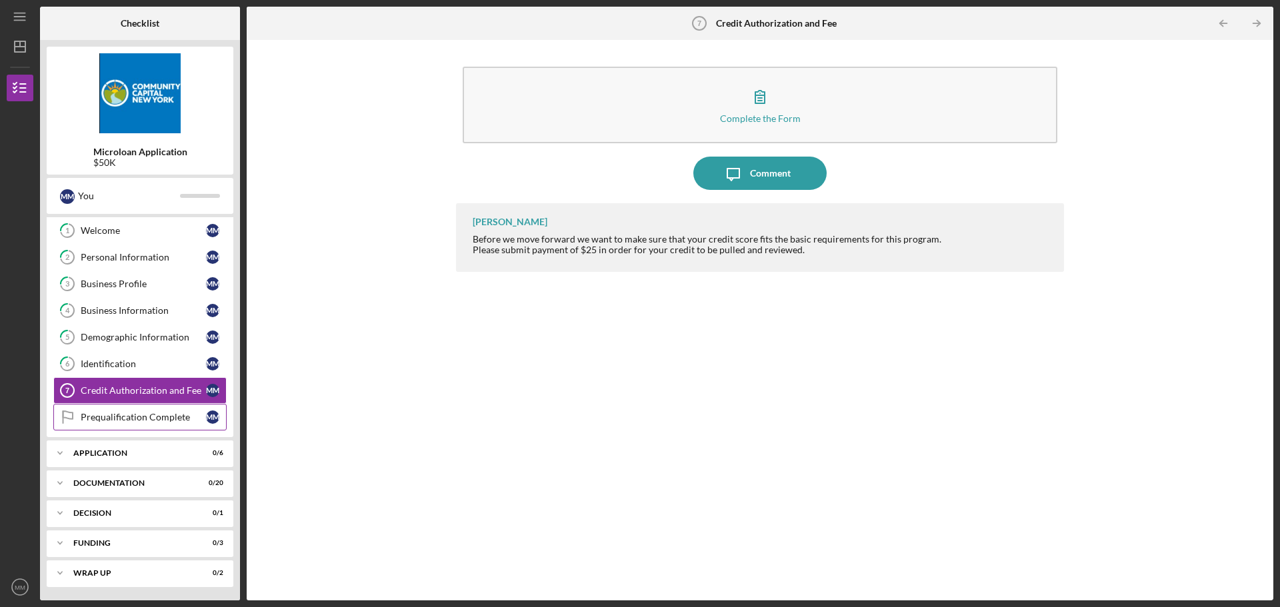
click at [145, 421] on div "Prequalification Complete" at bounding box center [143, 417] width 125 height 11
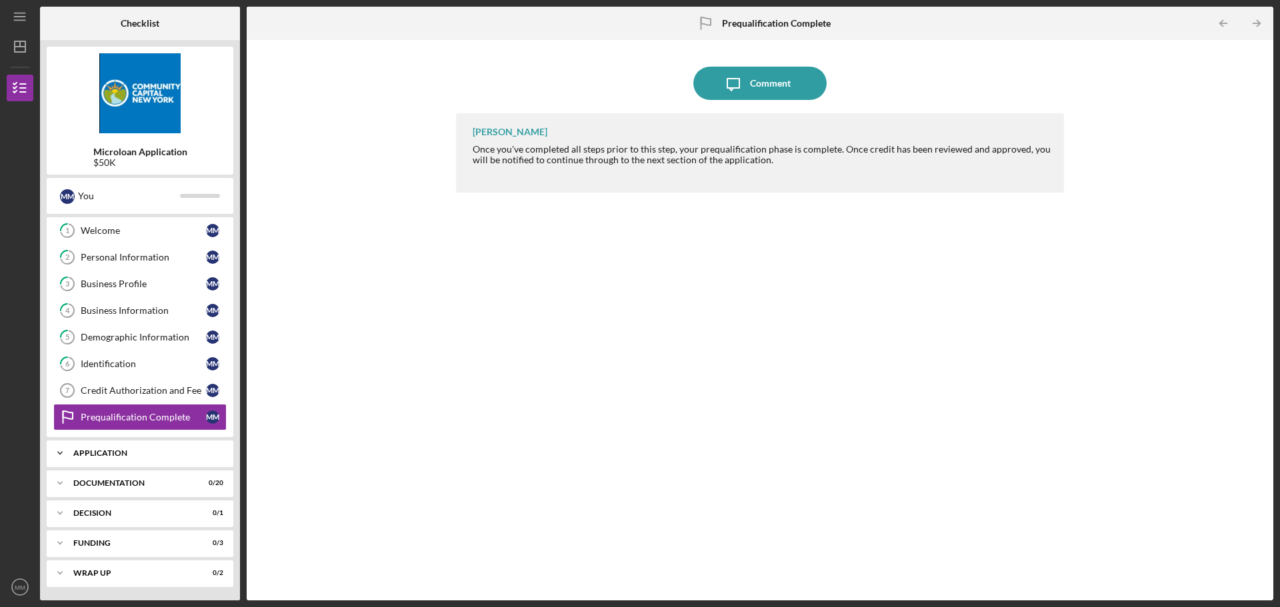
click at [103, 453] on div "Application" at bounding box center [144, 453] width 143 height 8
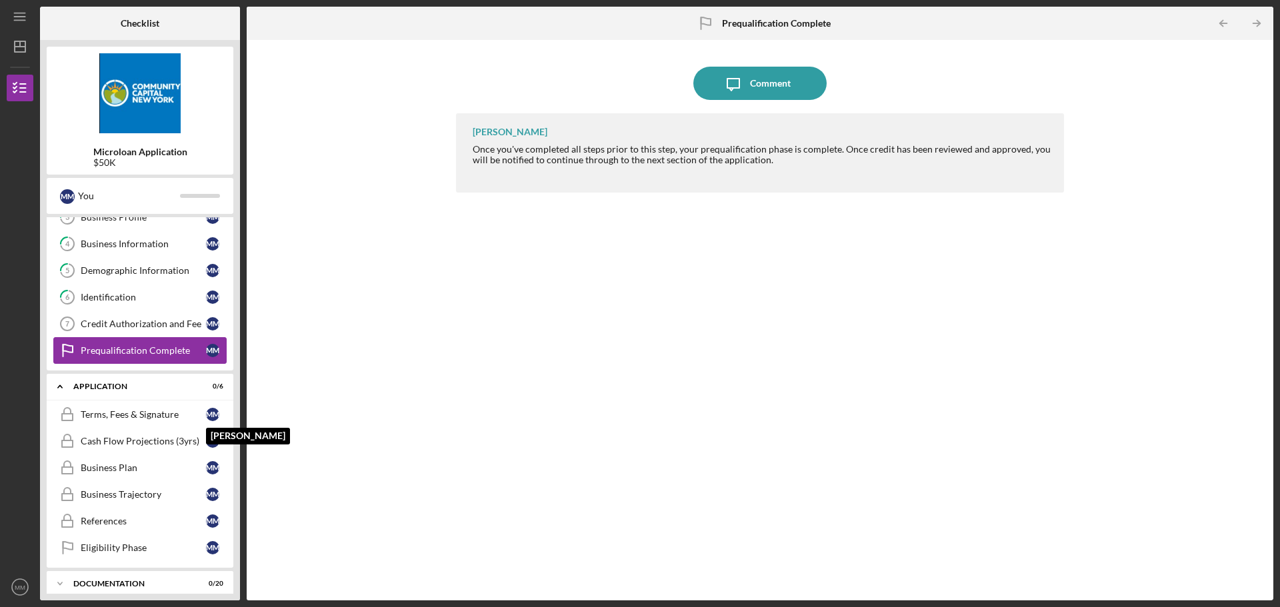
scroll to position [161, 0]
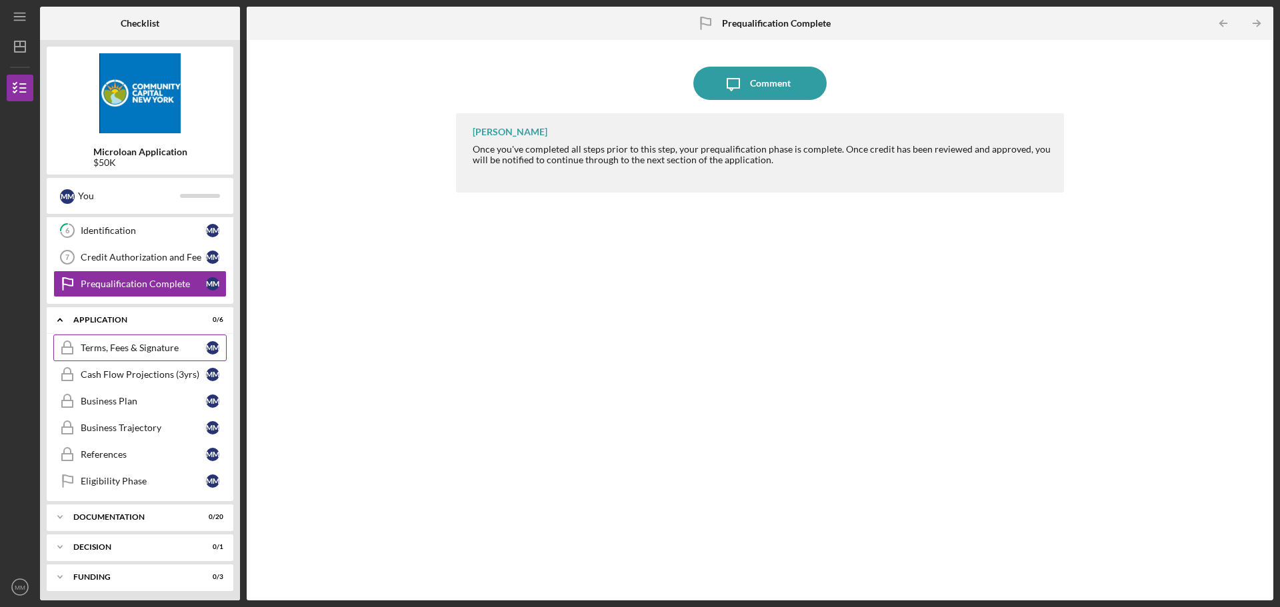
click at [161, 349] on div "Terms, Fees & Signature" at bounding box center [143, 348] width 125 height 11
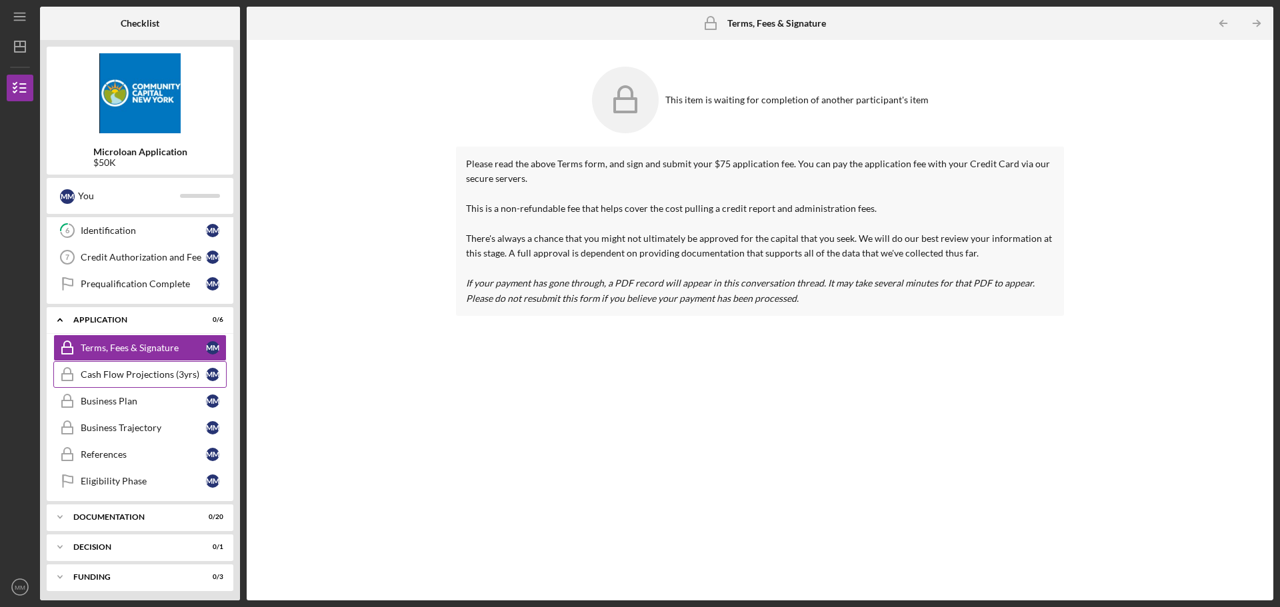
click at [163, 377] on div "Cash Flow Projections (3yrs)" at bounding box center [143, 374] width 125 height 11
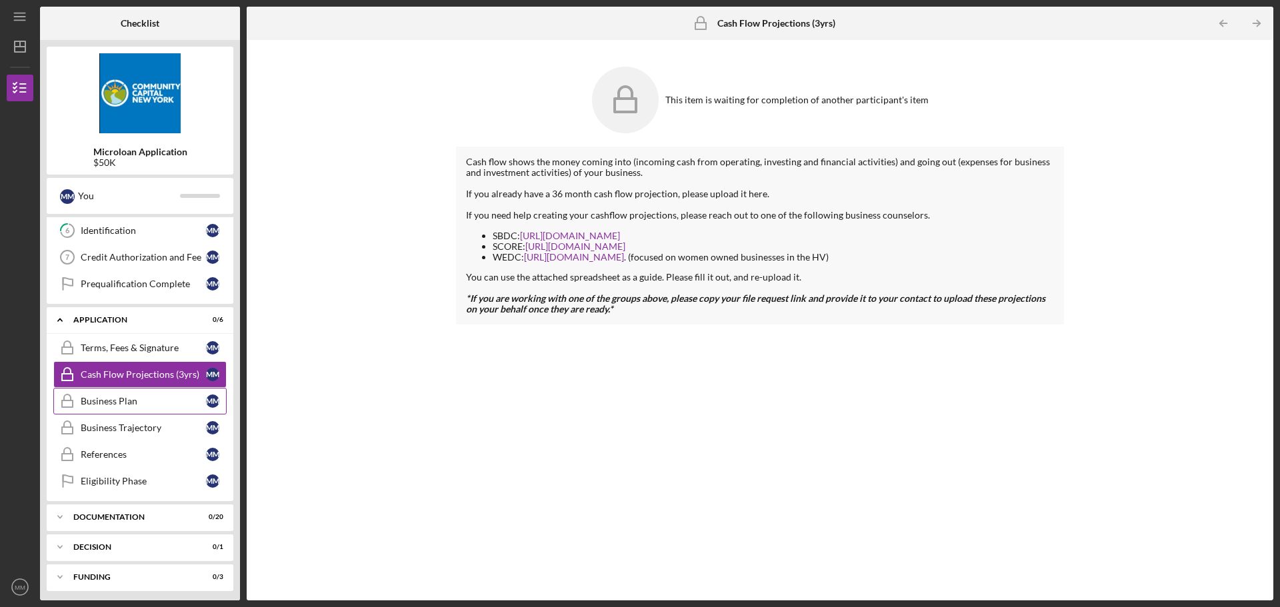
click at [95, 401] on div "Business Plan" at bounding box center [143, 401] width 125 height 11
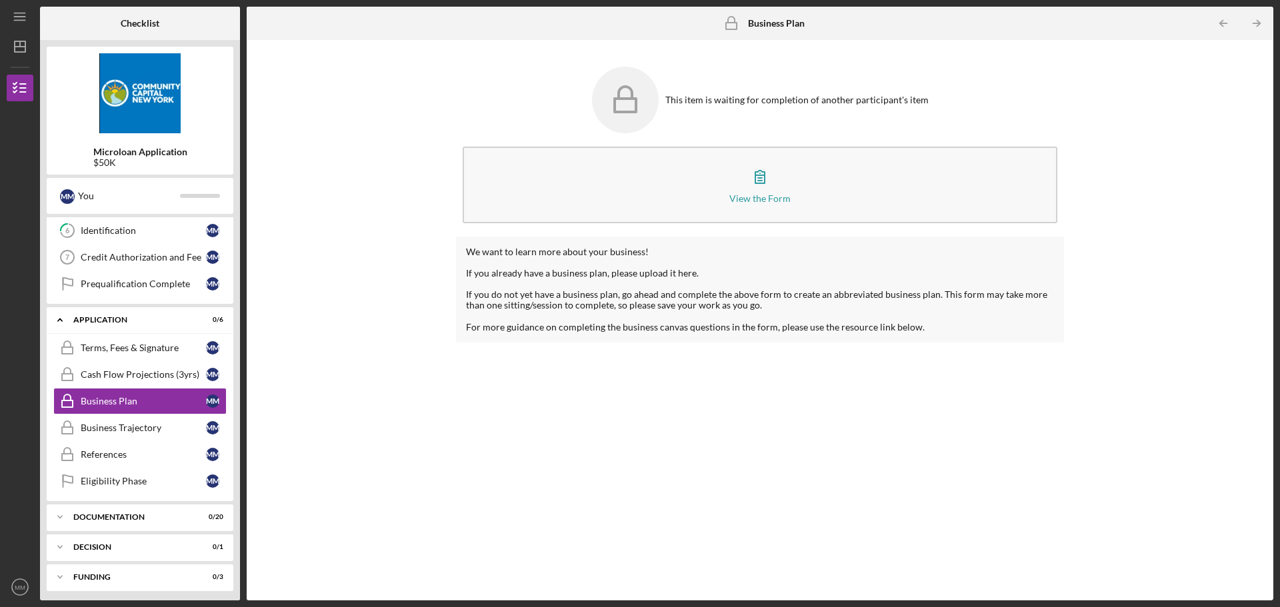
click at [641, 103] on icon at bounding box center [625, 100] width 67 height 67
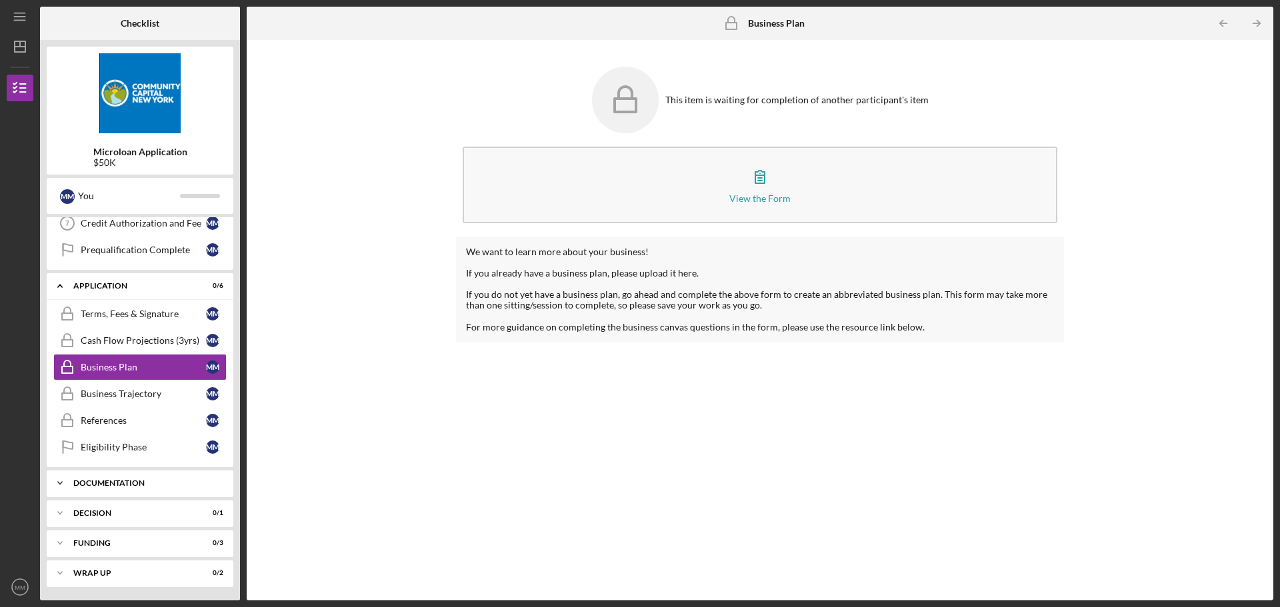
click at [173, 484] on div "Documentation" at bounding box center [144, 483] width 143 height 8
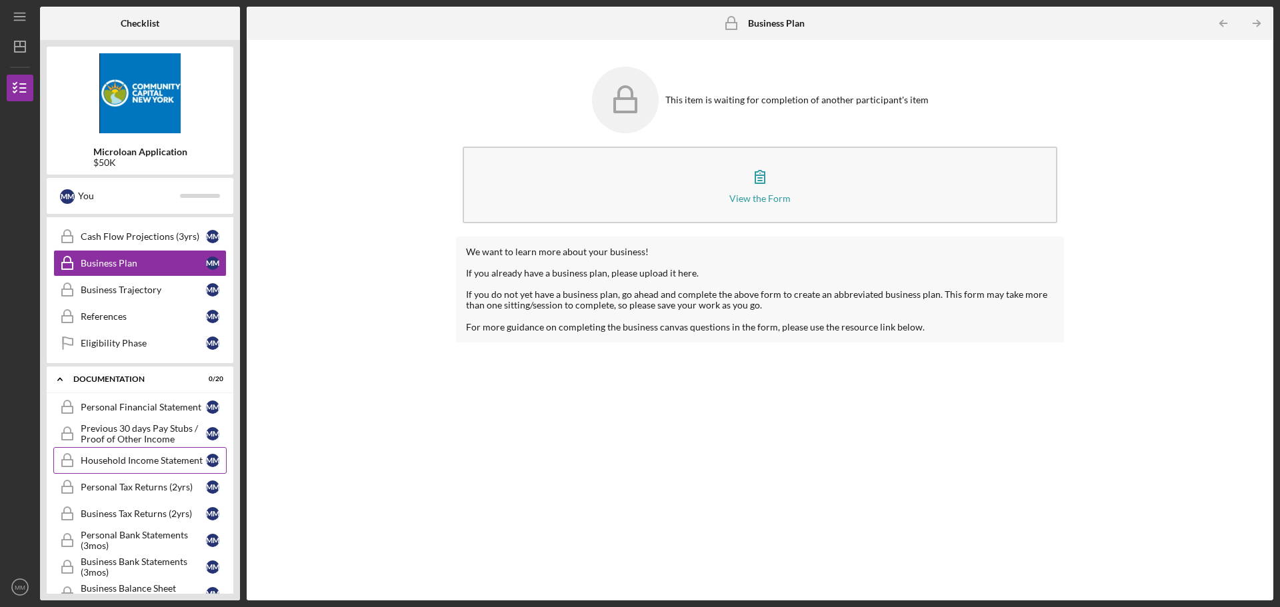
scroll to position [328, 0]
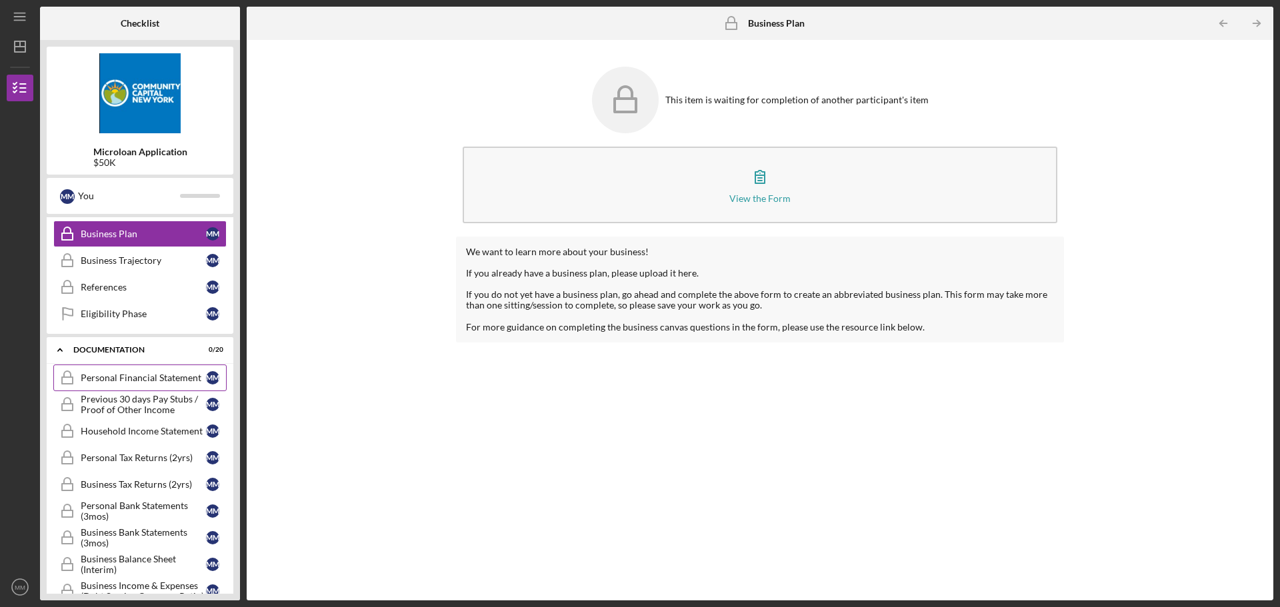
click at [139, 376] on div "Personal Financial Statement" at bounding box center [143, 378] width 125 height 11
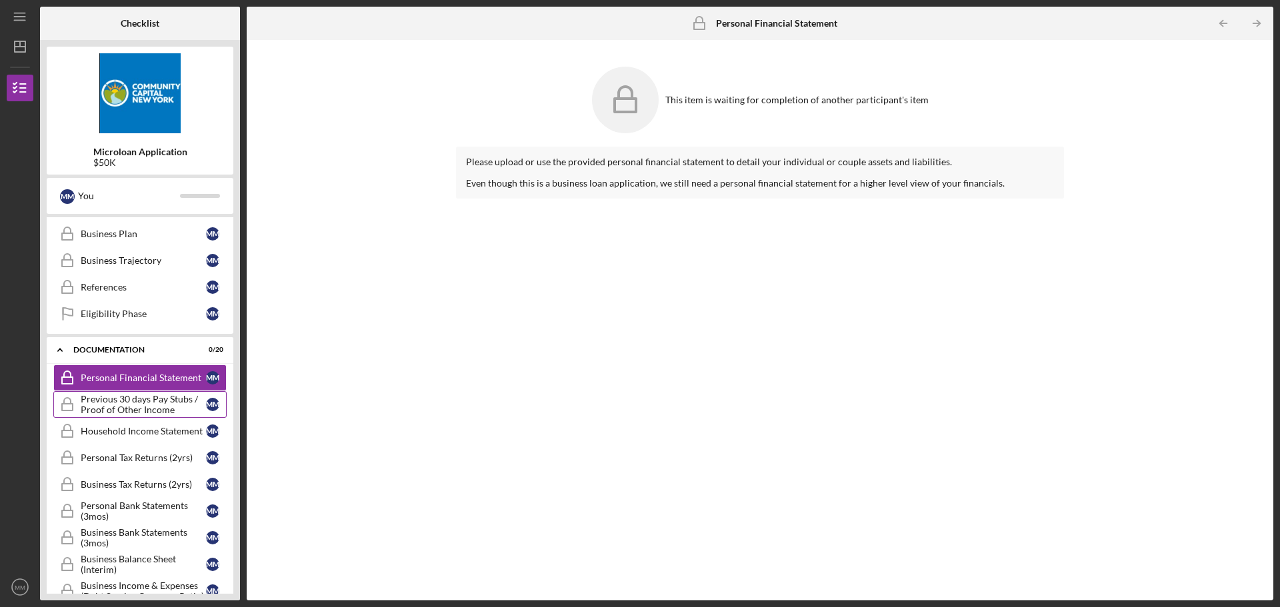
click at [130, 399] on div "Previous 30 days Pay Stubs / Proof of Other Income" at bounding box center [143, 404] width 125 height 21
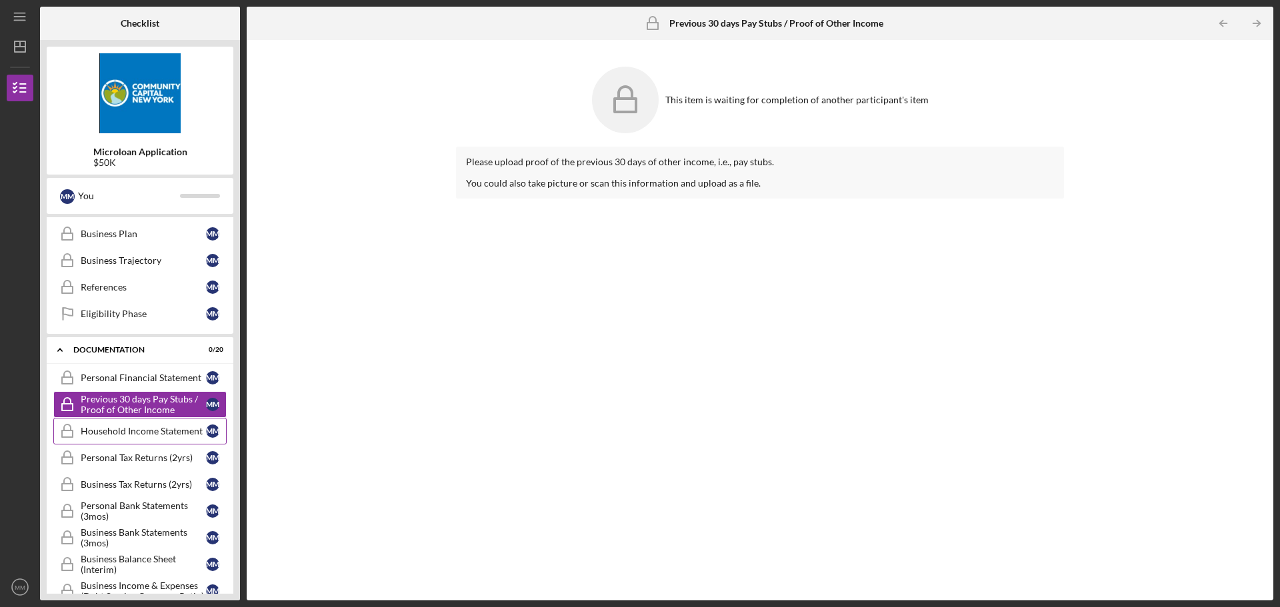
click at [132, 441] on link "Household Income Statement Household Income Statement M M" at bounding box center [139, 431] width 173 height 27
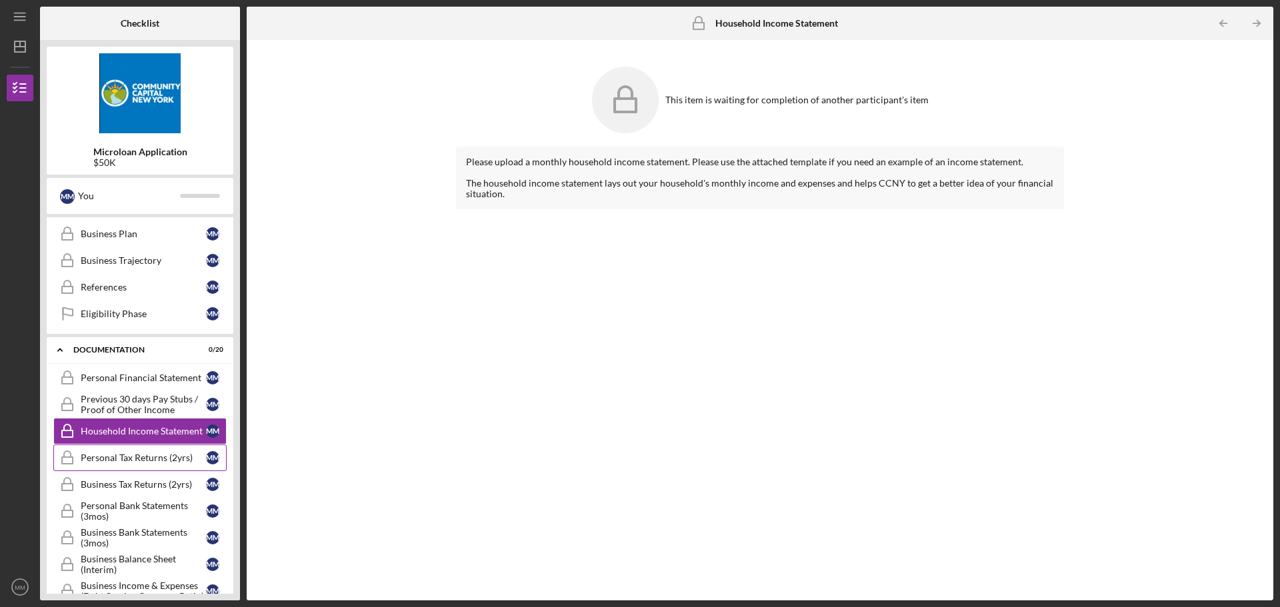
click at [133, 458] on div "Personal Tax Returns (2yrs)" at bounding box center [143, 458] width 125 height 11
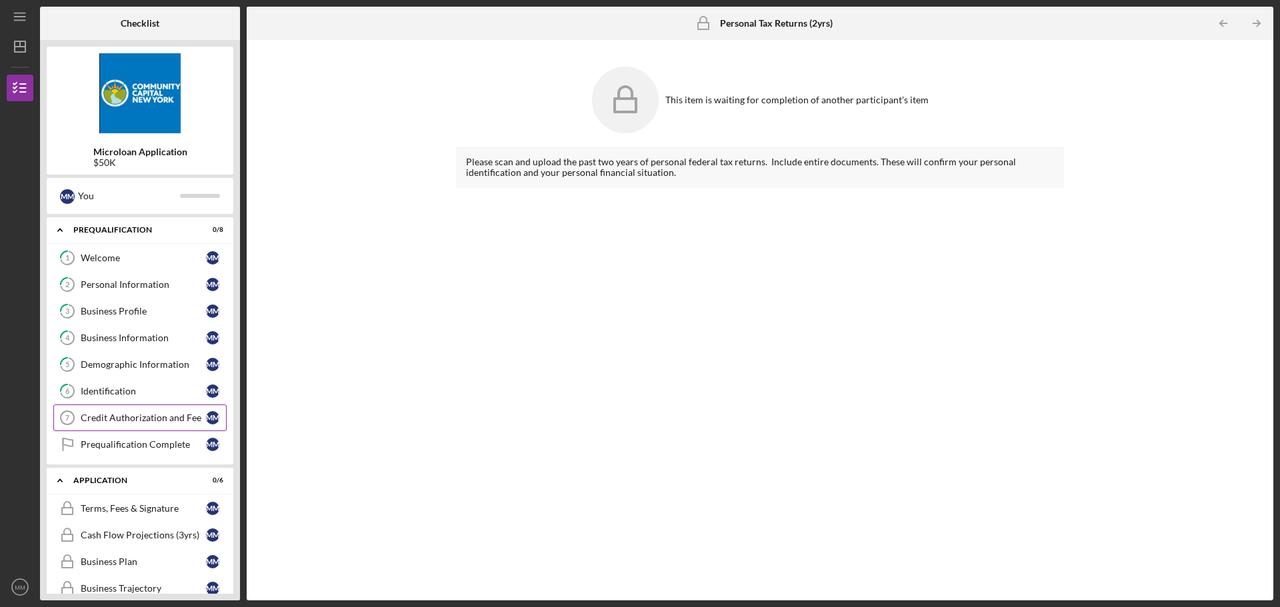
click at [125, 420] on div "Credit Authorization and Fee" at bounding box center [143, 418] width 125 height 11
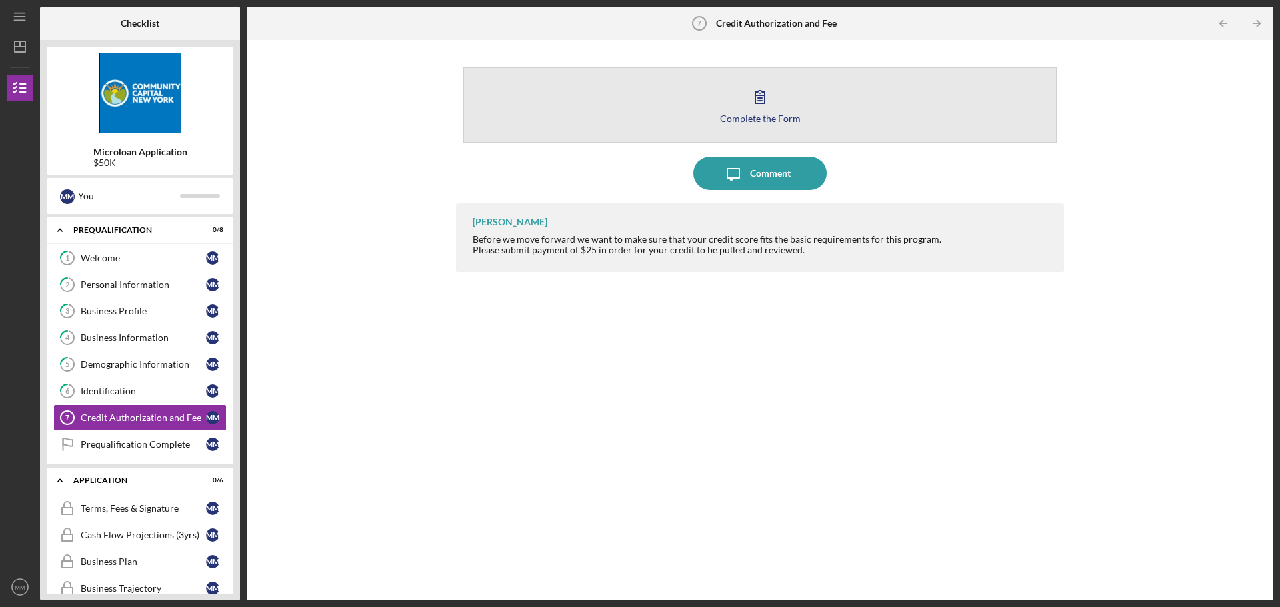
click at [744, 109] on icon "button" at bounding box center [759, 96] width 33 height 33
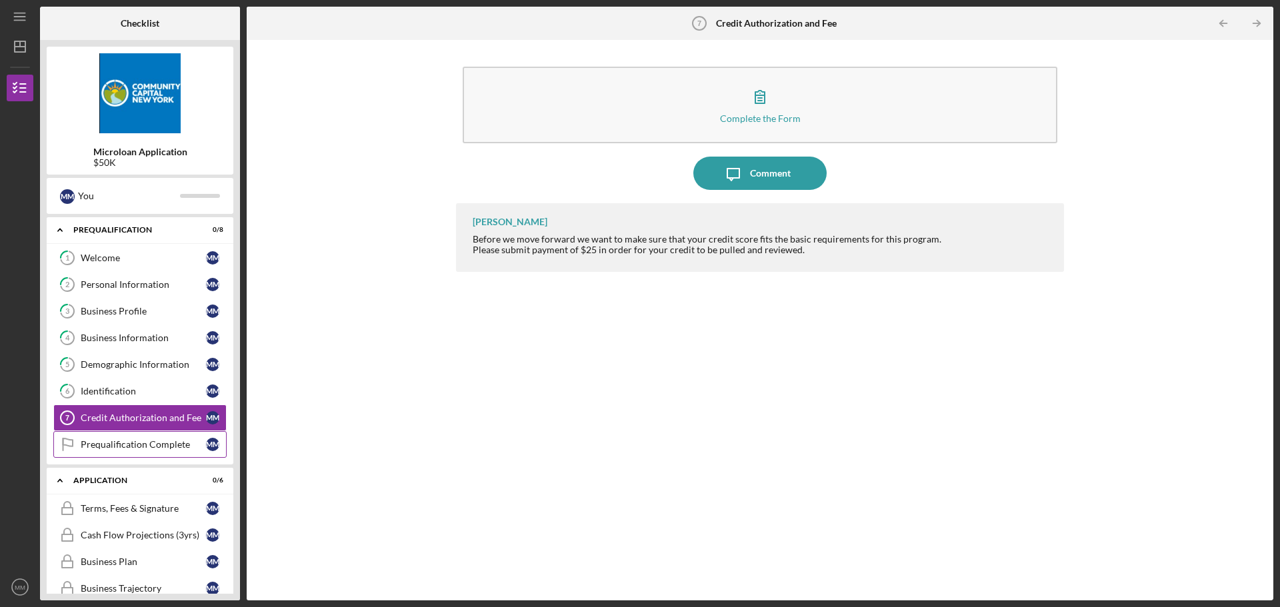
click at [121, 445] on div "Prequalification Complete" at bounding box center [143, 444] width 125 height 11
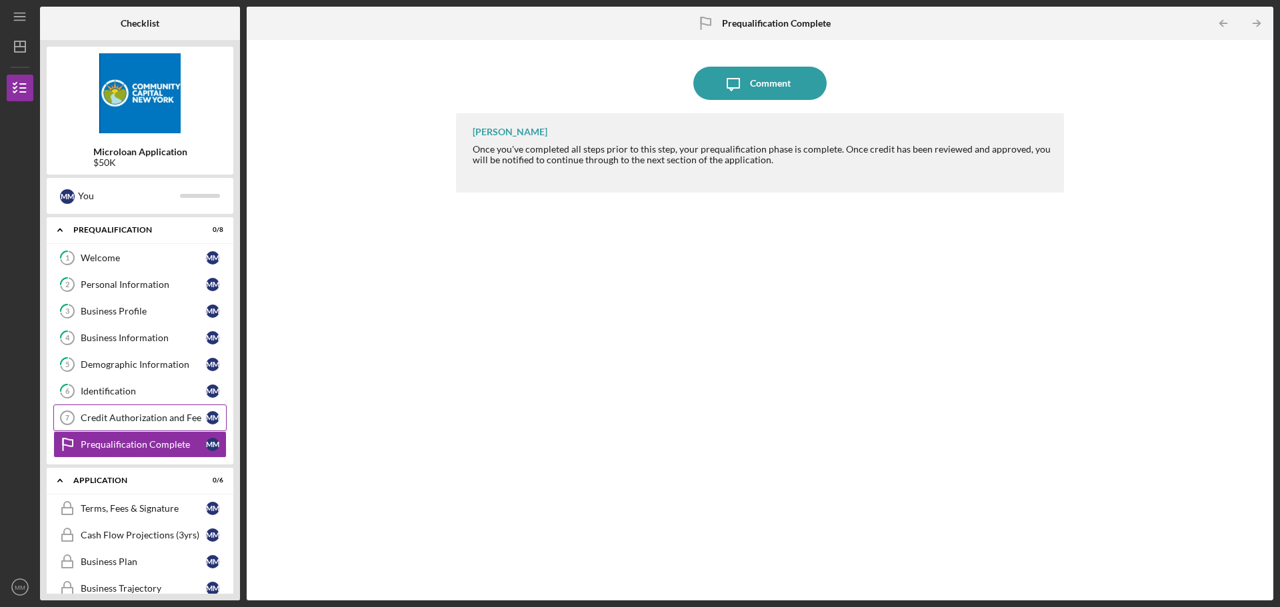
click at [183, 410] on link "Credit Authorization and Fee 7 Credit Authorization and Fee M M" at bounding box center [139, 418] width 173 height 27
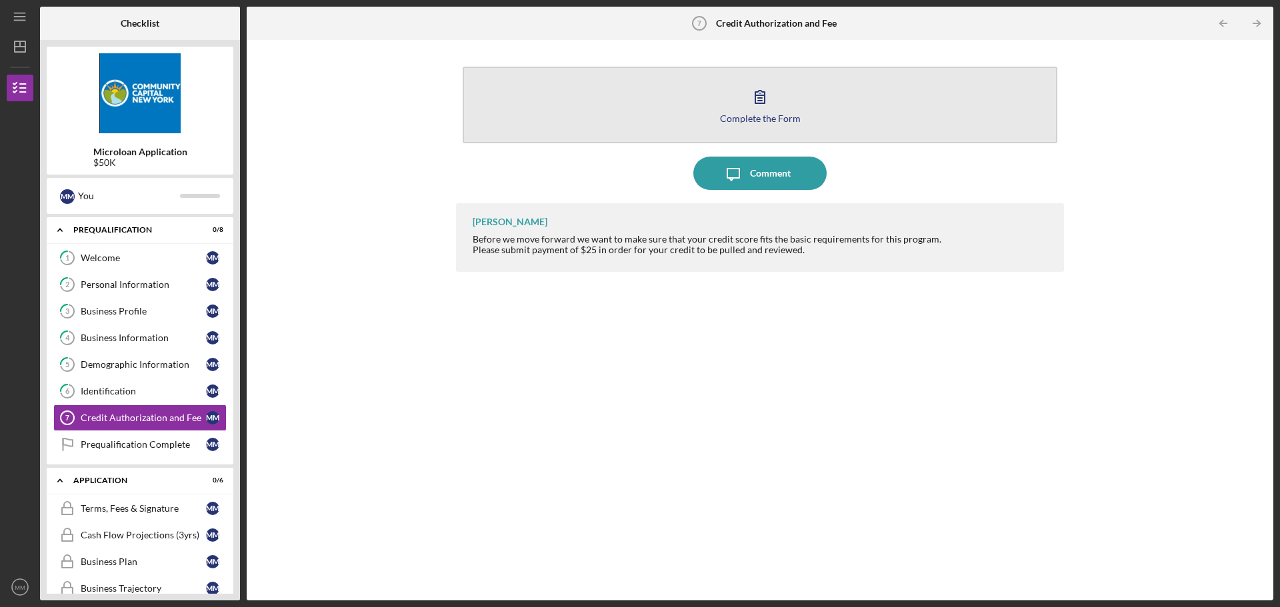
click at [748, 103] on icon "button" at bounding box center [759, 96] width 33 height 33
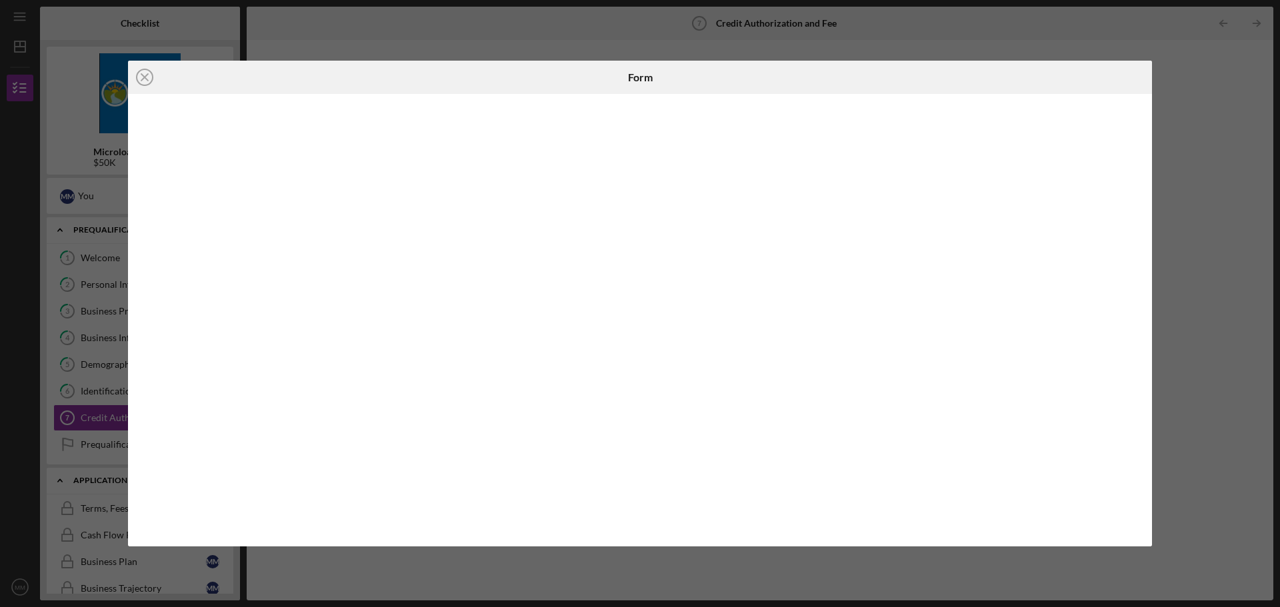
click at [1177, 154] on div "Icon/Close Form" at bounding box center [640, 303] width 1280 height 607
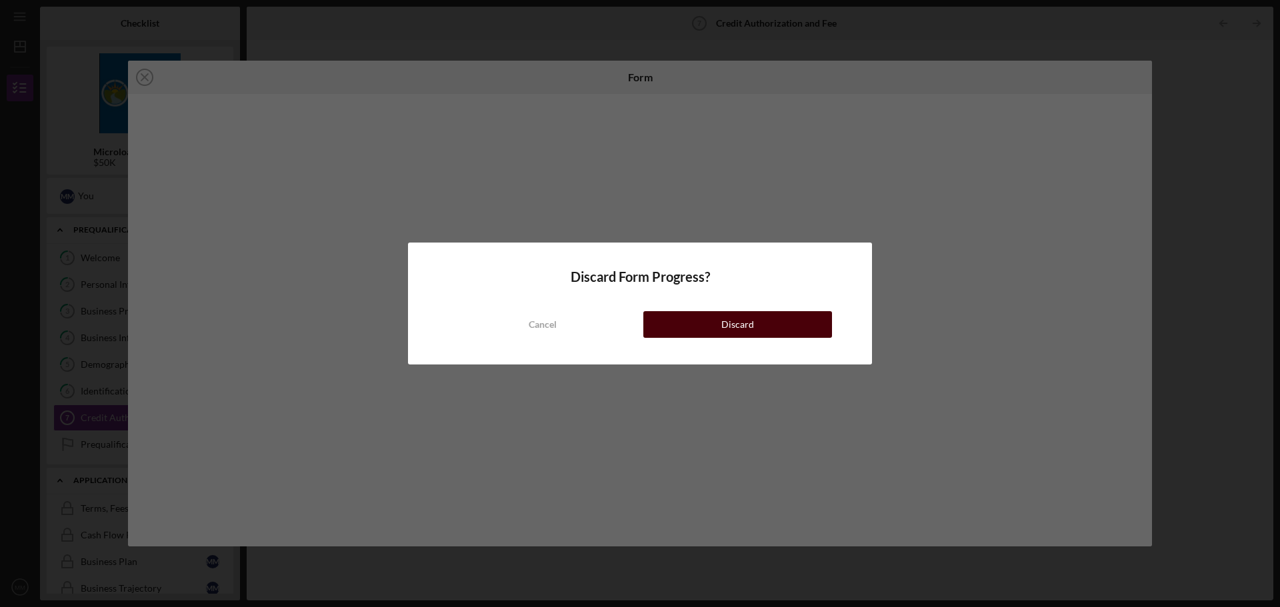
click at [676, 331] on button "Discard" at bounding box center [737, 324] width 189 height 27
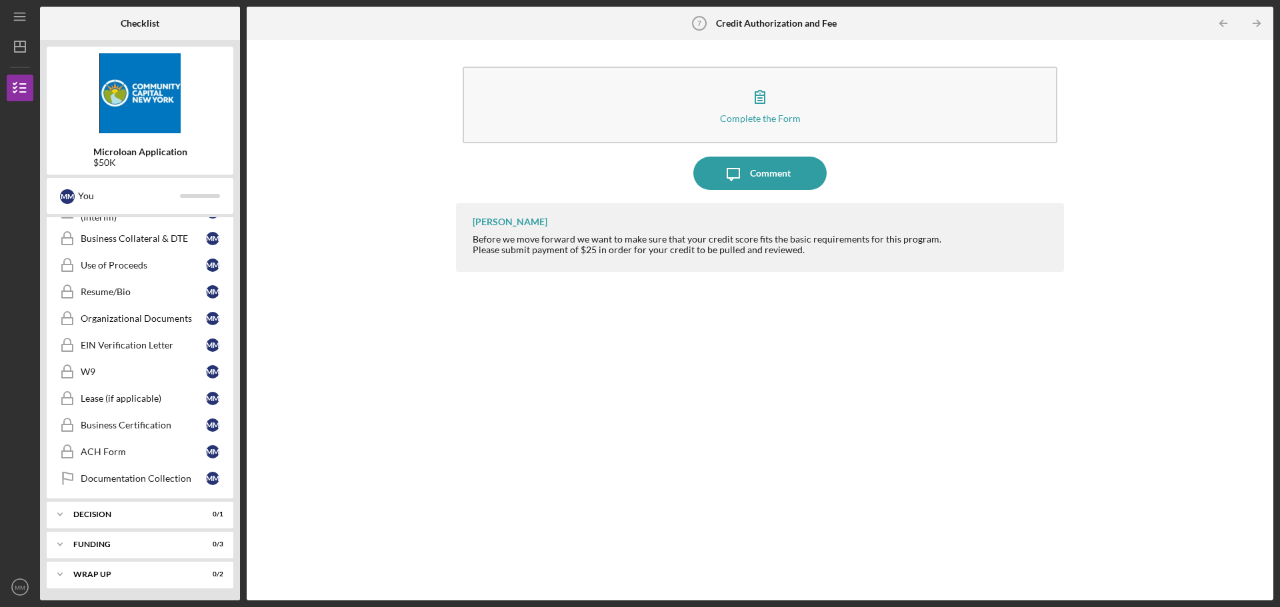
scroll to position [735, 0]
click at [161, 429] on div "Business Certification" at bounding box center [143, 424] width 125 height 11
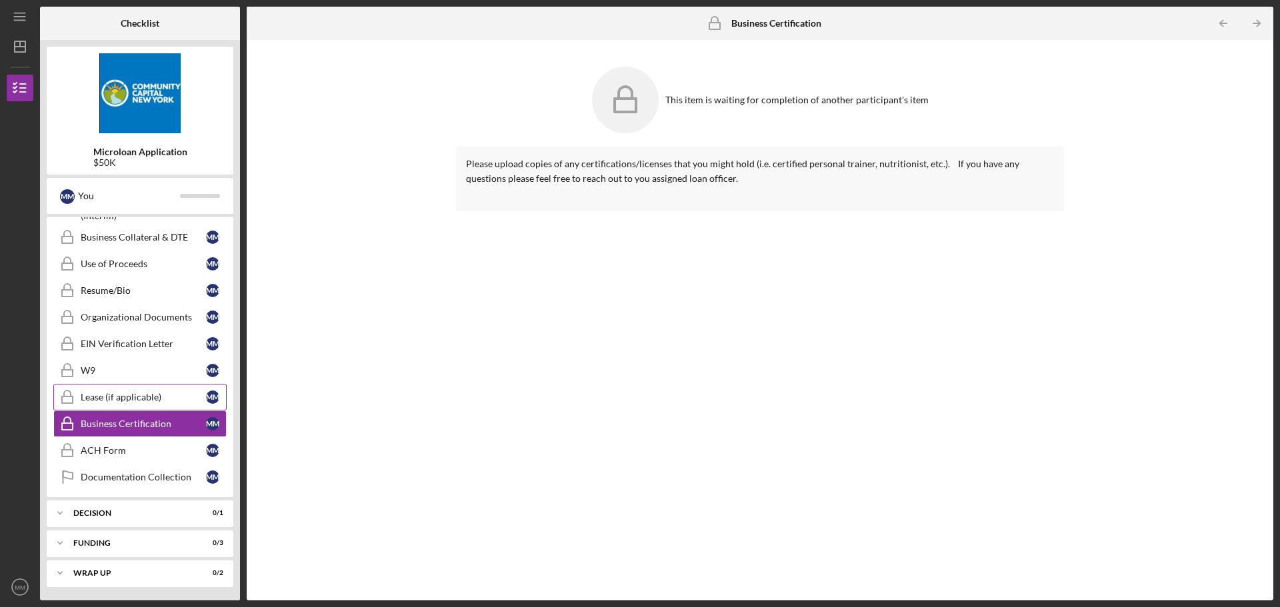
click at [122, 405] on link "Lease (if applicable) Lease (if applicable) M M" at bounding box center [139, 397] width 173 height 27
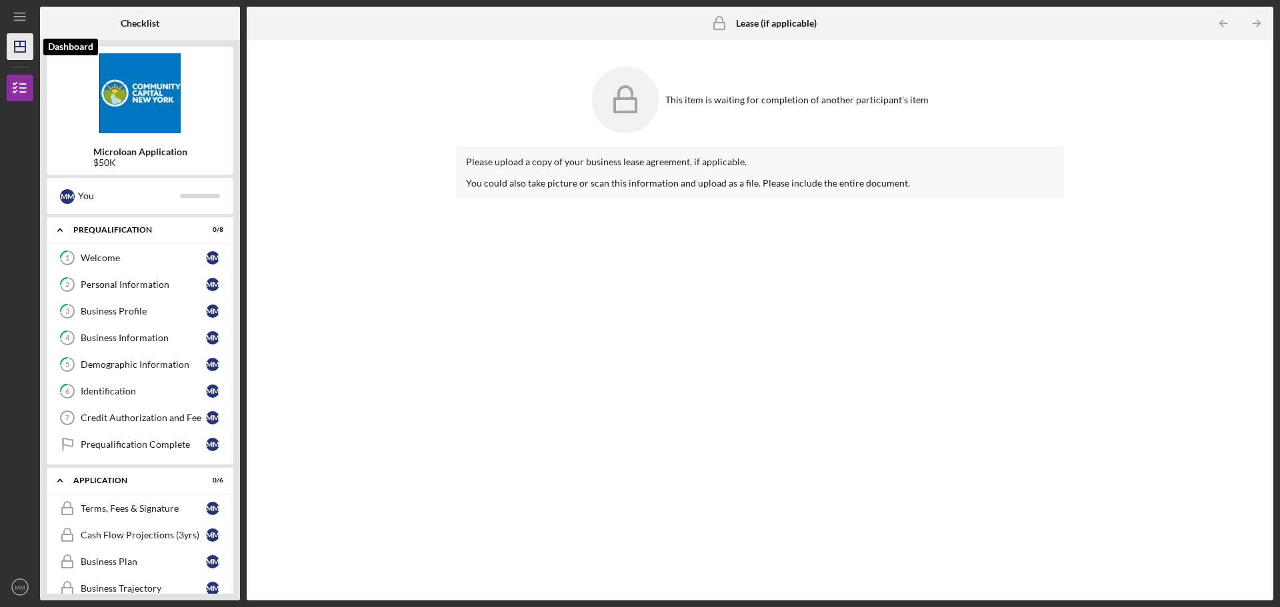
click at [20, 45] on line "button" at bounding box center [20, 43] width 0 height 5
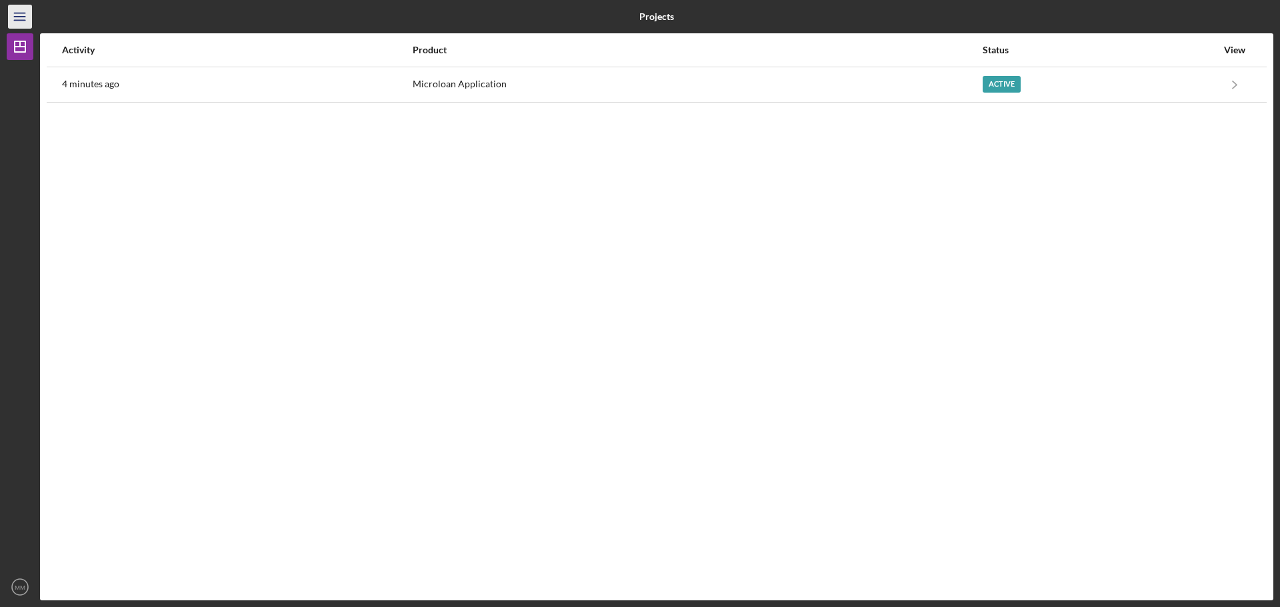
click at [21, 20] on line "button" at bounding box center [19, 20] width 11 height 0
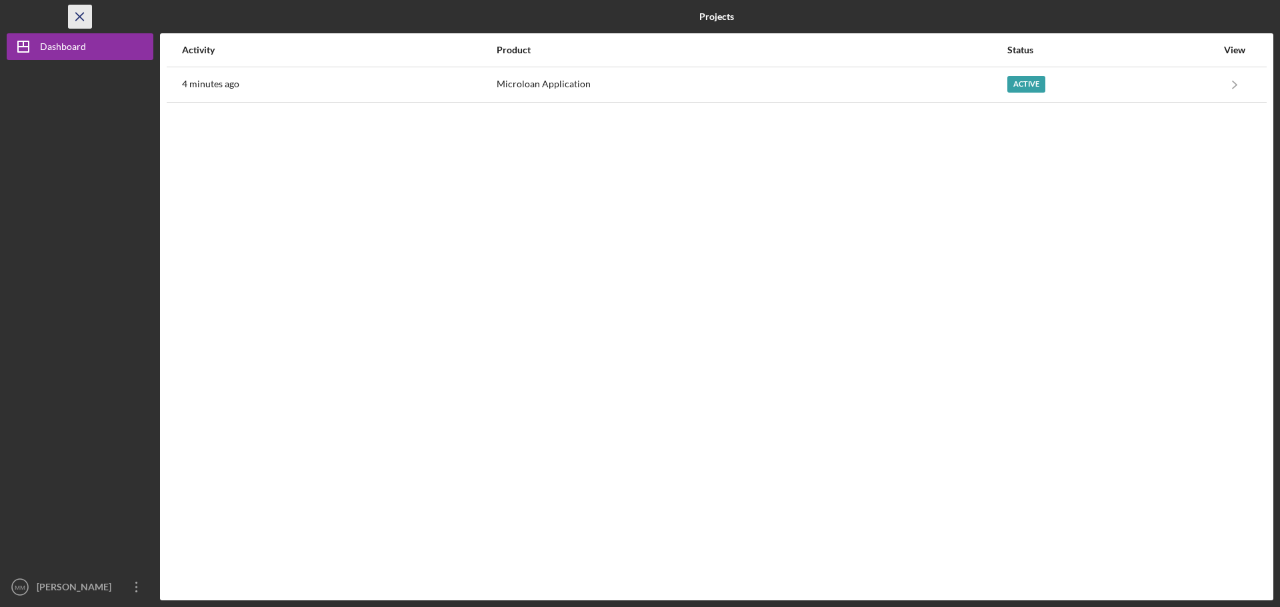
click at [75, 20] on icon "Icon/Menu Close" at bounding box center [80, 17] width 30 height 30
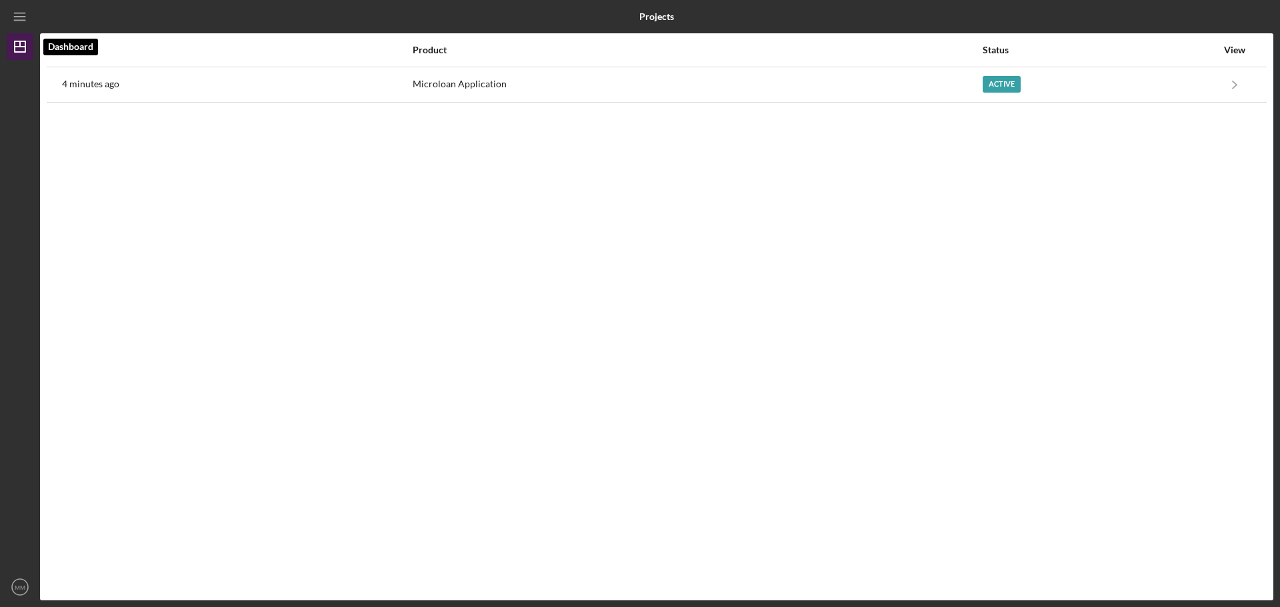
click at [15, 49] on polygon "button" at bounding box center [20, 46] width 11 height 11
click at [23, 13] on line "button" at bounding box center [19, 13] width 11 height 0
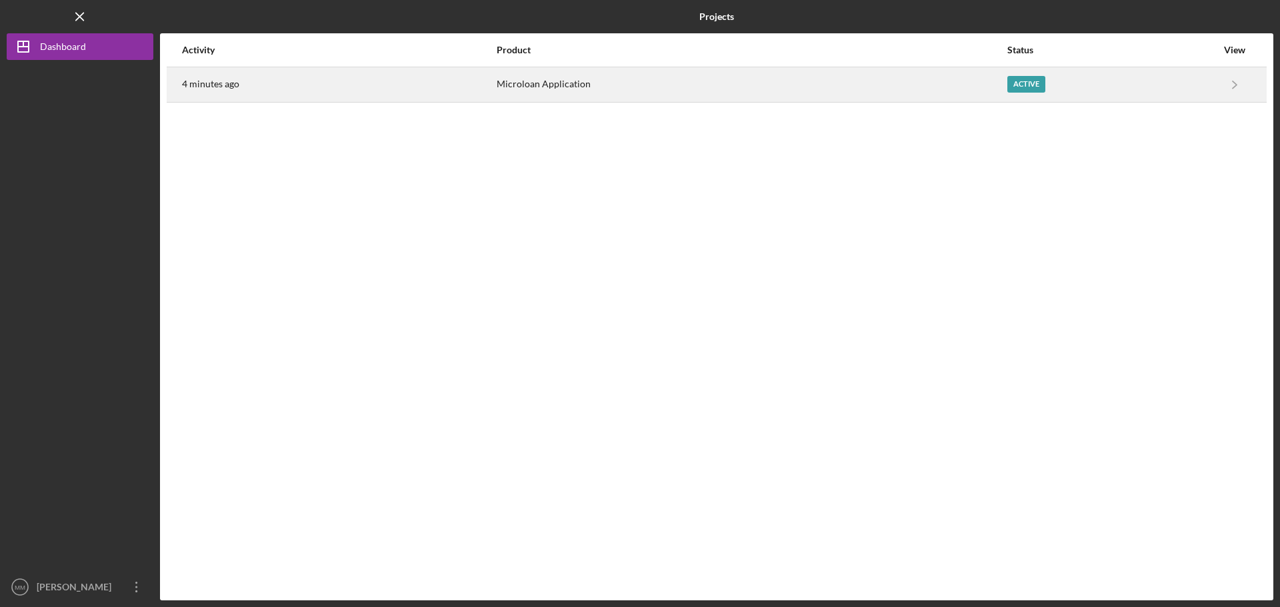
click at [1048, 88] on div "Active" at bounding box center [1111, 84] width 209 height 33
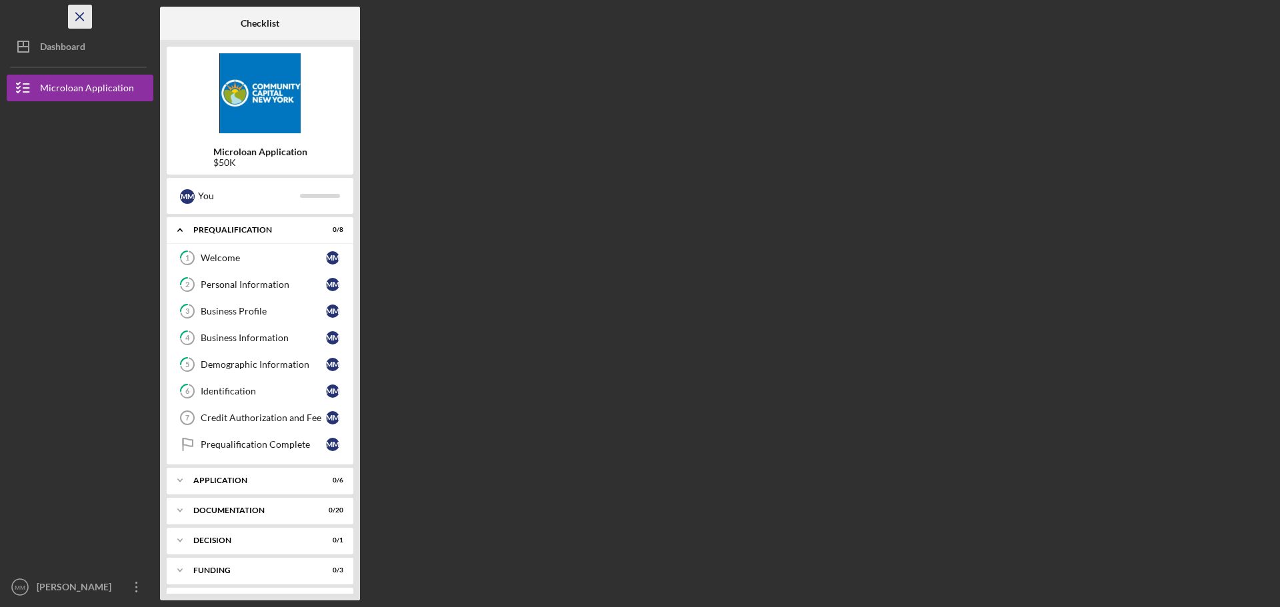
click at [71, 17] on icon "Icon/Menu Close" at bounding box center [80, 17] width 30 height 30
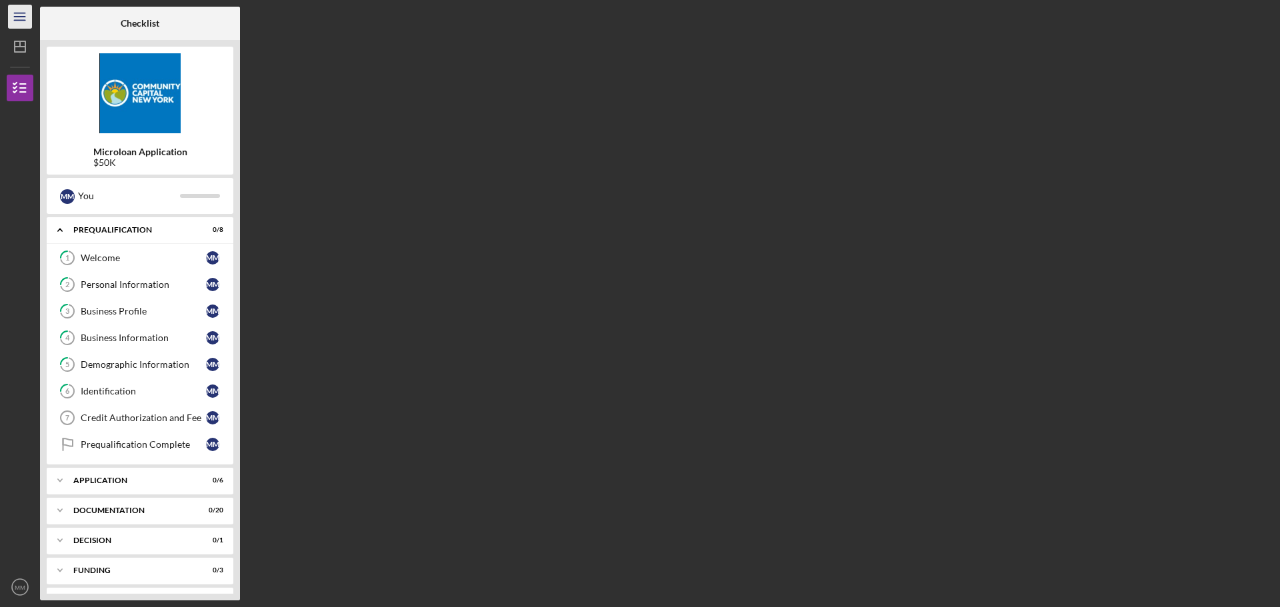
click at [15, 20] on line "button" at bounding box center [19, 20] width 11 height 0
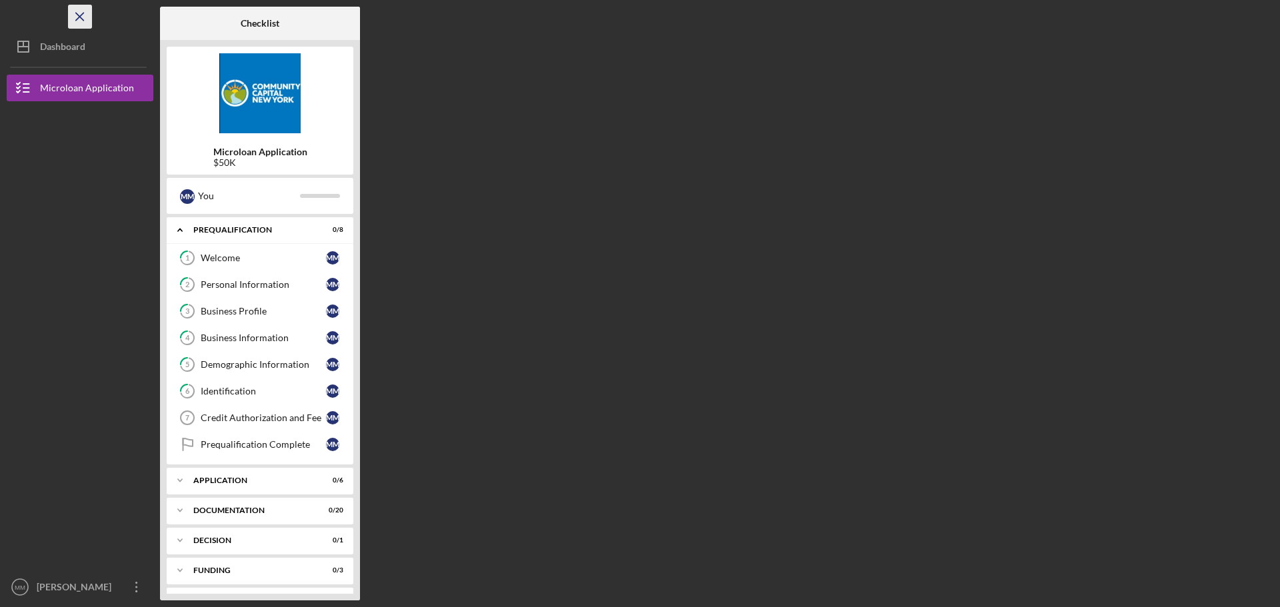
click at [82, 20] on icon "Icon/Menu Close" at bounding box center [80, 17] width 30 height 30
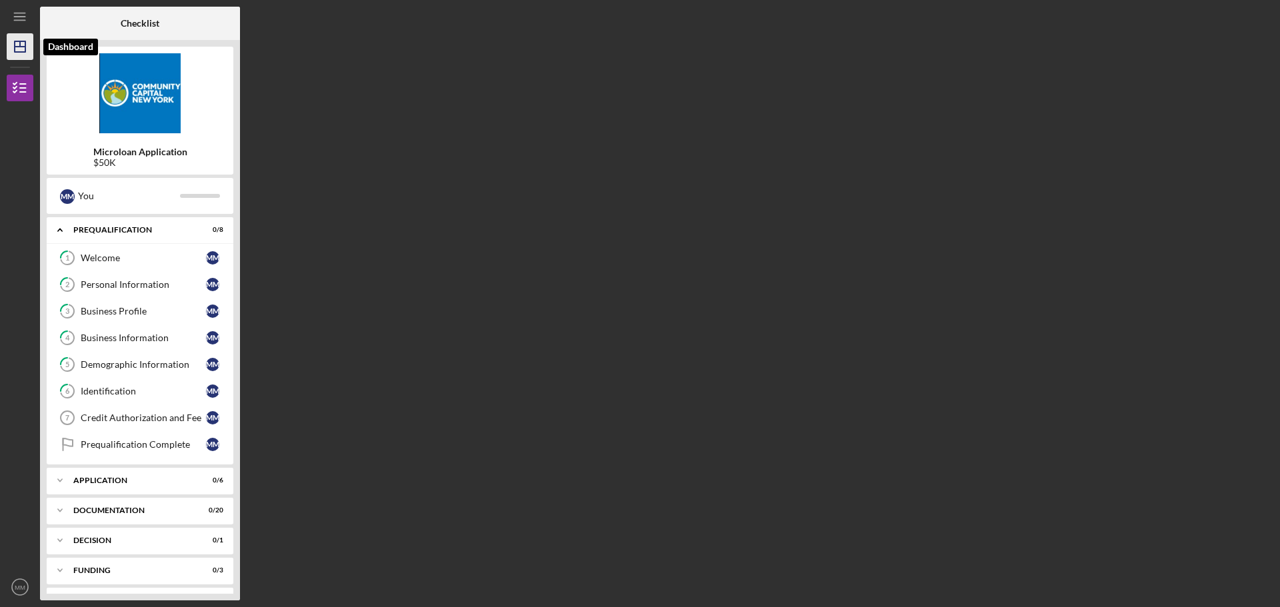
click at [15, 50] on polygon "button" at bounding box center [20, 46] width 11 height 11
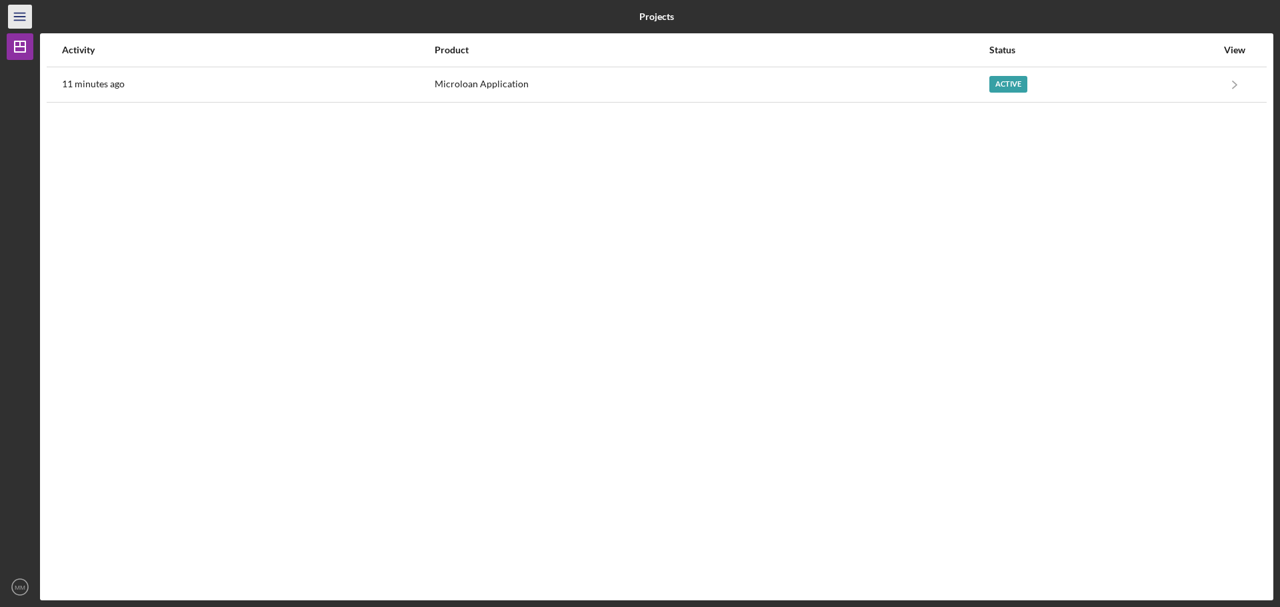
click at [15, 18] on icon "Icon/Menu" at bounding box center [20, 17] width 30 height 30
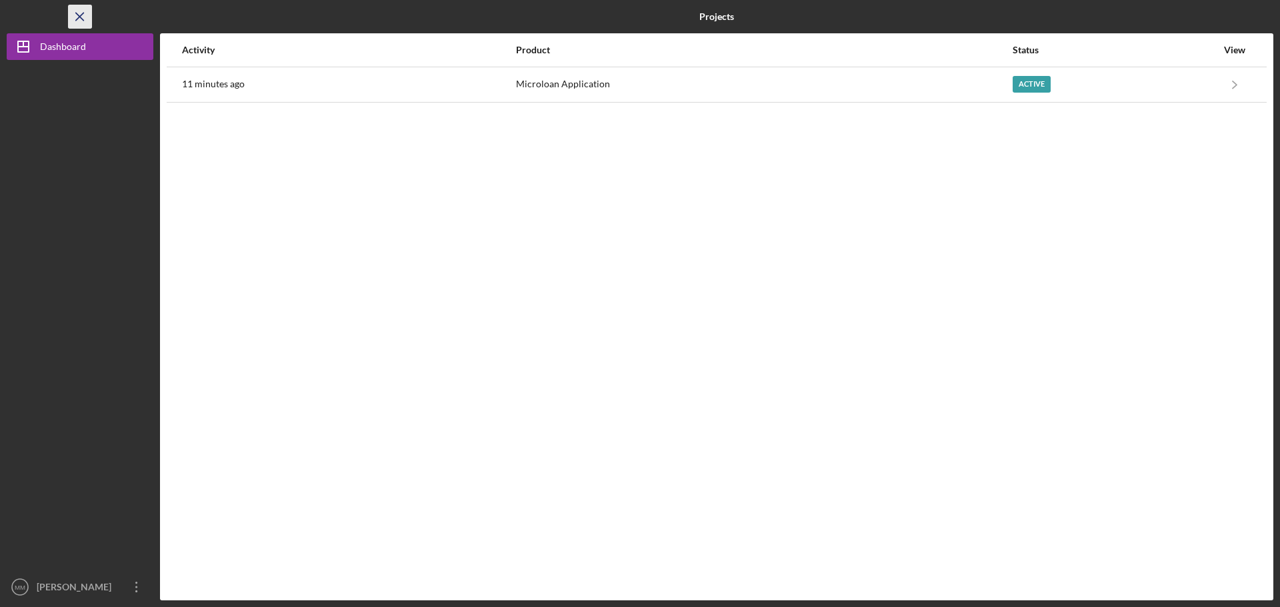
click at [74, 20] on icon "Icon/Menu Close" at bounding box center [80, 17] width 30 height 30
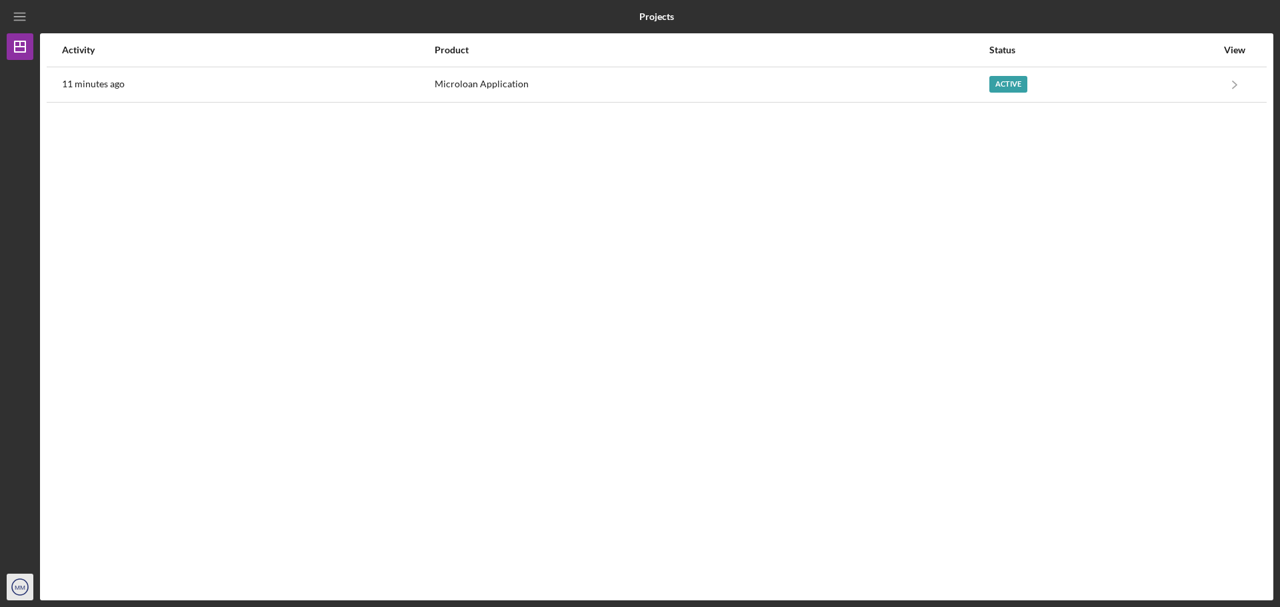
click at [21, 587] on text "MM" at bounding box center [20, 587] width 11 height 7
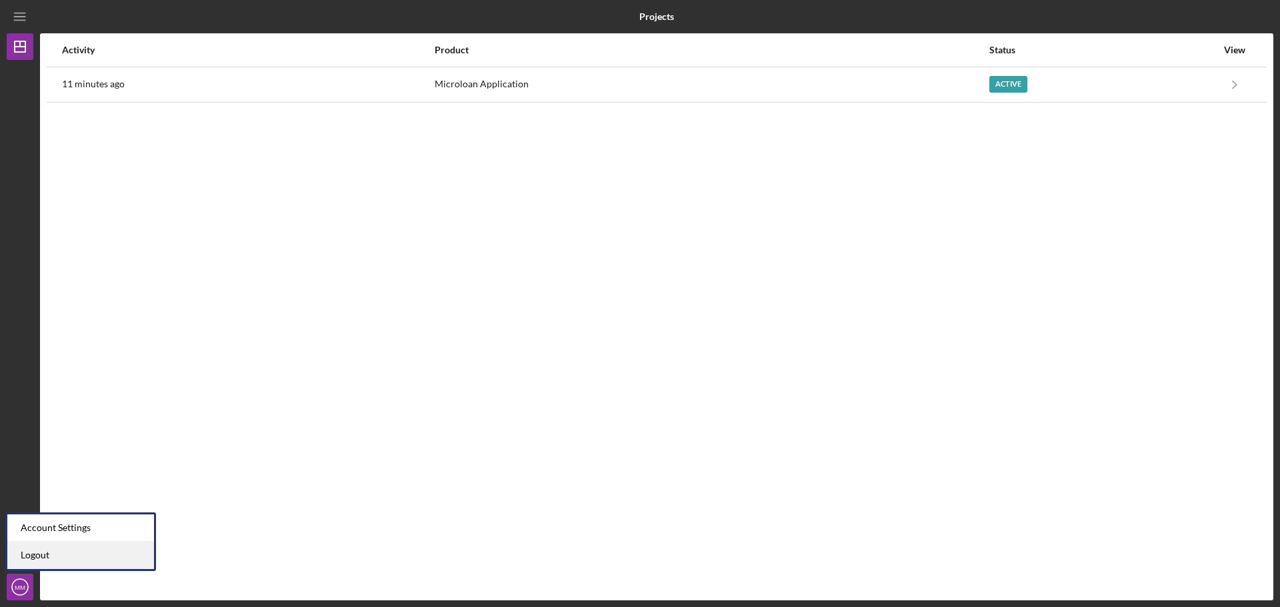
click at [29, 559] on link "Logout" at bounding box center [80, 555] width 147 height 27
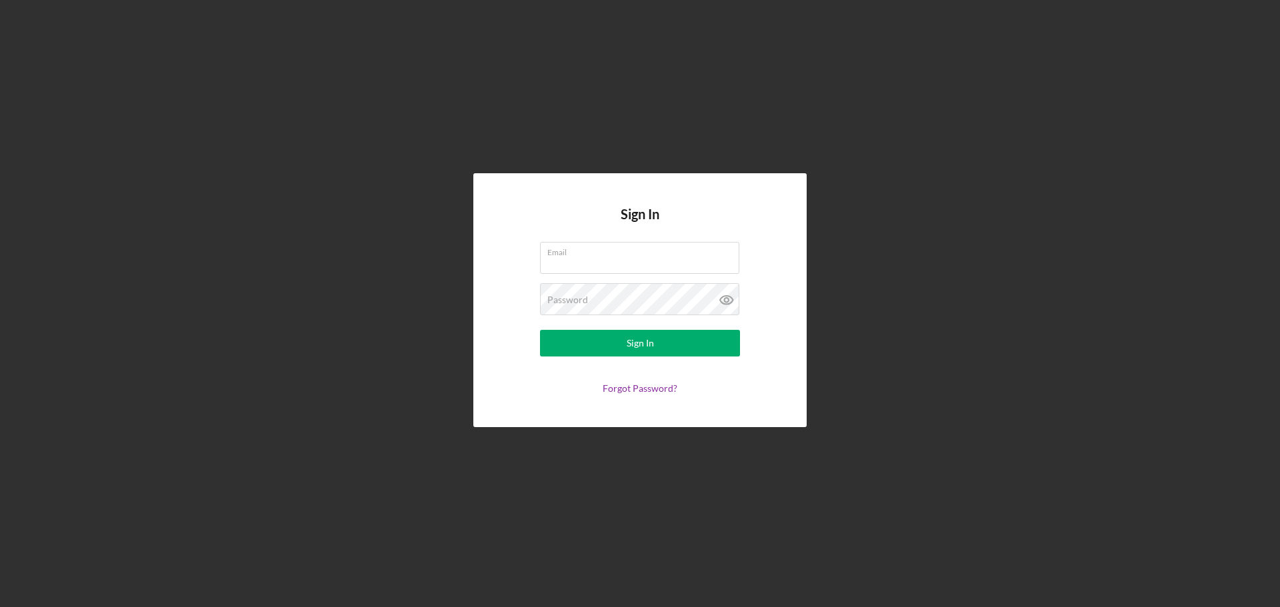
type input "[EMAIL_ADDRESS][DOMAIN_NAME]"
click at [891, 404] on div "Sign In Email [EMAIL_ADDRESS][DOMAIN_NAME] Password Sign In Forgot Password?" at bounding box center [640, 300] width 1266 height 600
